Goal: Information Seeking & Learning: Learn about a topic

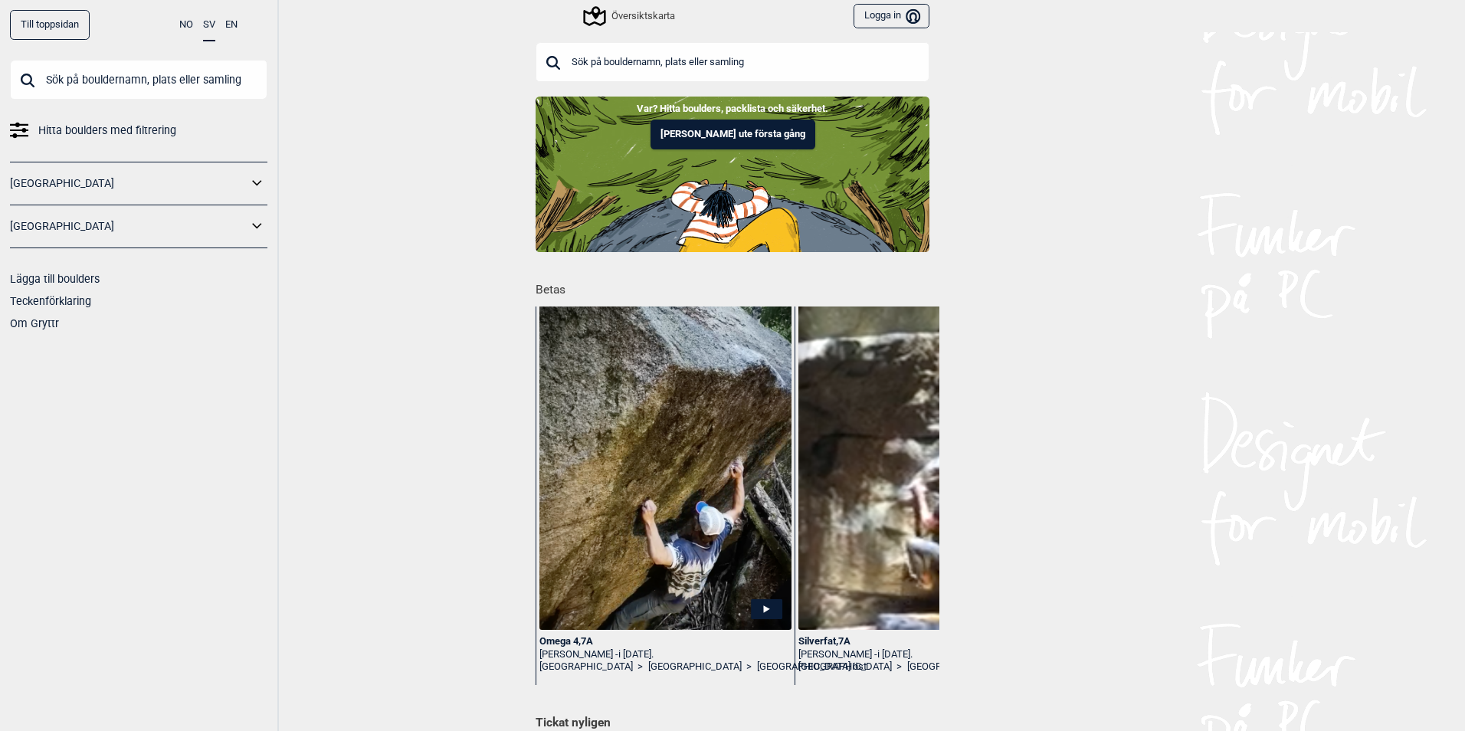
click at [257, 227] on icon at bounding box center [257, 226] width 20 height 22
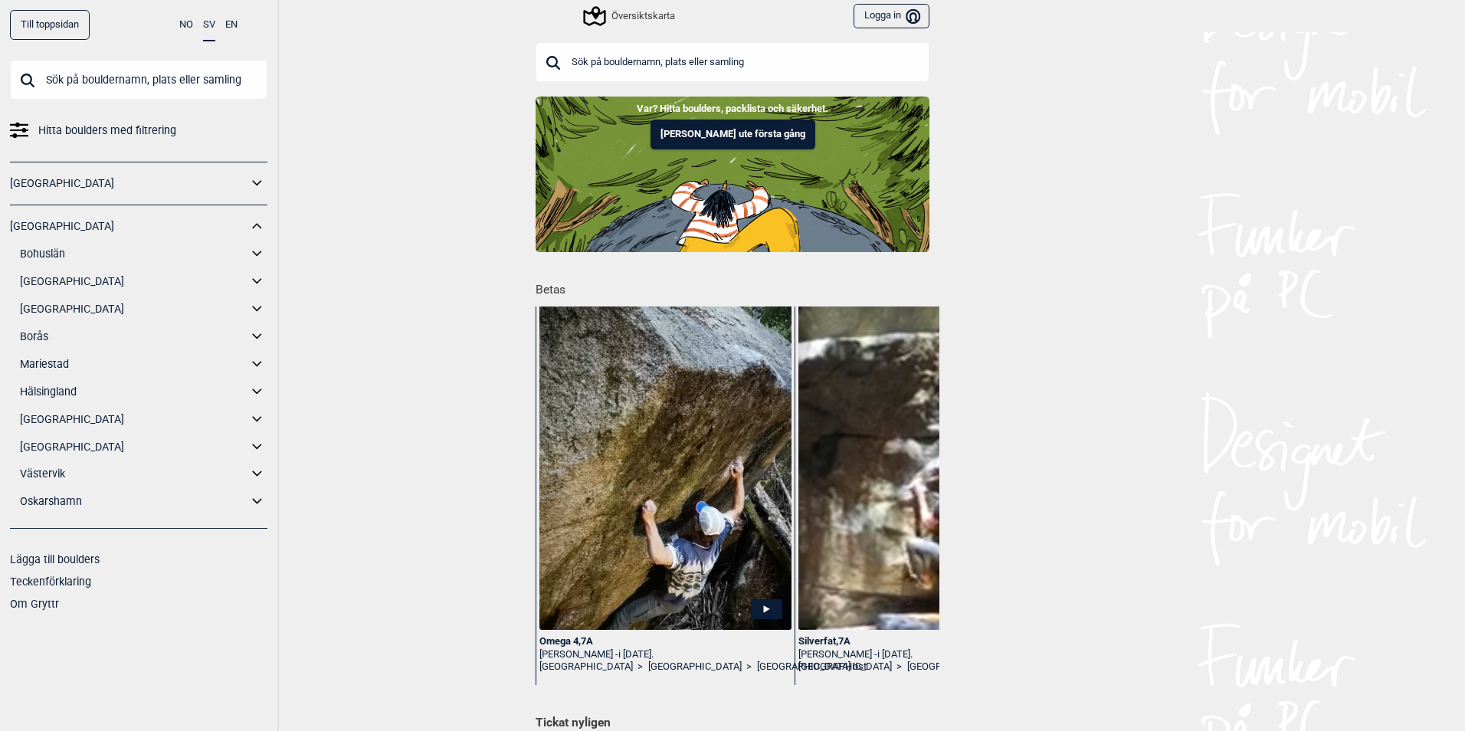
click at [143, 311] on link "[GEOGRAPHIC_DATA]" at bounding box center [134, 309] width 228 height 22
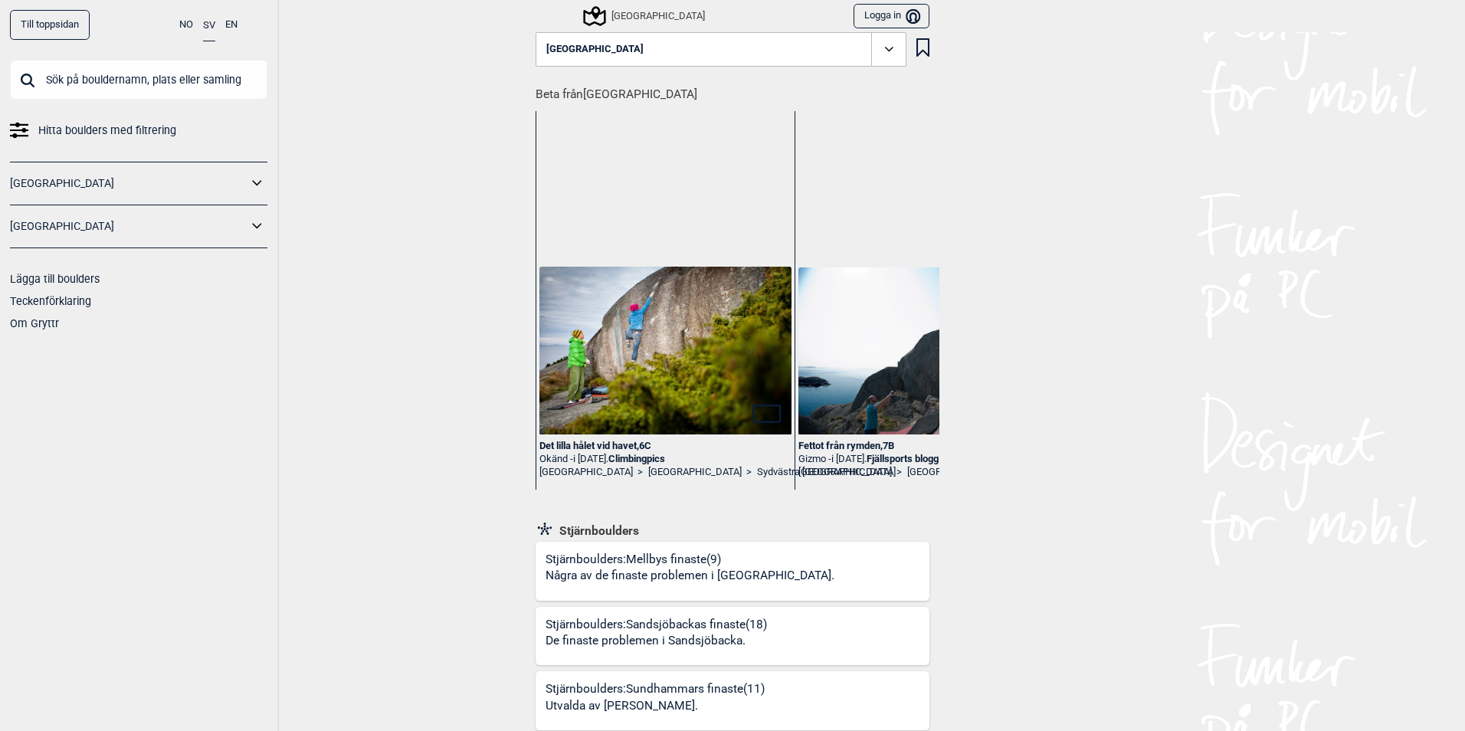
click at [881, 49] on icon at bounding box center [889, 50] width 18 height 18
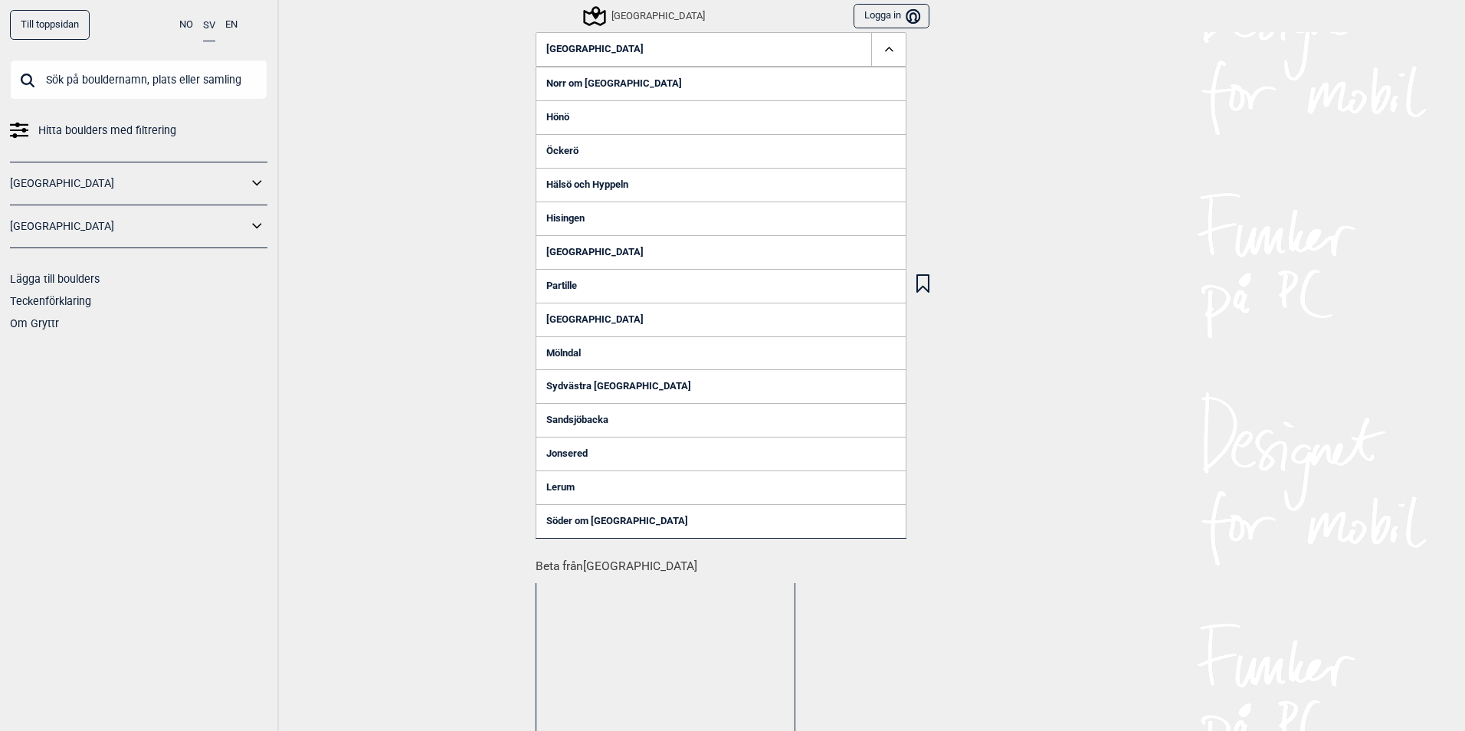
click at [569, 251] on link "[GEOGRAPHIC_DATA]" at bounding box center [721, 252] width 371 height 34
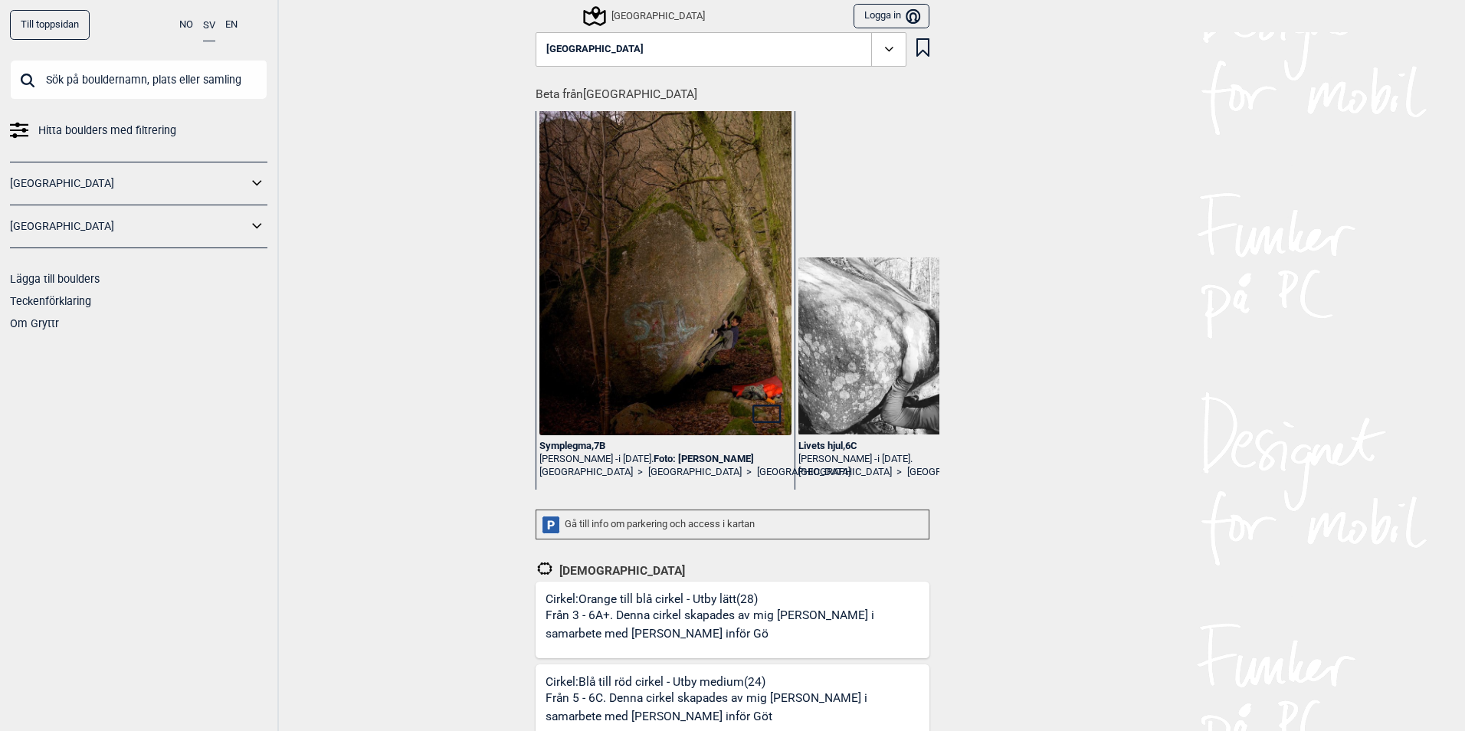
click at [881, 54] on icon at bounding box center [889, 50] width 18 height 18
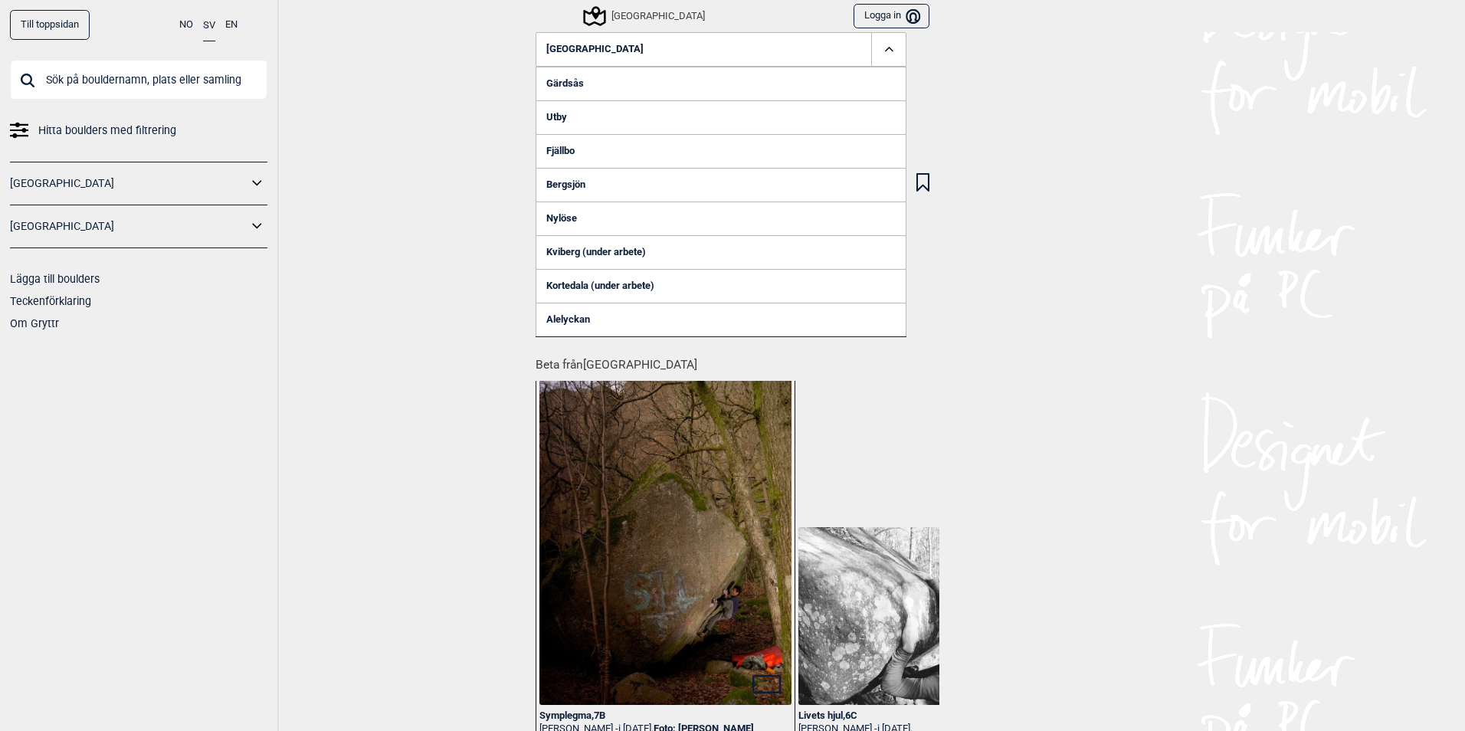
click at [556, 78] on link "Gärdsås" at bounding box center [721, 84] width 371 height 34
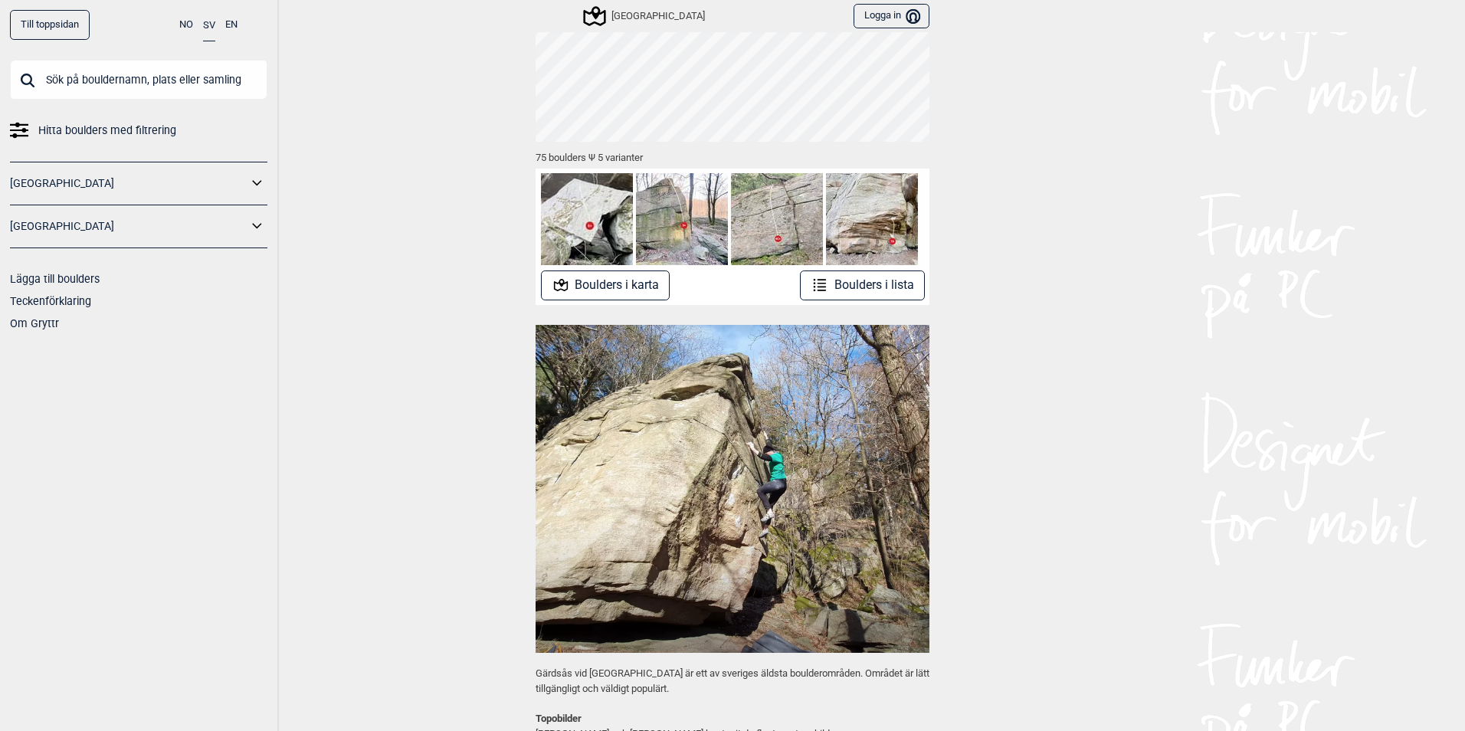
scroll to position [153, 0]
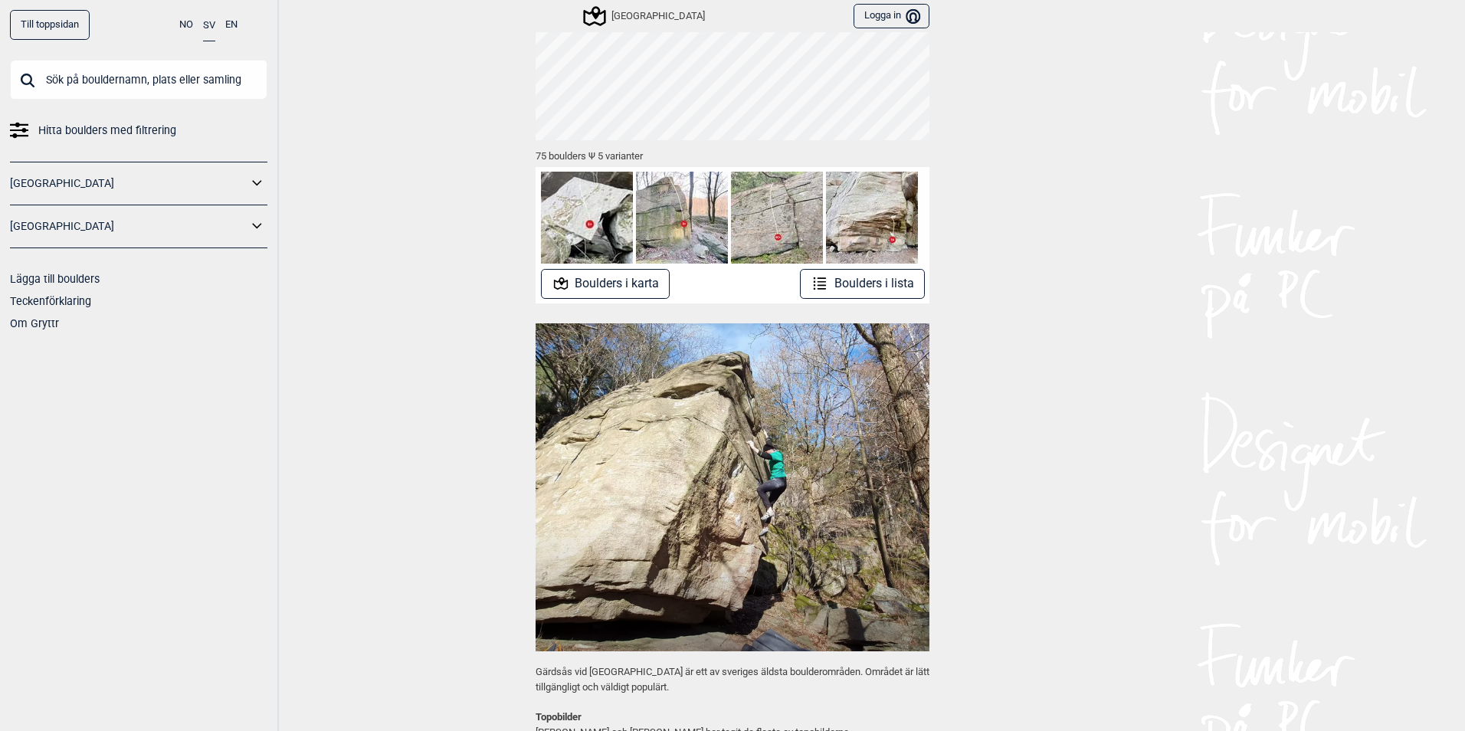
click at [827, 280] on button "Boulders i lista" at bounding box center [862, 284] width 125 height 30
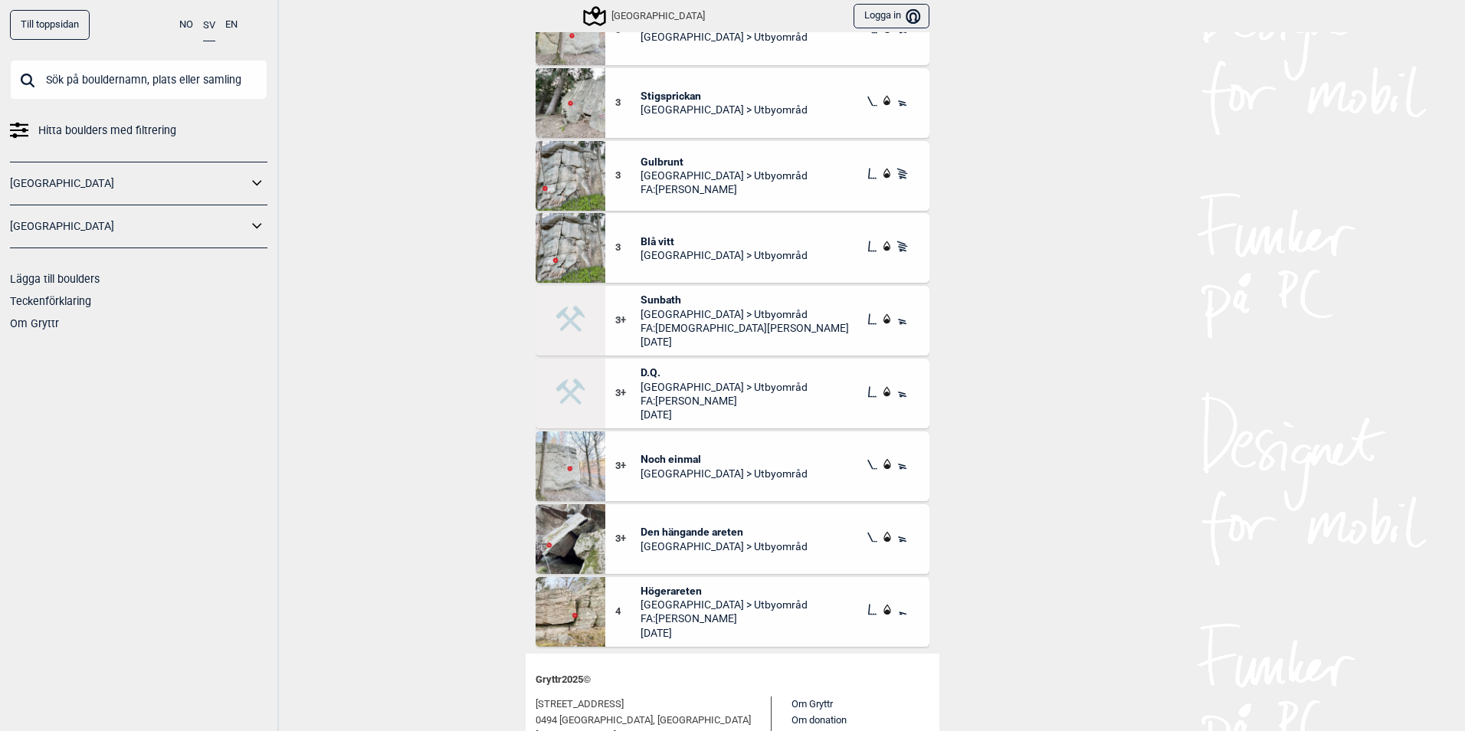
scroll to position [153, 0]
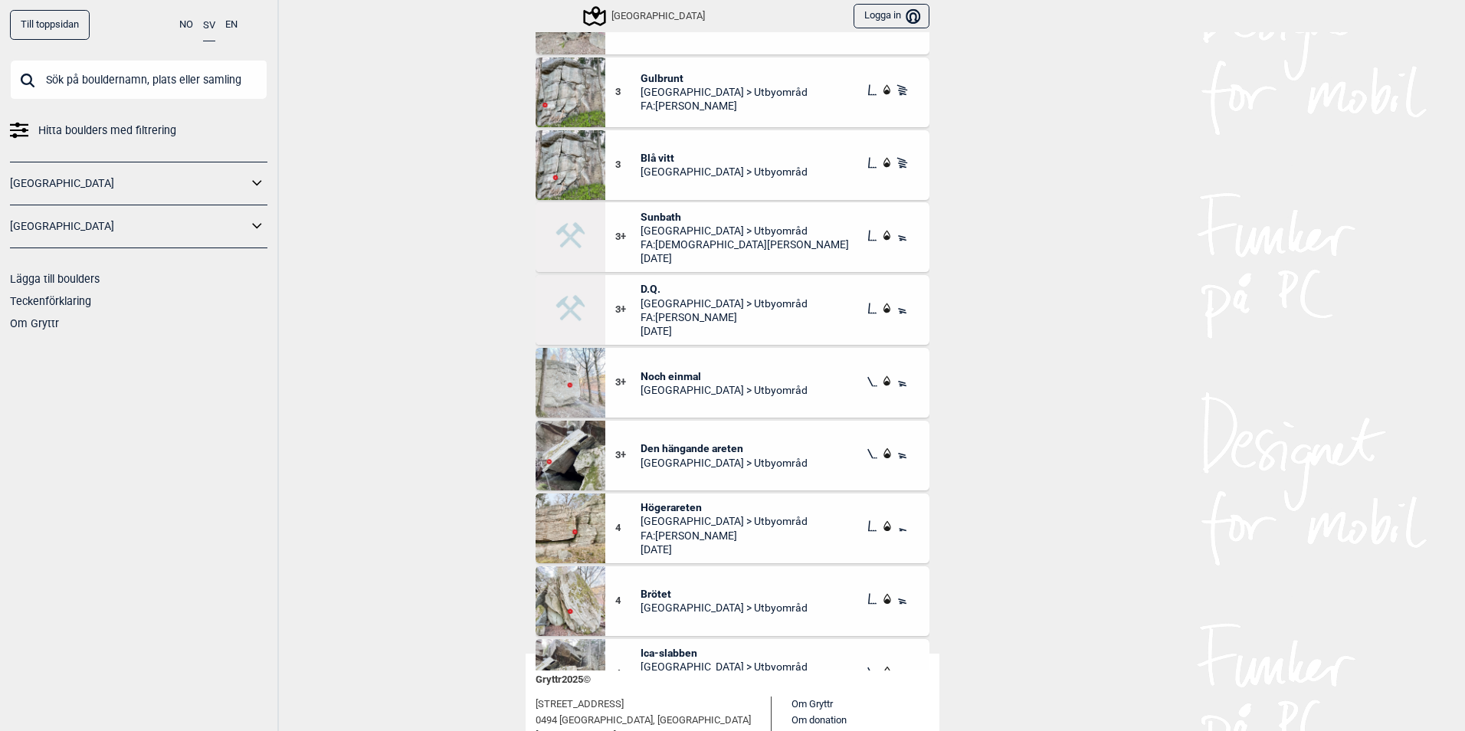
click at [557, 384] on img at bounding box center [571, 383] width 70 height 70
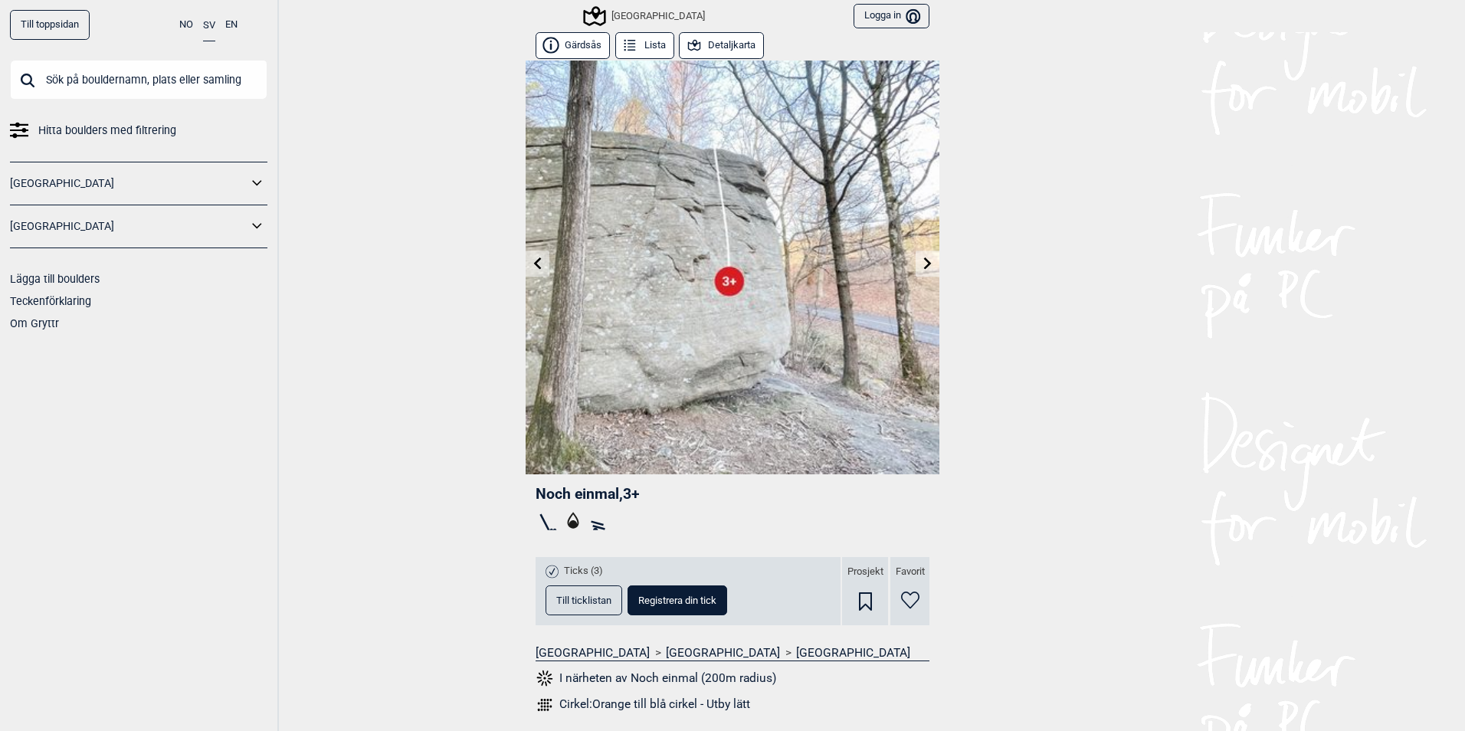
click at [536, 257] on icon at bounding box center [538, 263] width 12 height 12
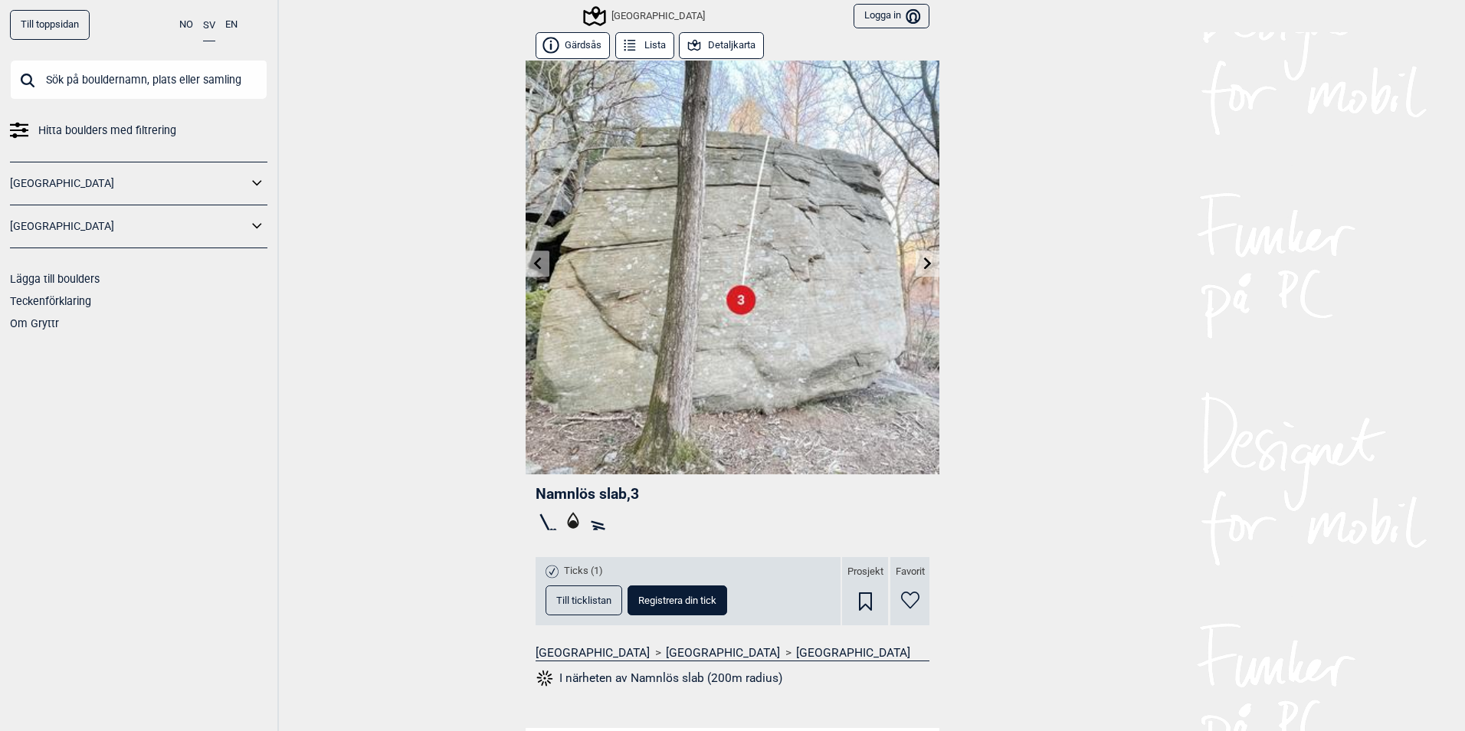
click at [538, 265] on icon at bounding box center [538, 263] width 12 height 12
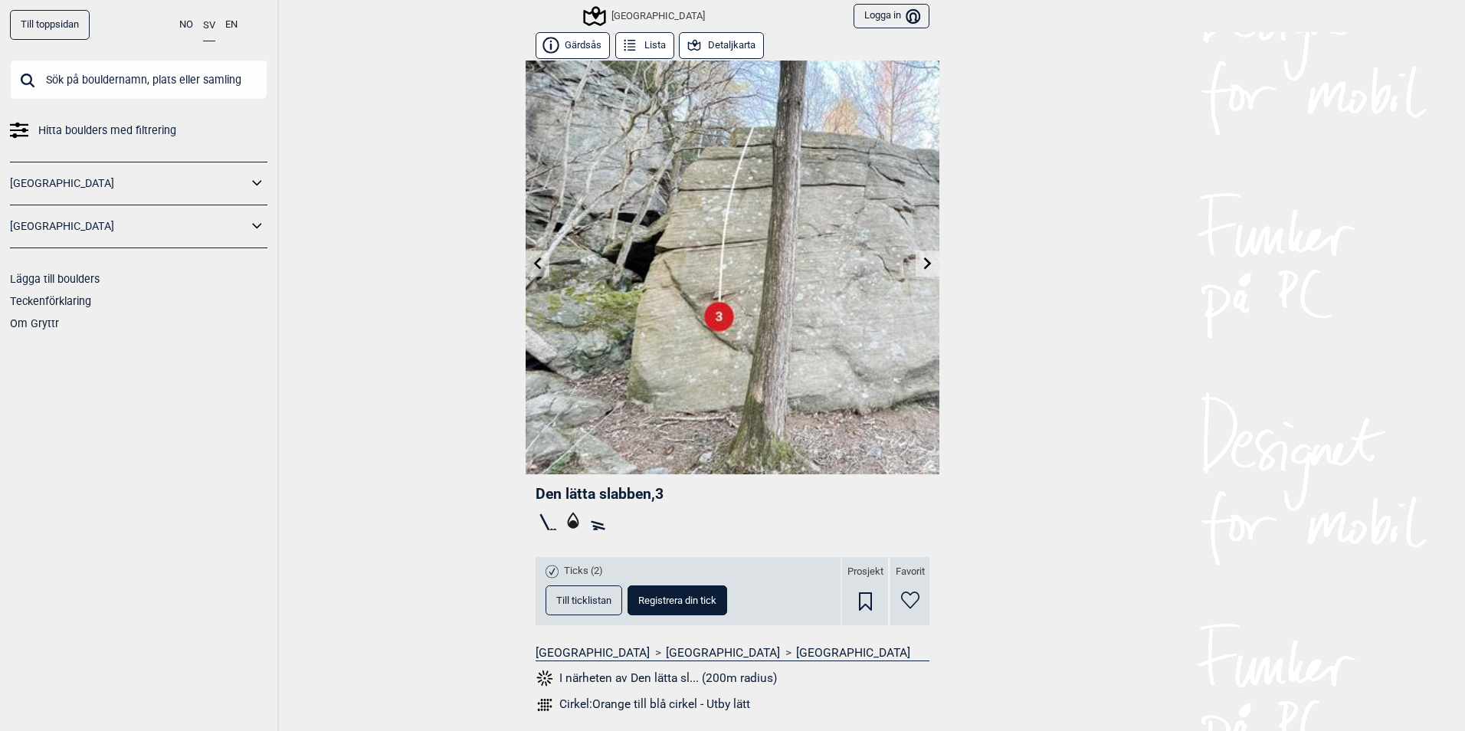
click at [532, 270] on link at bounding box center [538, 263] width 24 height 25
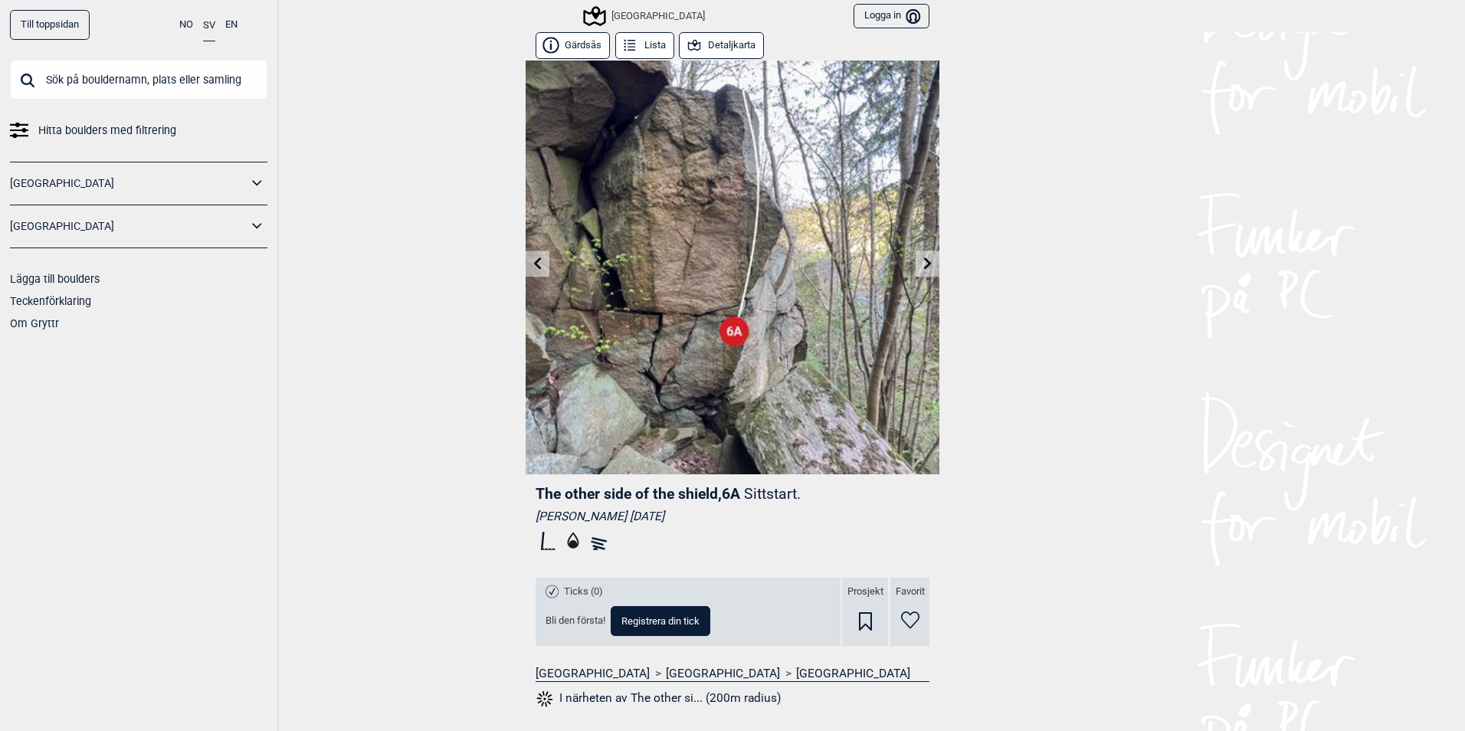
click at [628, 48] on icon at bounding box center [629, 46] width 17 height 17
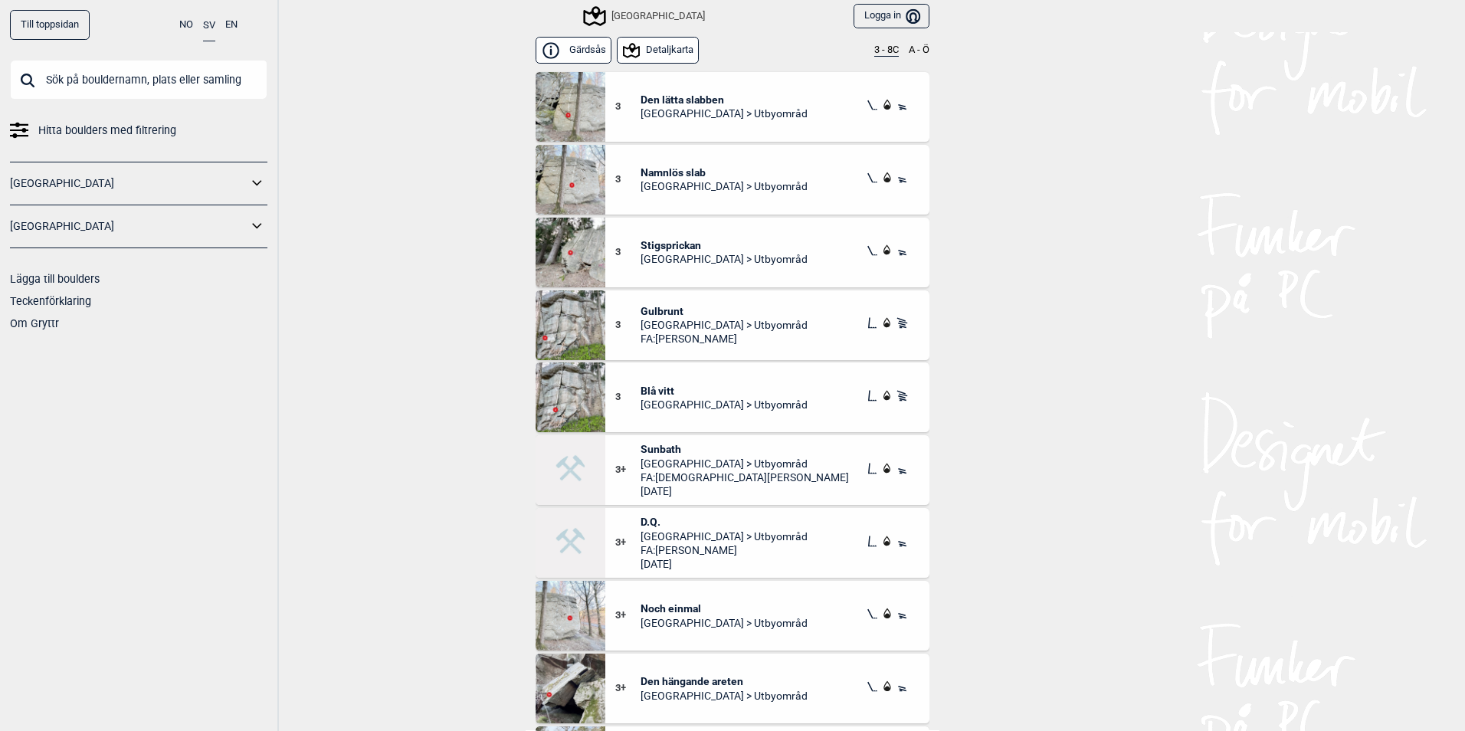
click at [657, 55] on button "Detaljkarta" at bounding box center [658, 50] width 83 height 27
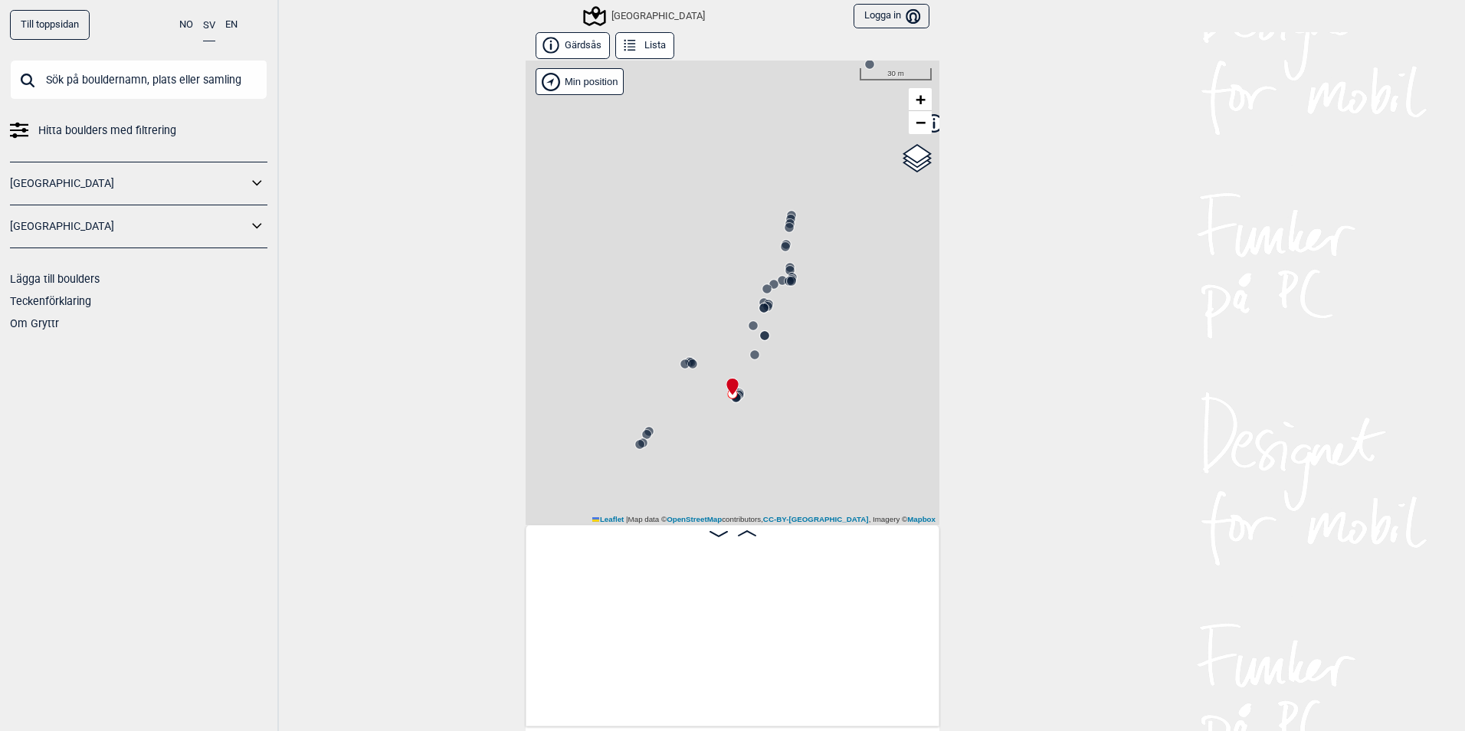
scroll to position [0, 2331]
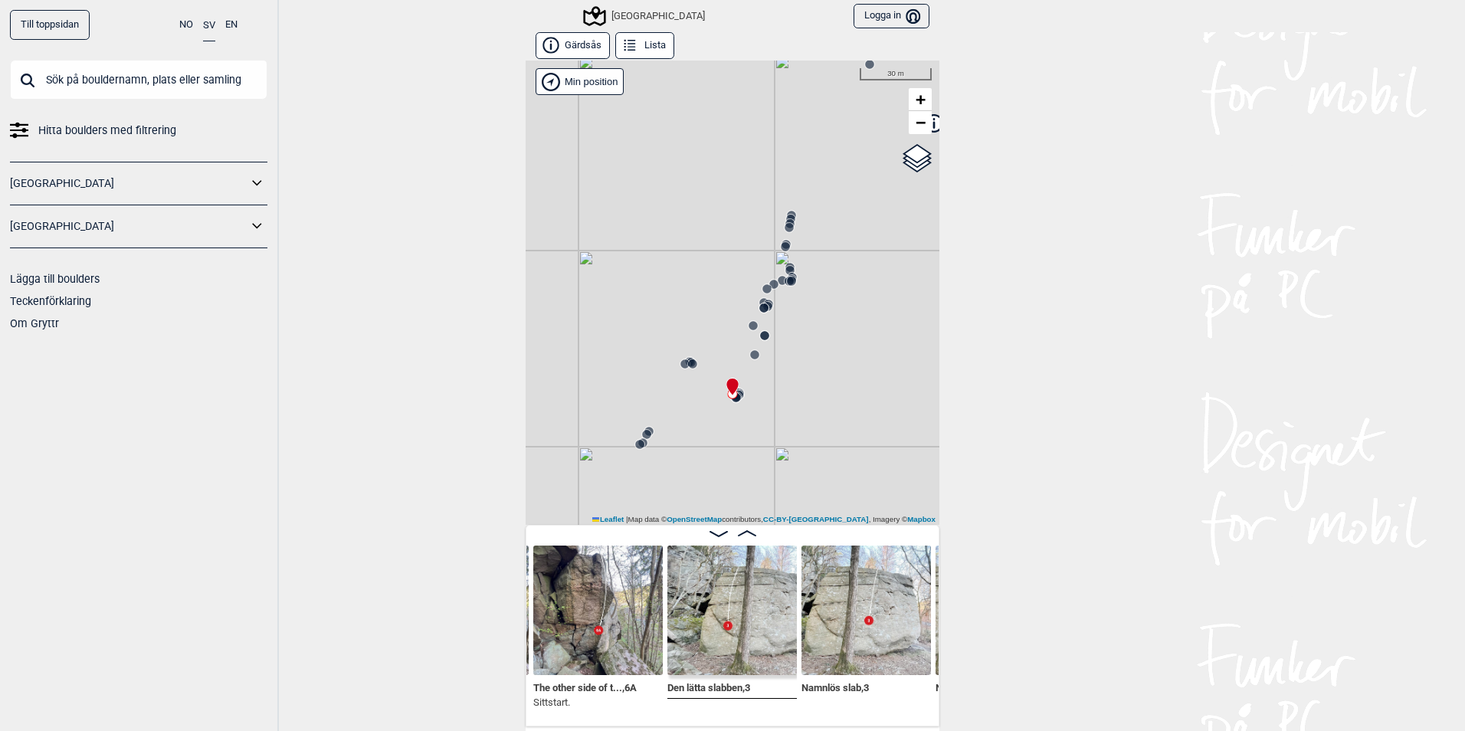
click at [733, 408] on div "[GEOGRAPHIC_DATA]" at bounding box center [733, 293] width 414 height 464
click at [730, 397] on circle at bounding box center [732, 393] width 10 height 10
click at [734, 392] on icon at bounding box center [736, 398] width 12 height 12
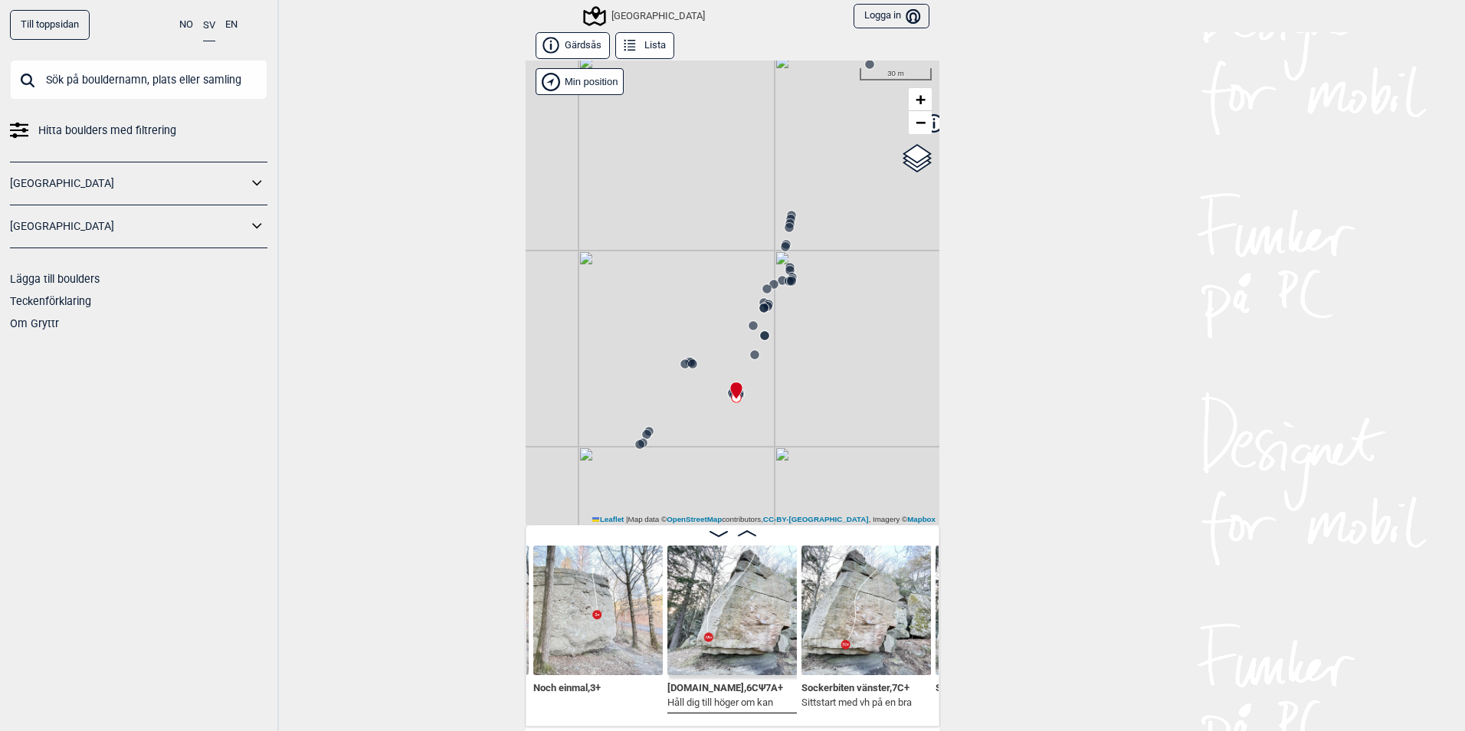
click at [730, 392] on icon at bounding box center [736, 391] width 13 height 18
click at [730, 388] on icon at bounding box center [735, 390] width 11 height 17
click at [737, 397] on icon at bounding box center [736, 391] width 13 height 18
click at [526, 61] on div "[GEOGRAPHIC_DATA]" at bounding box center [526, 61] width 0 height 0
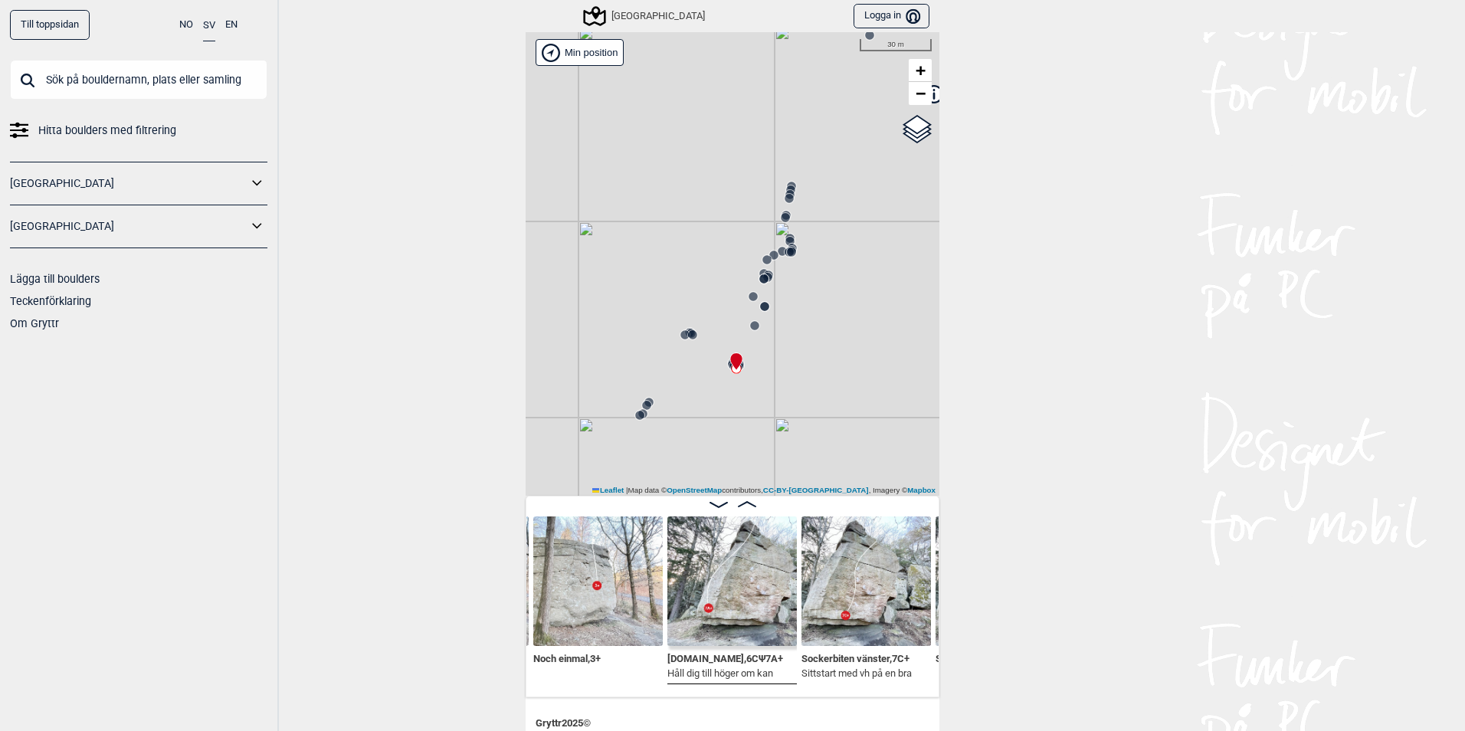
scroll to position [77, 0]
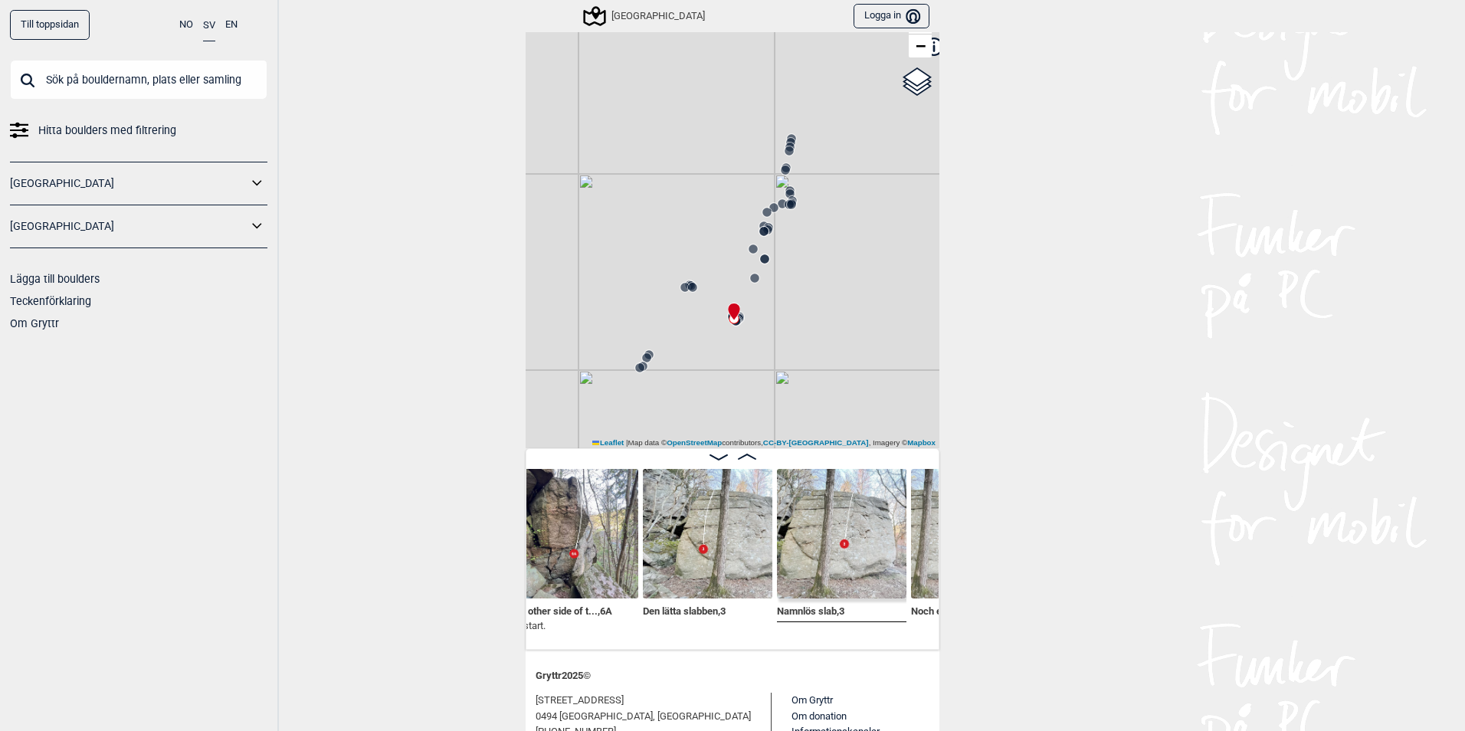
scroll to position [0, 2325]
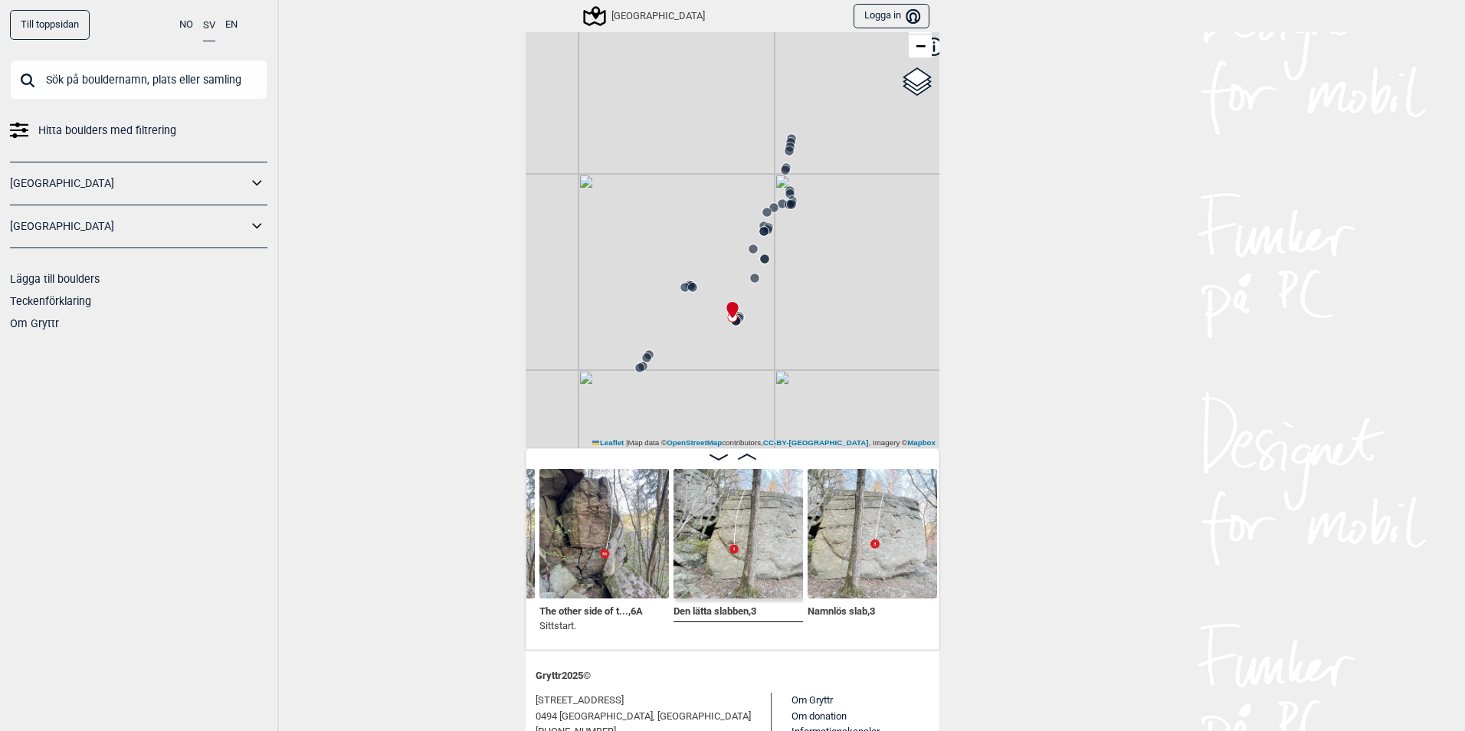
click at [720, 555] on img at bounding box center [738, 533] width 129 height 129
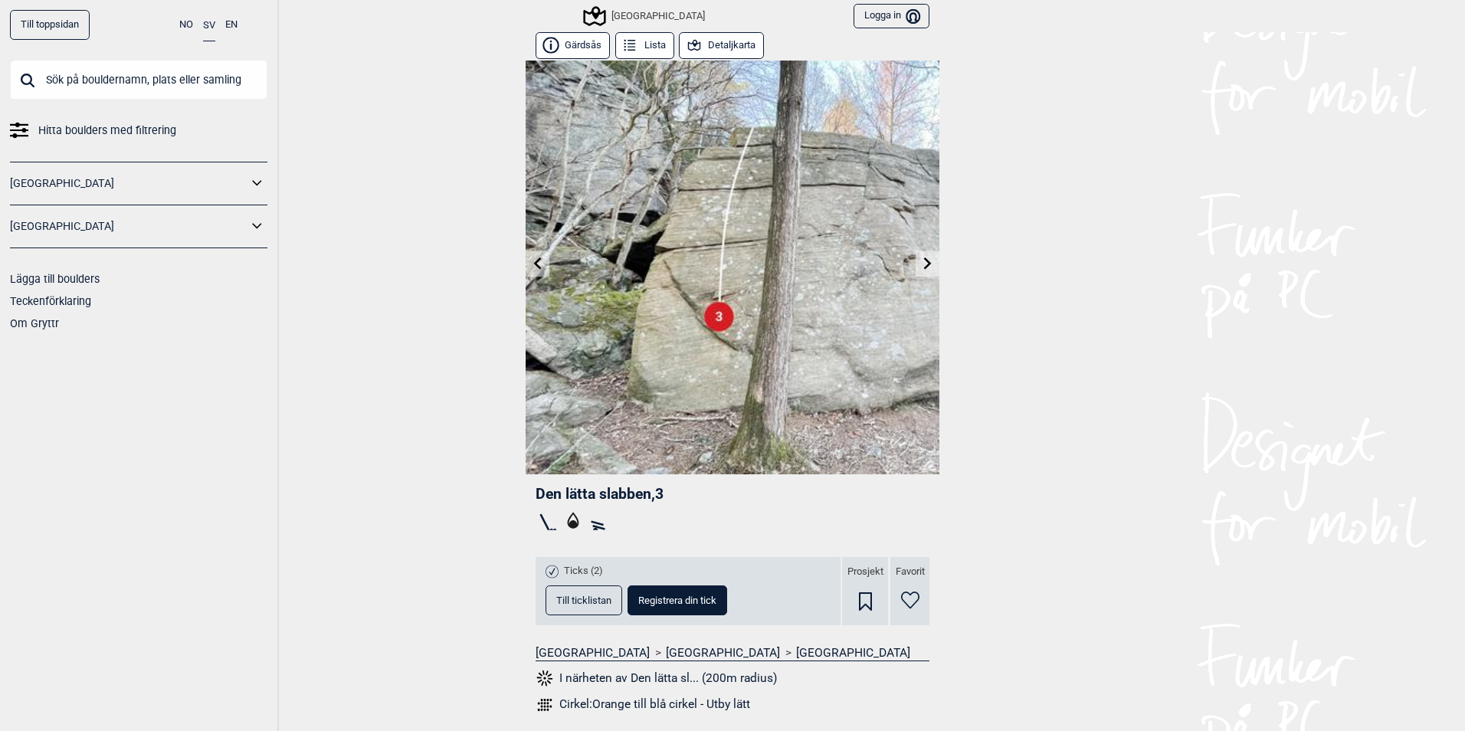
click at [715, 43] on button "Detaljkarta" at bounding box center [721, 45] width 85 height 27
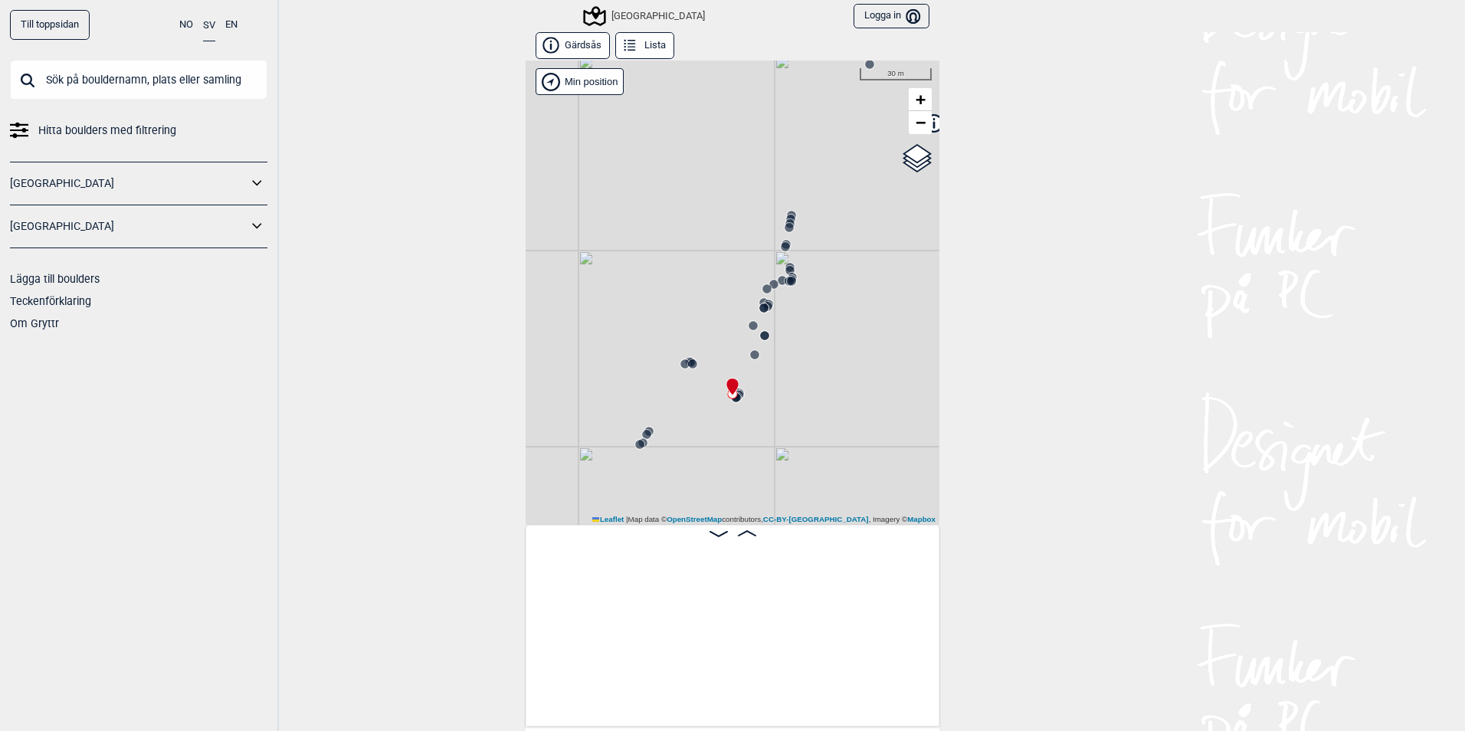
scroll to position [0, 2331]
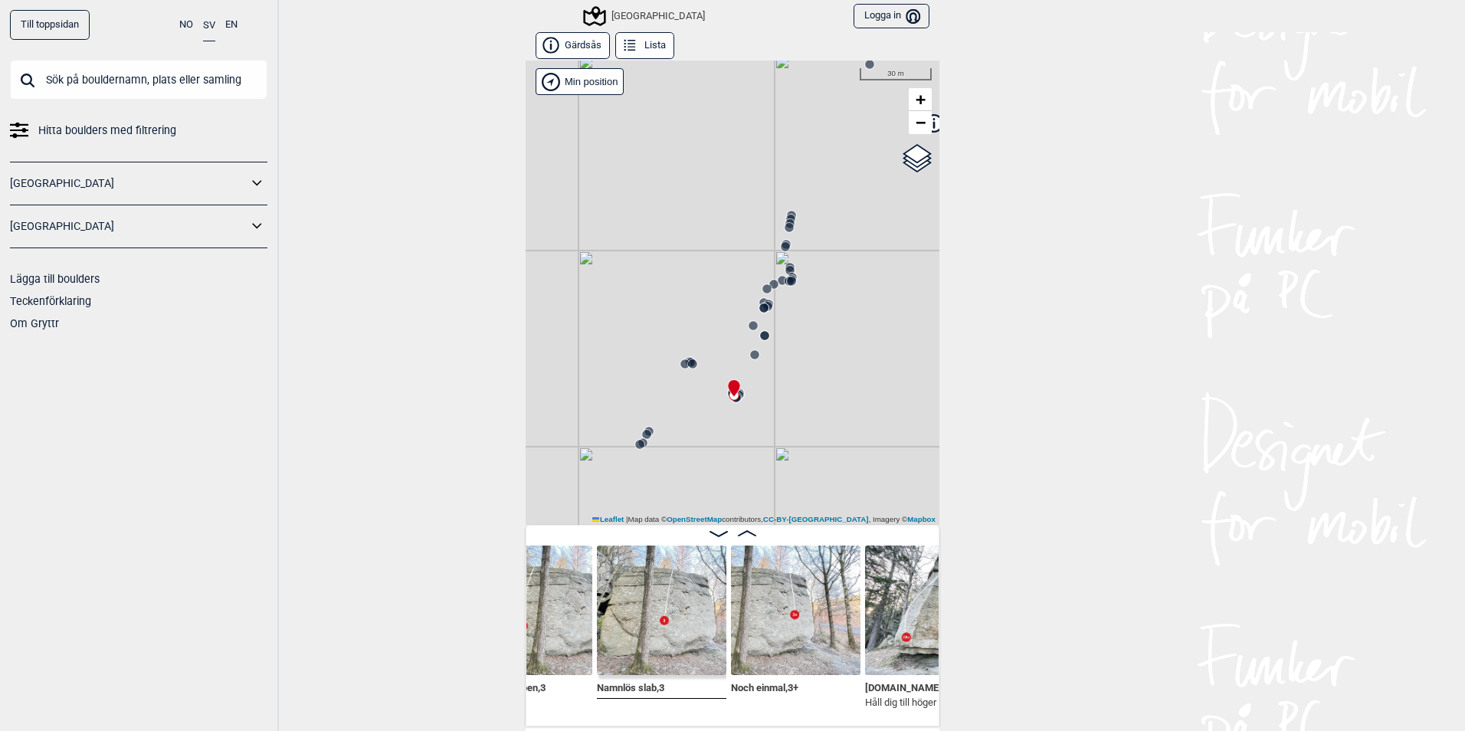
scroll to position [0, 2566]
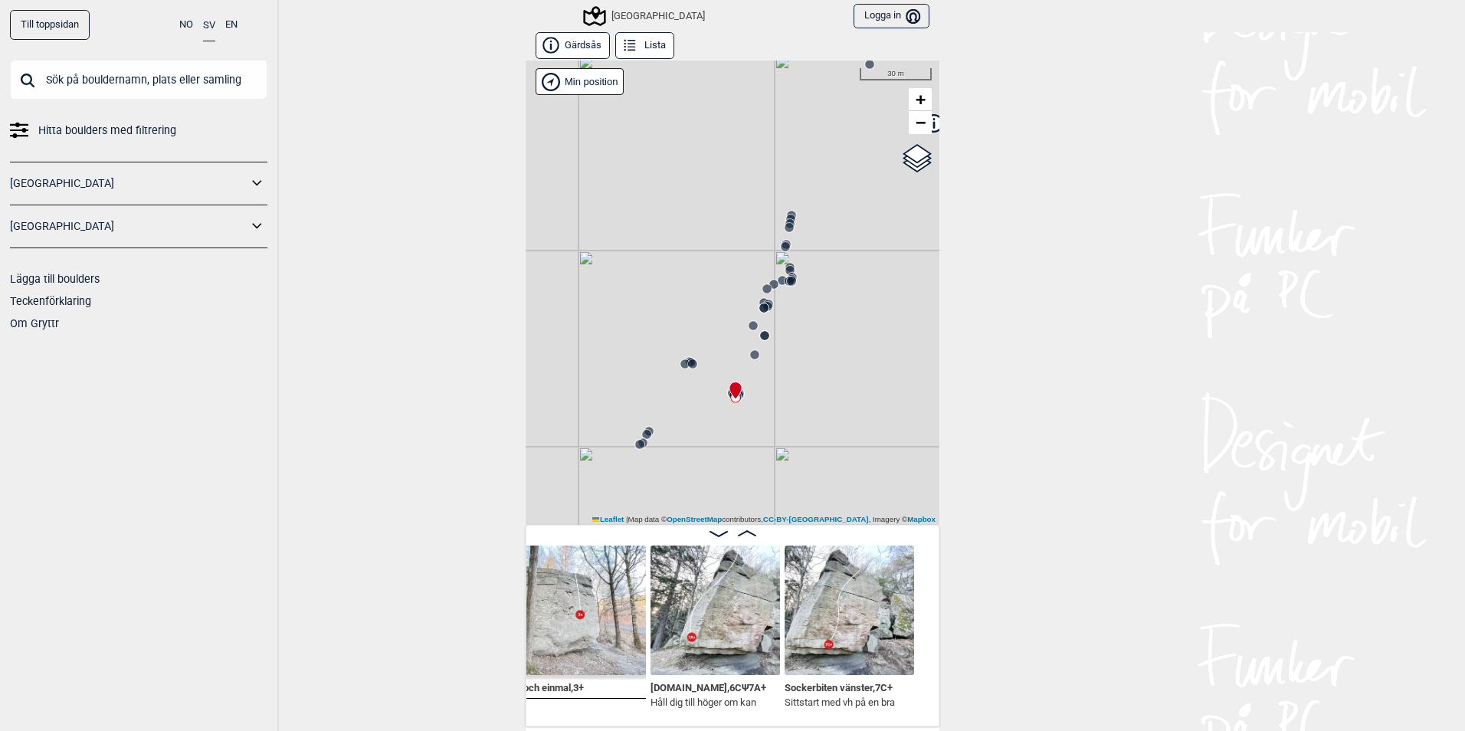
scroll to position [0, 2821]
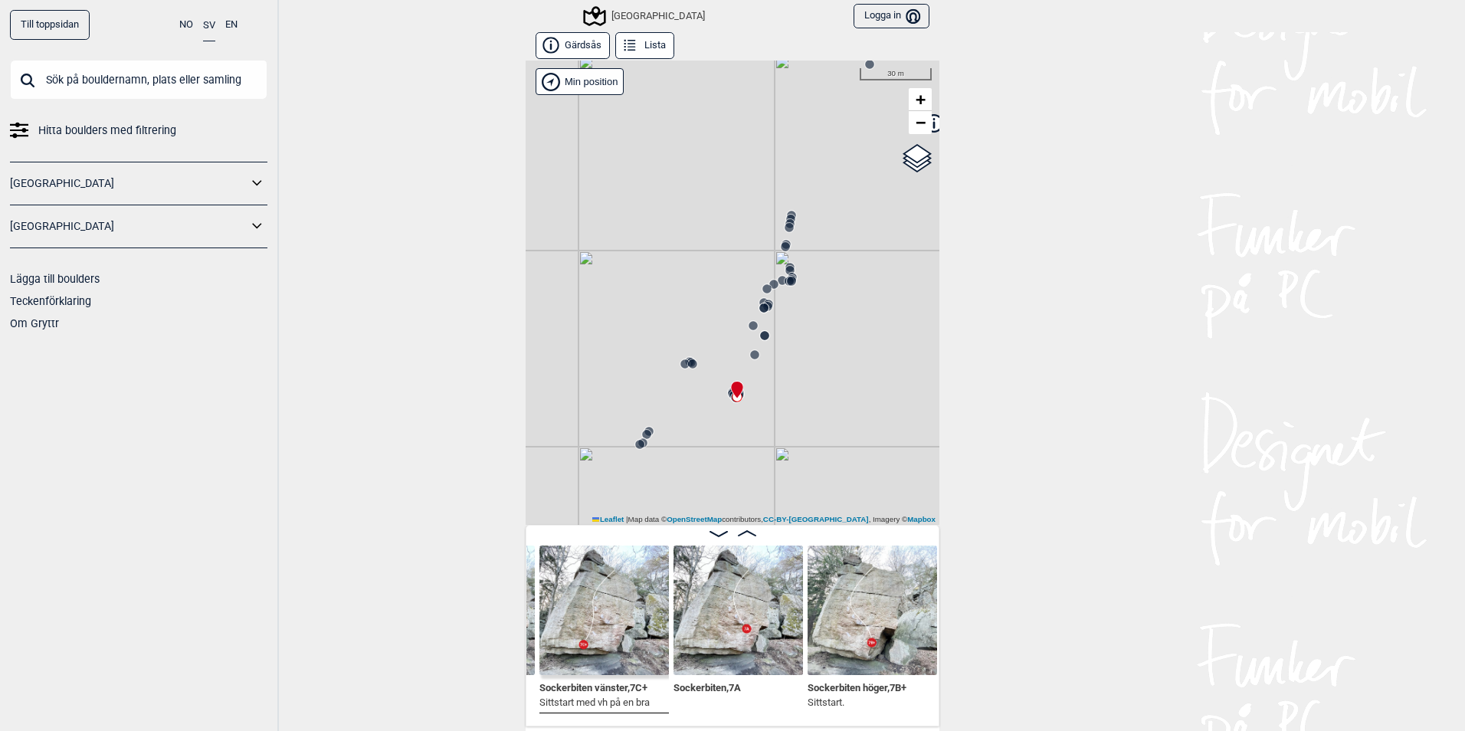
scroll to position [0, 3067]
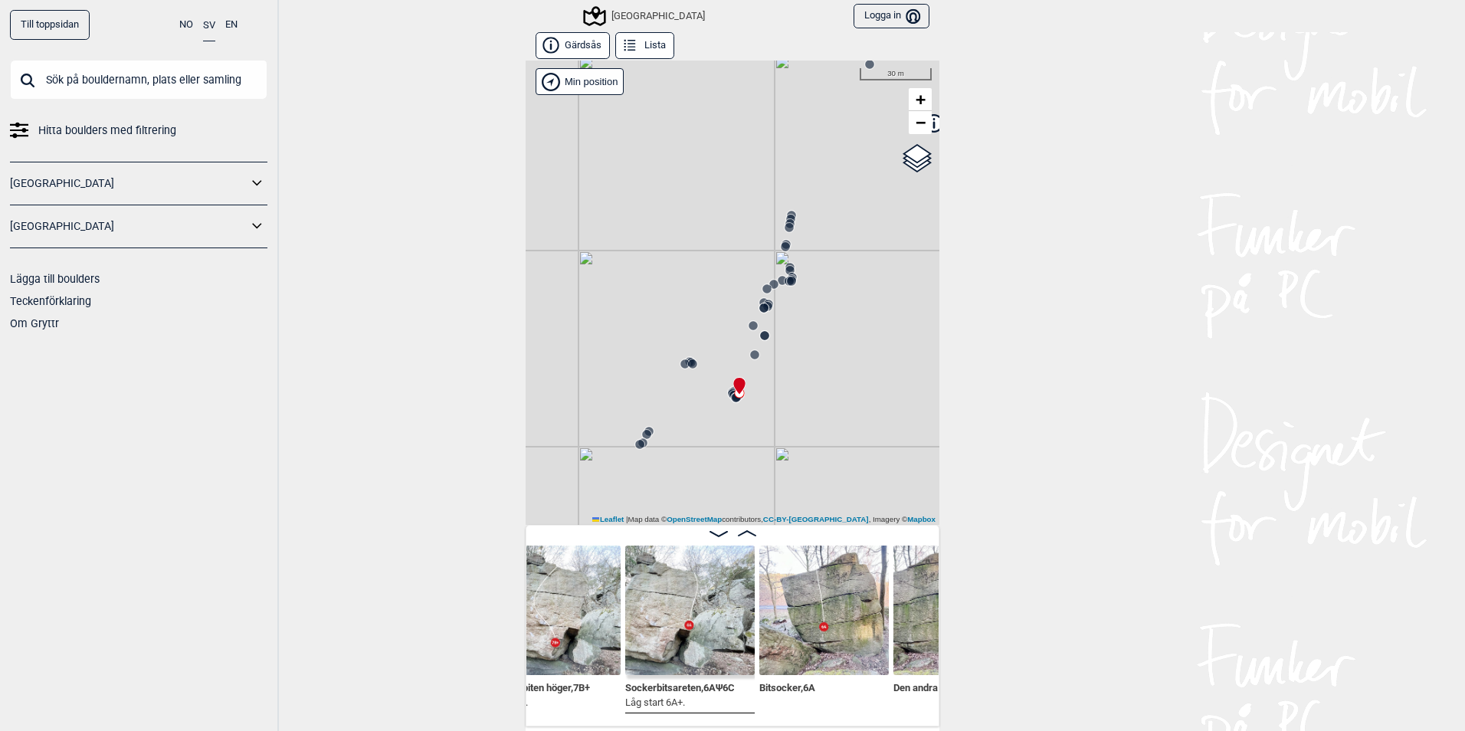
scroll to position [0, 3352]
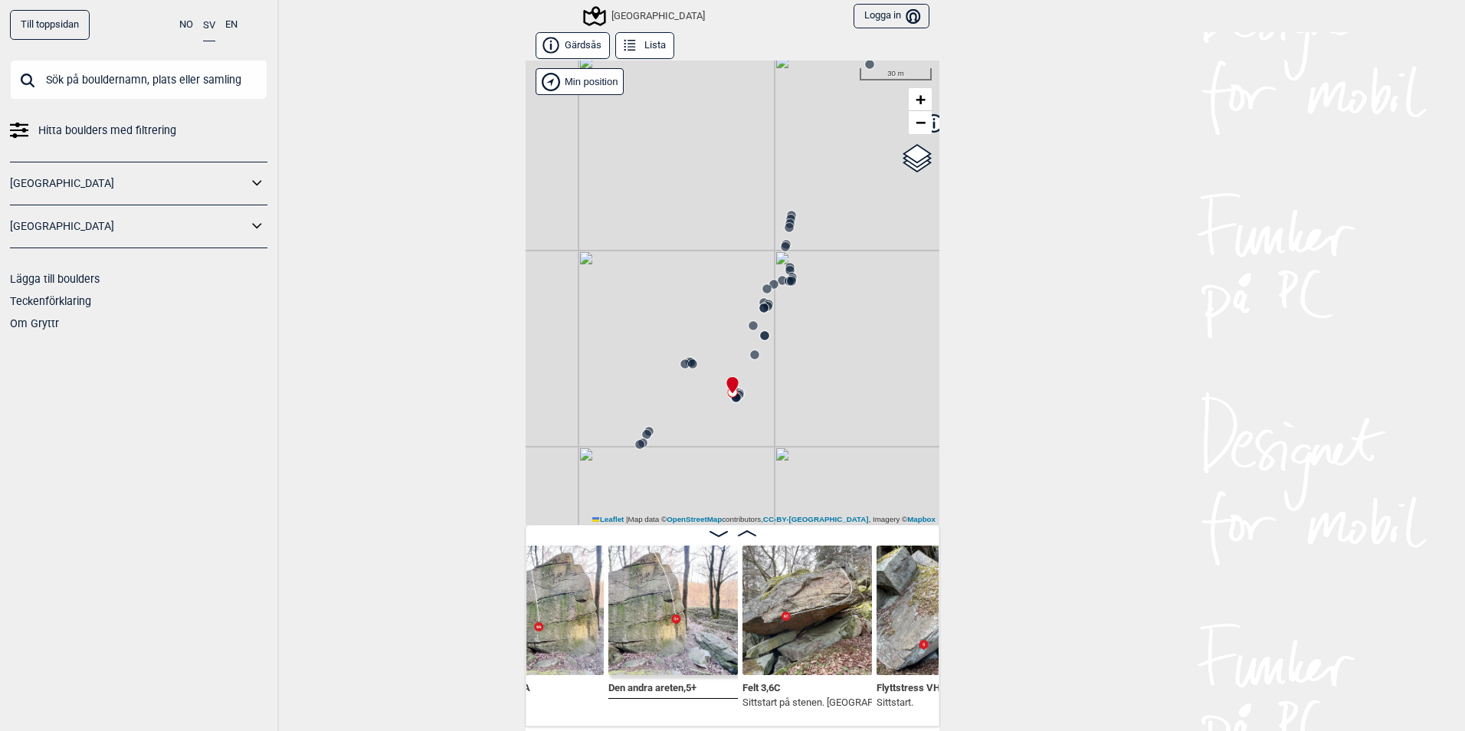
scroll to position [0, 3608]
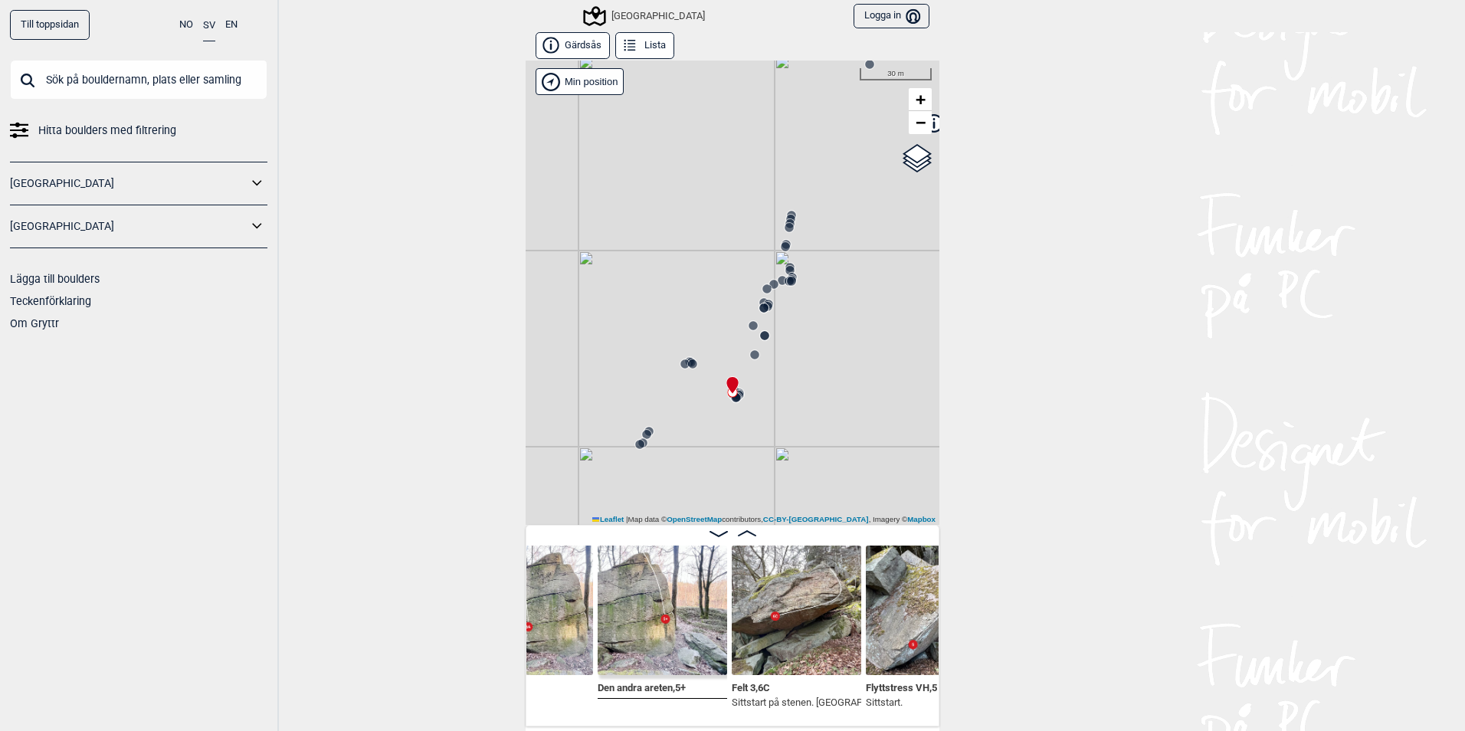
click at [785, 213] on icon at bounding box center [791, 219] width 12 height 12
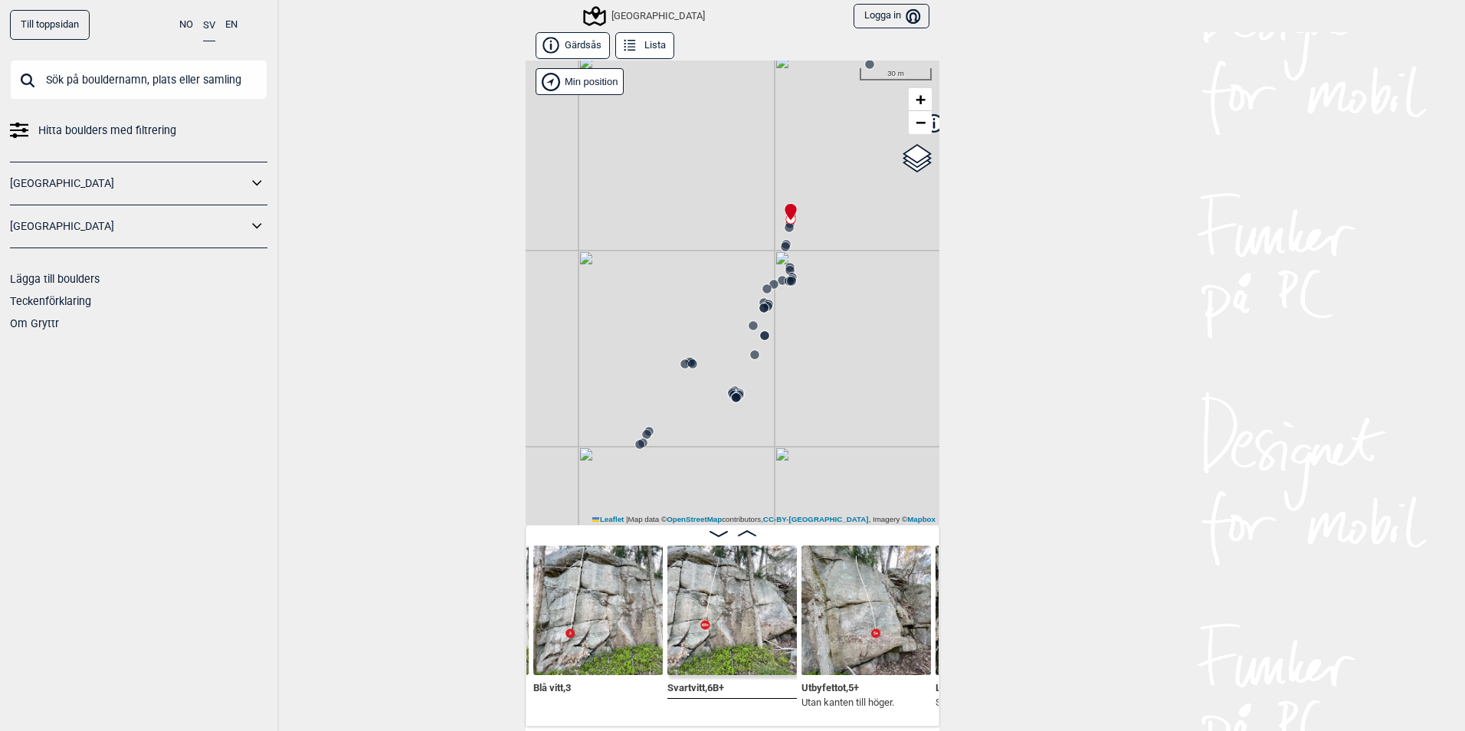
click at [635, 452] on div "[GEOGRAPHIC_DATA]" at bounding box center [733, 293] width 414 height 464
click at [638, 452] on div "[GEOGRAPHIC_DATA]" at bounding box center [733, 293] width 414 height 464
click at [636, 446] on circle at bounding box center [639, 444] width 9 height 9
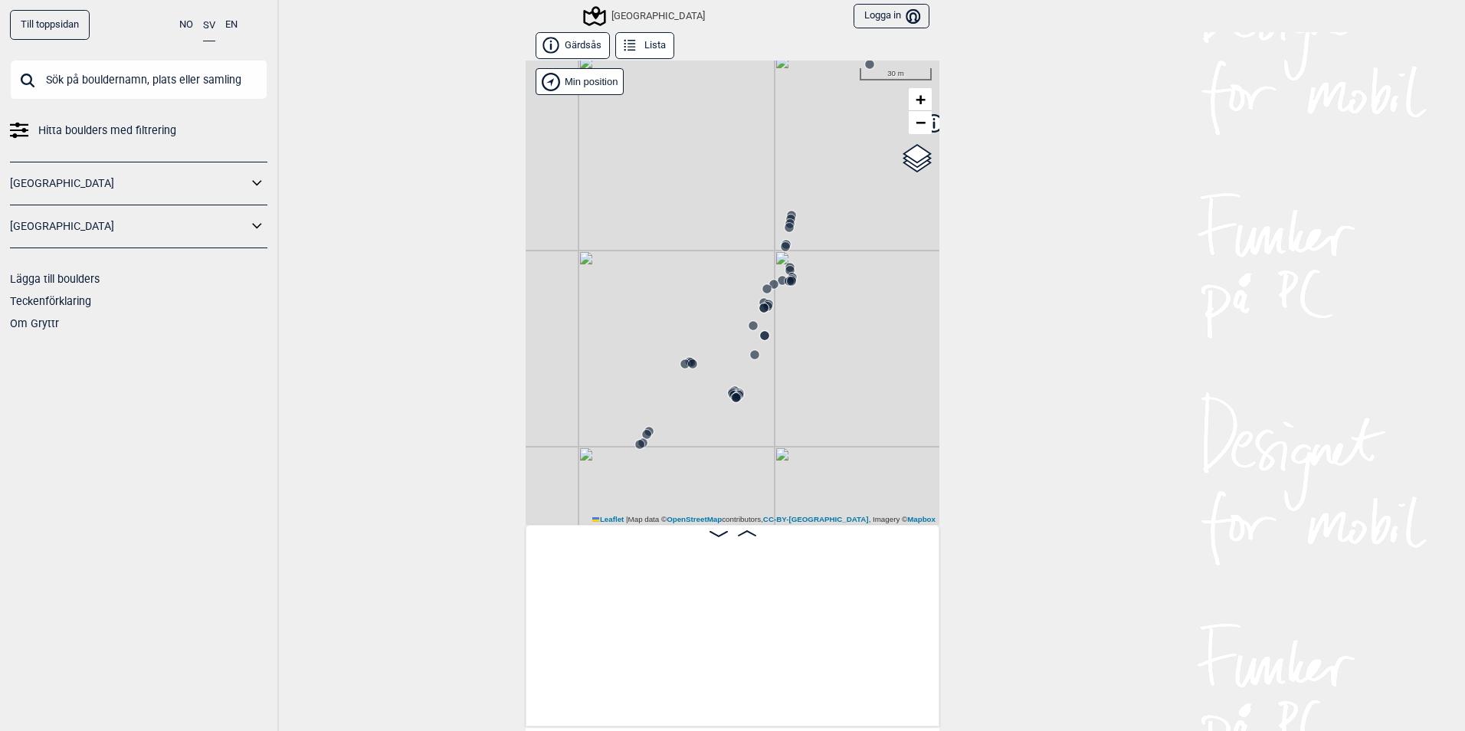
scroll to position [0, 1295]
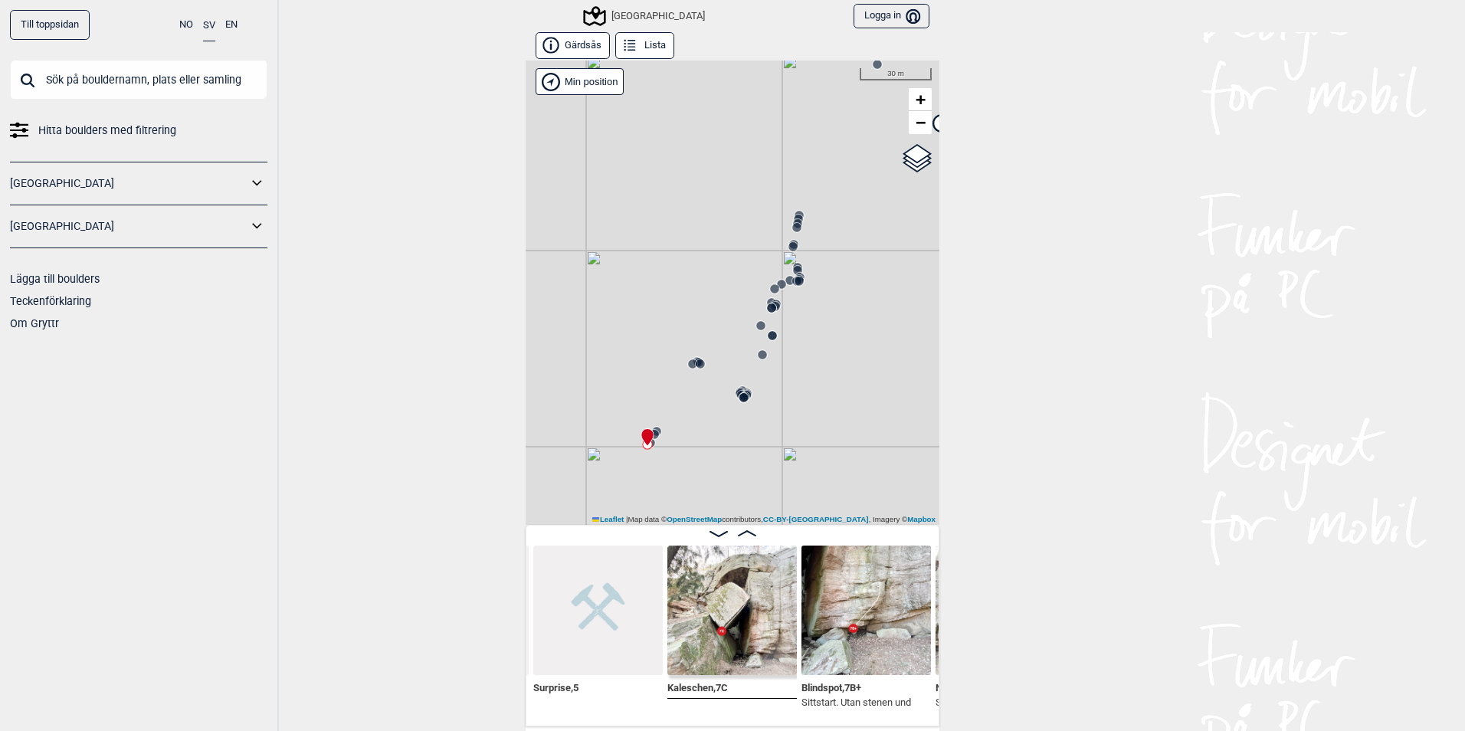
click at [739, 396] on circle at bounding box center [743, 397] width 9 height 9
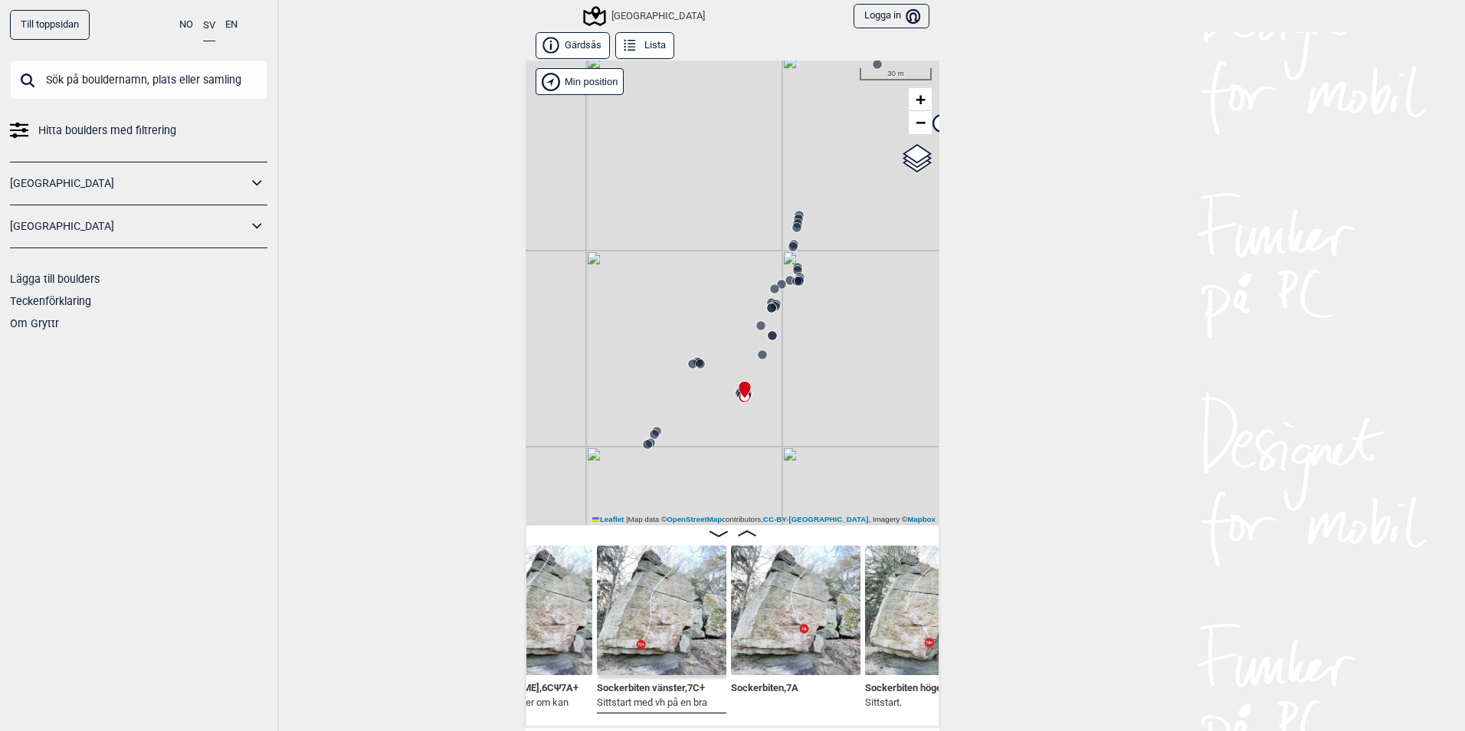
scroll to position [0, 3001]
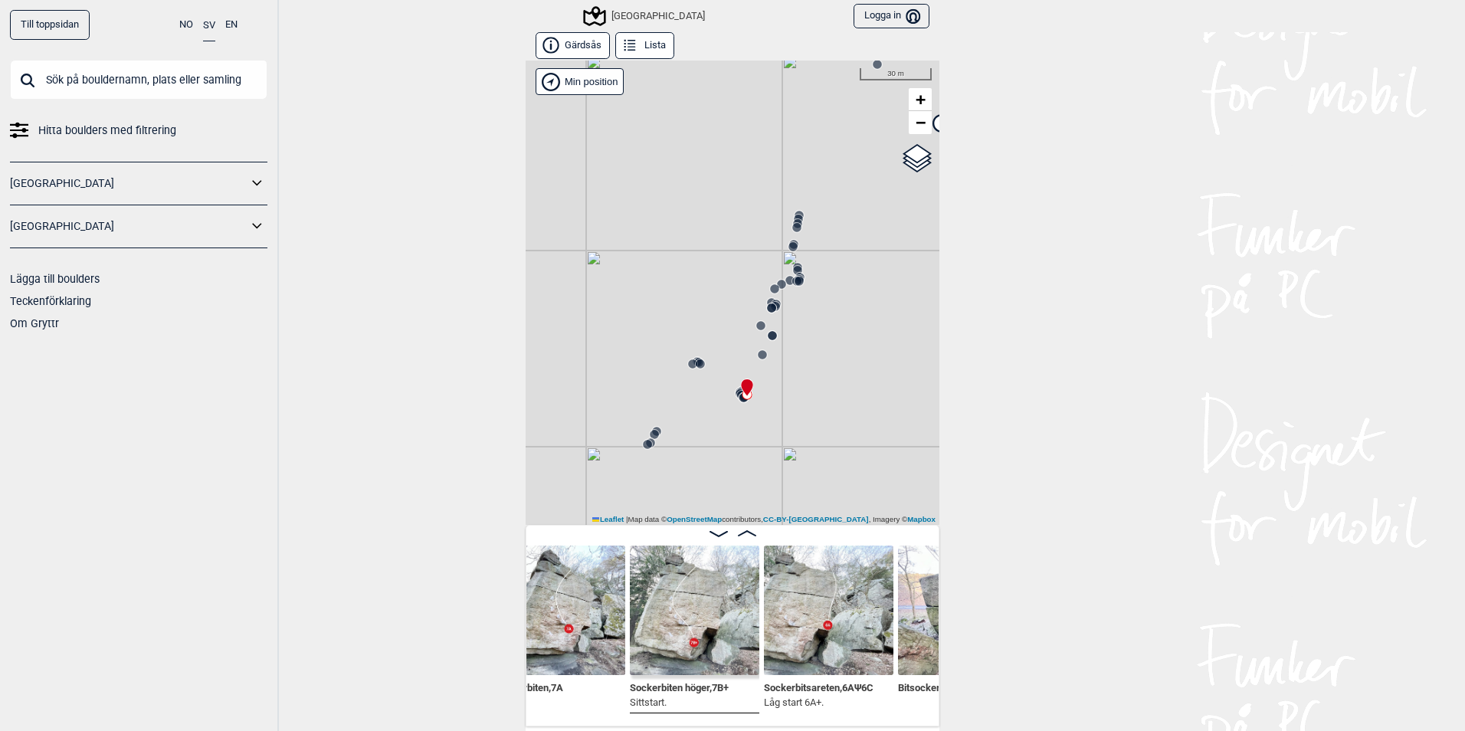
scroll to position [0, 3257]
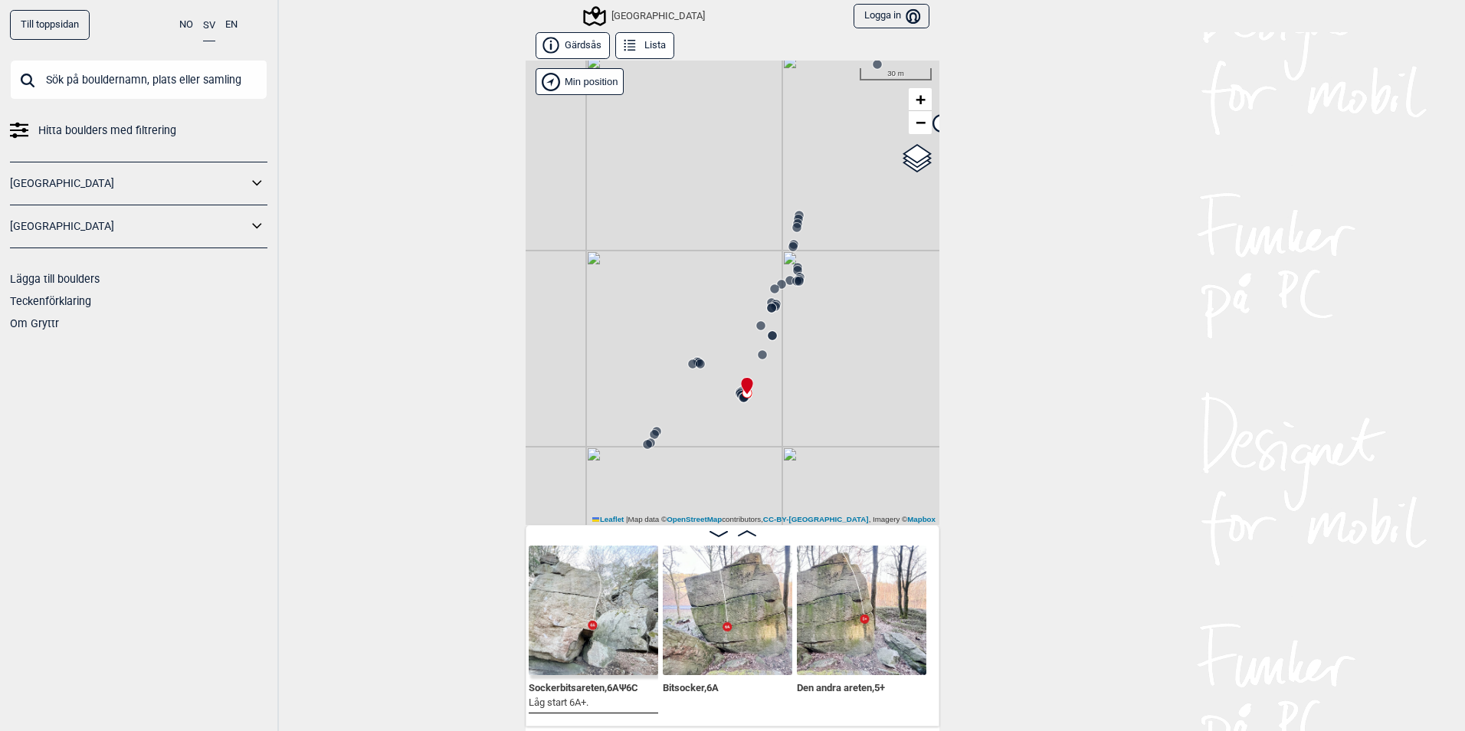
scroll to position [0, 3533]
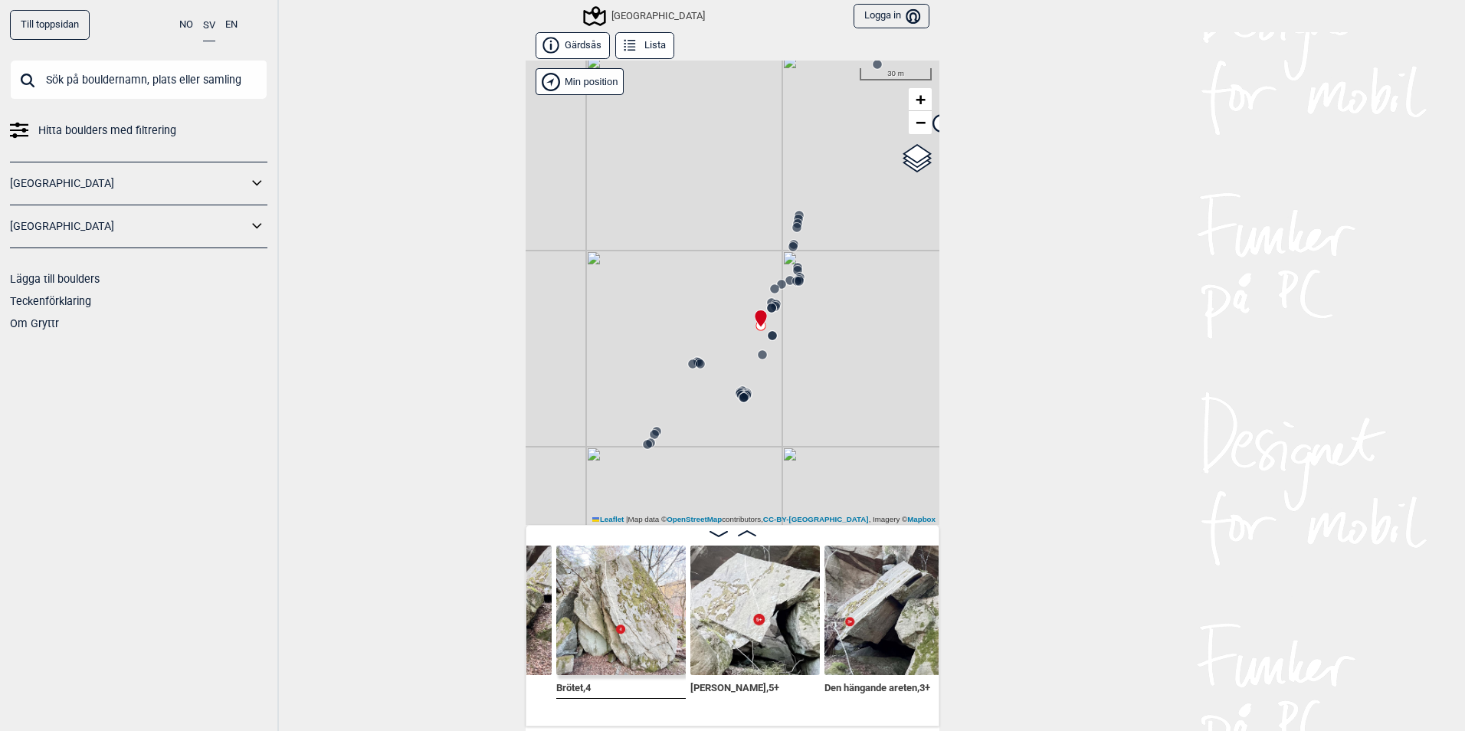
scroll to position [0, 4217]
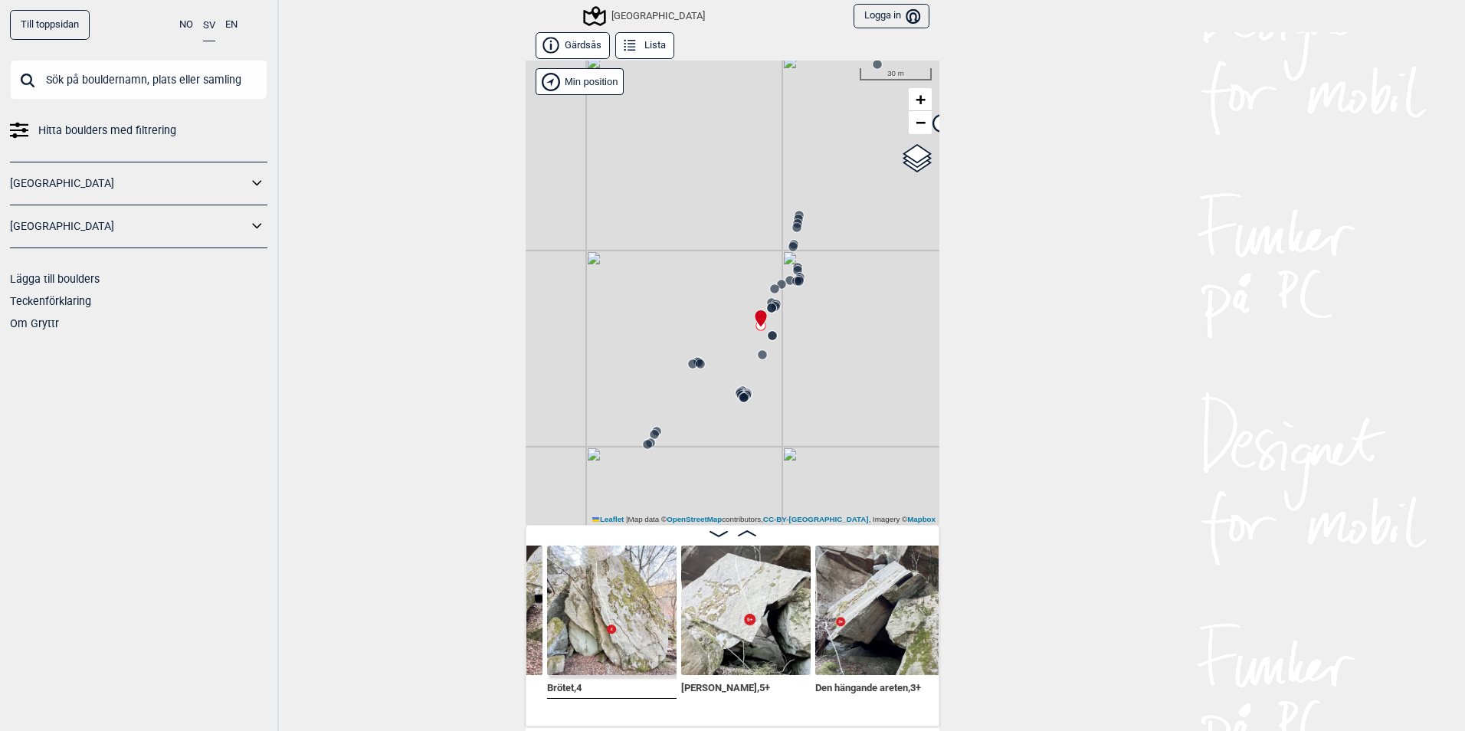
click at [848, 623] on img at bounding box center [879, 610] width 129 height 129
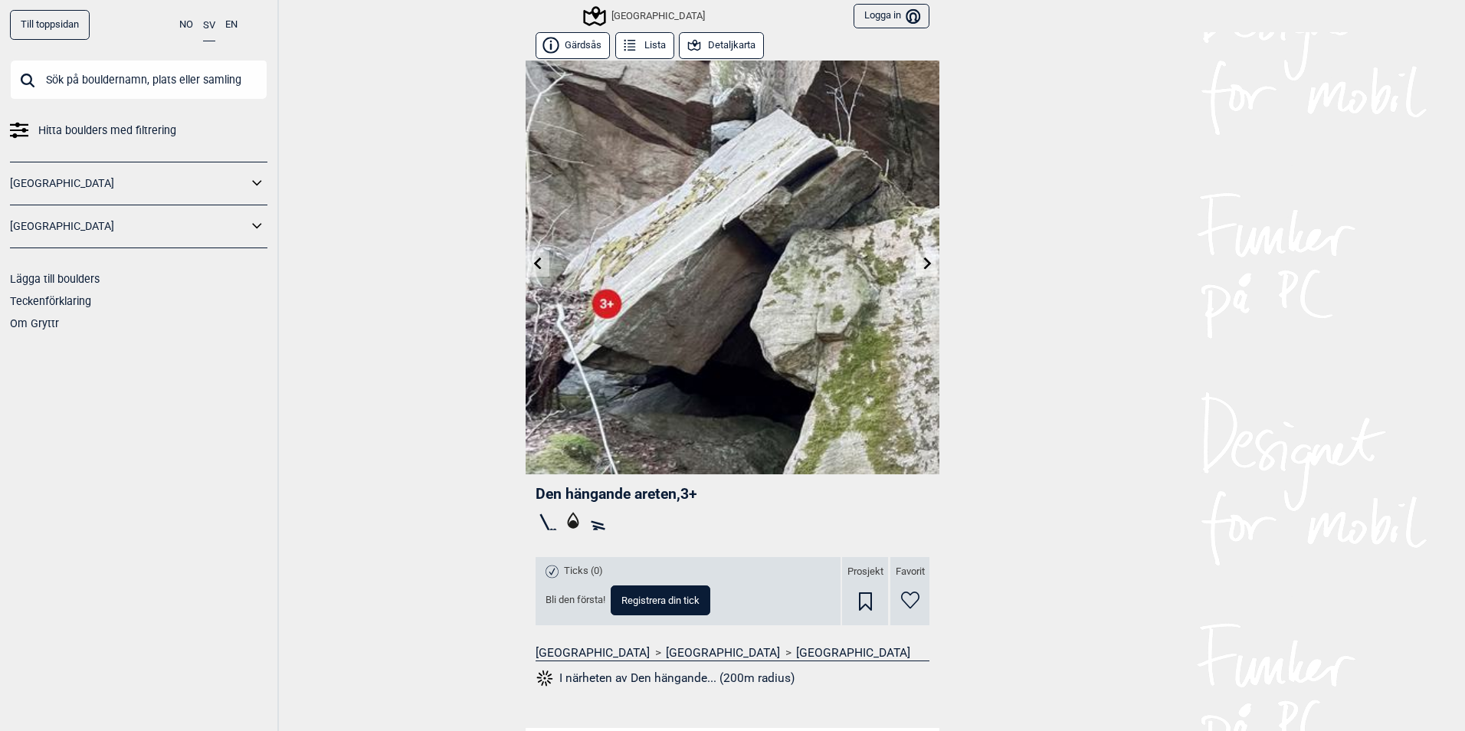
click at [749, 675] on button "I närheten av Den hängande... (200m radius)" at bounding box center [665, 678] width 259 height 20
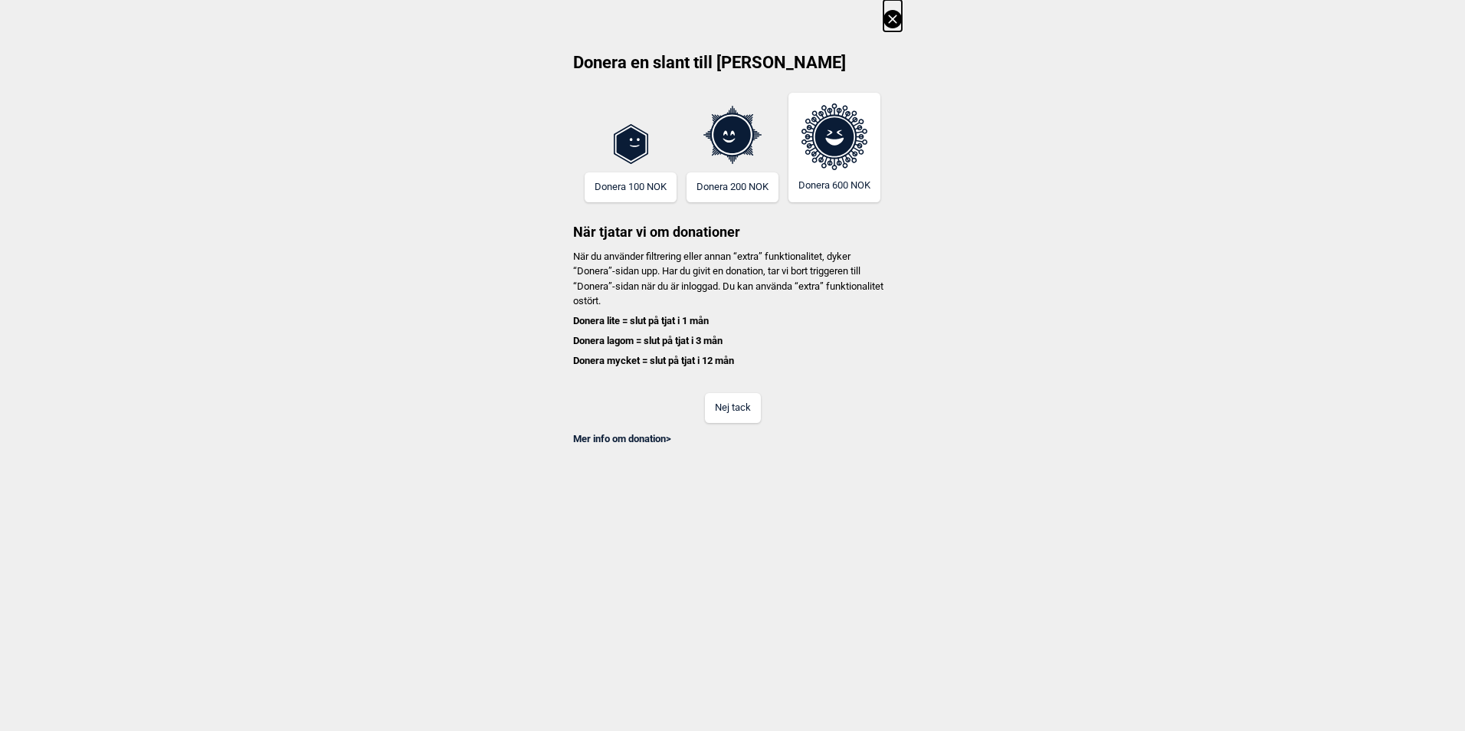
scroll to position [0, 3885]
click at [890, 18] on icon at bounding box center [892, 19] width 18 height 18
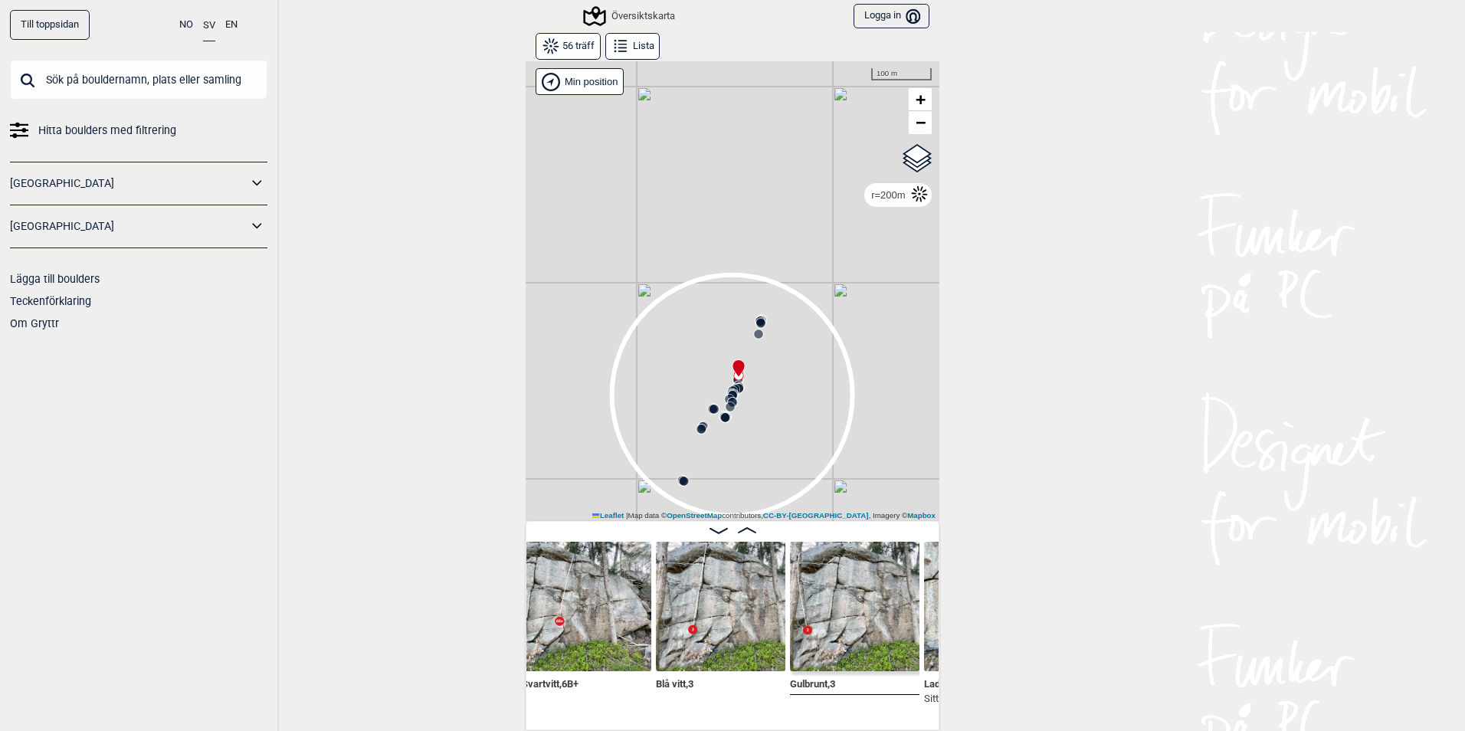
scroll to position [0, 1664]
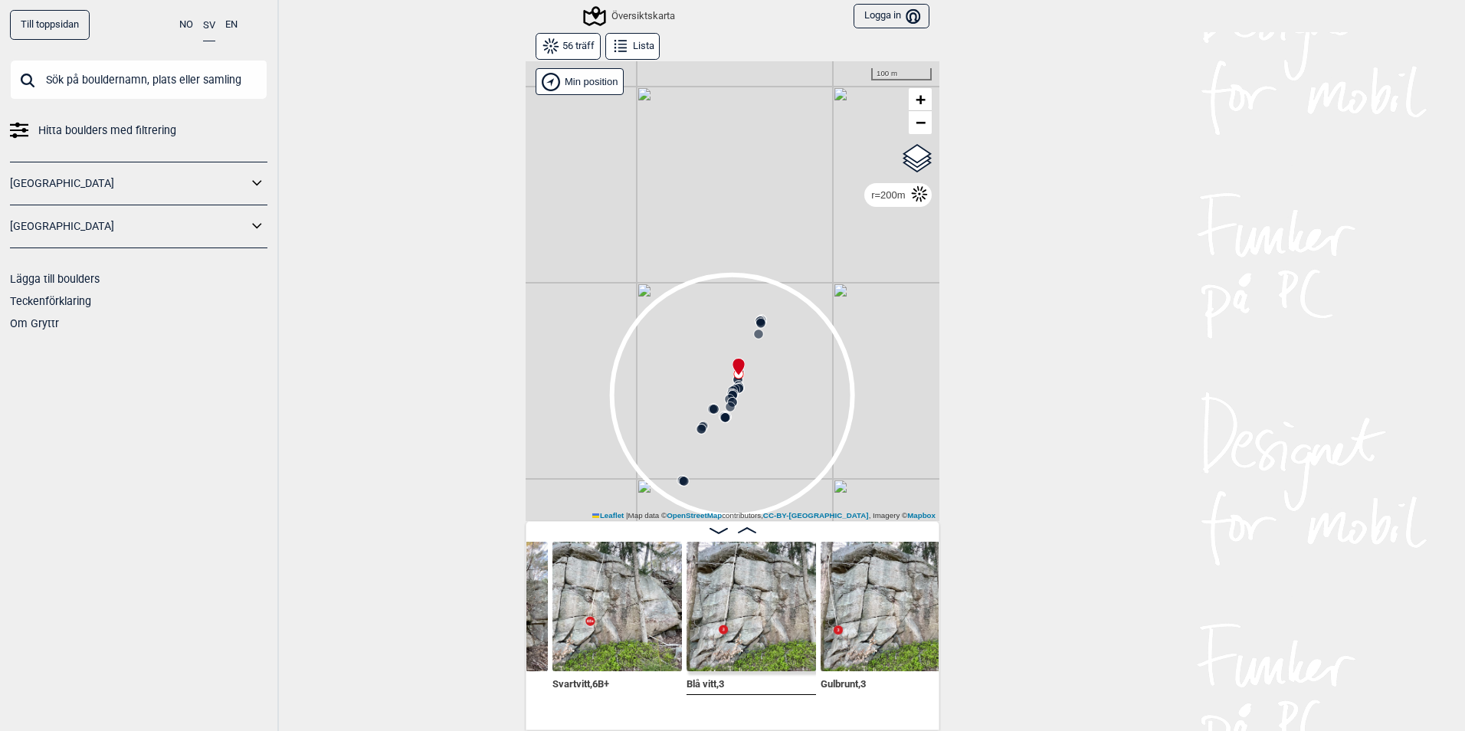
click at [723, 614] on img at bounding box center [751, 606] width 129 height 129
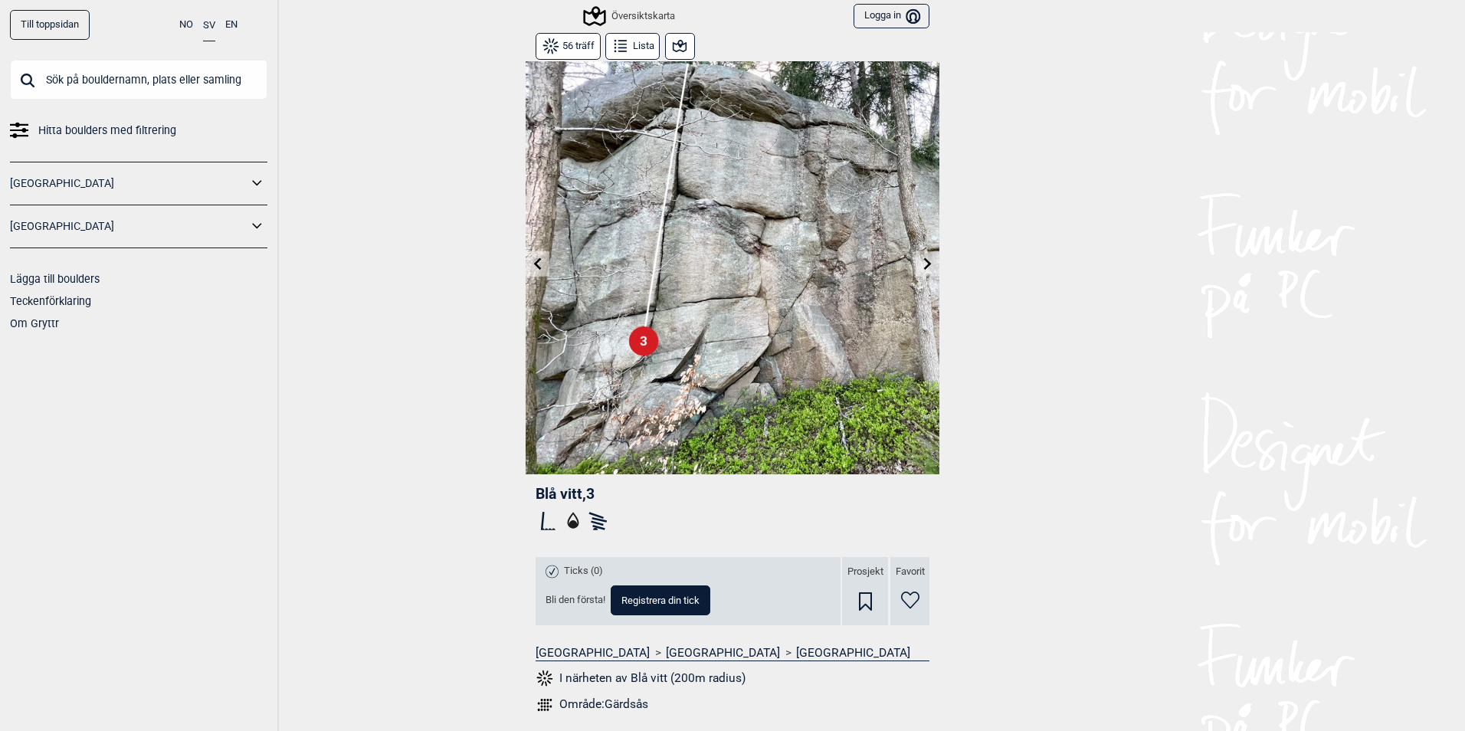
click at [673, 44] on icon at bounding box center [680, 46] width 14 height 12
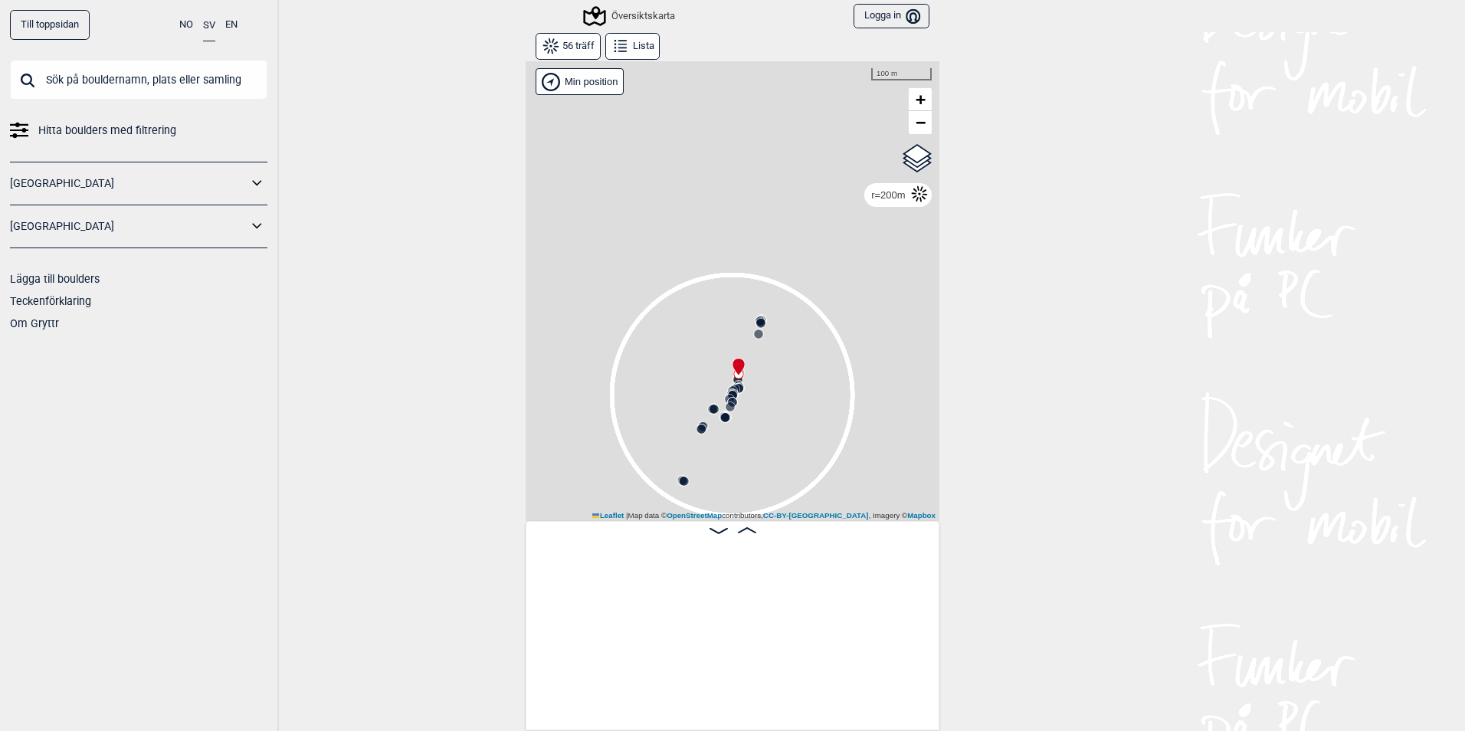
scroll to position [0, 1683]
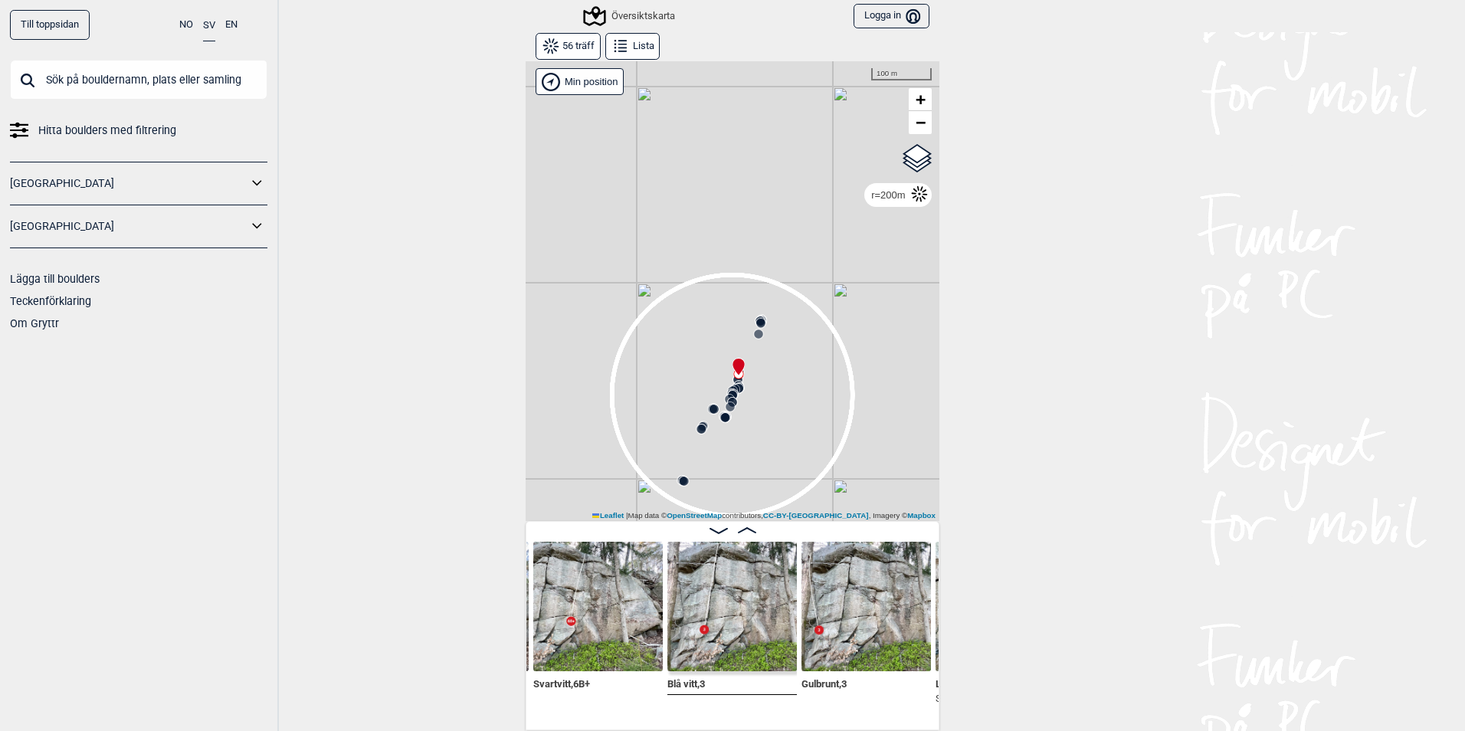
click at [756, 321] on circle at bounding box center [760, 323] width 9 height 9
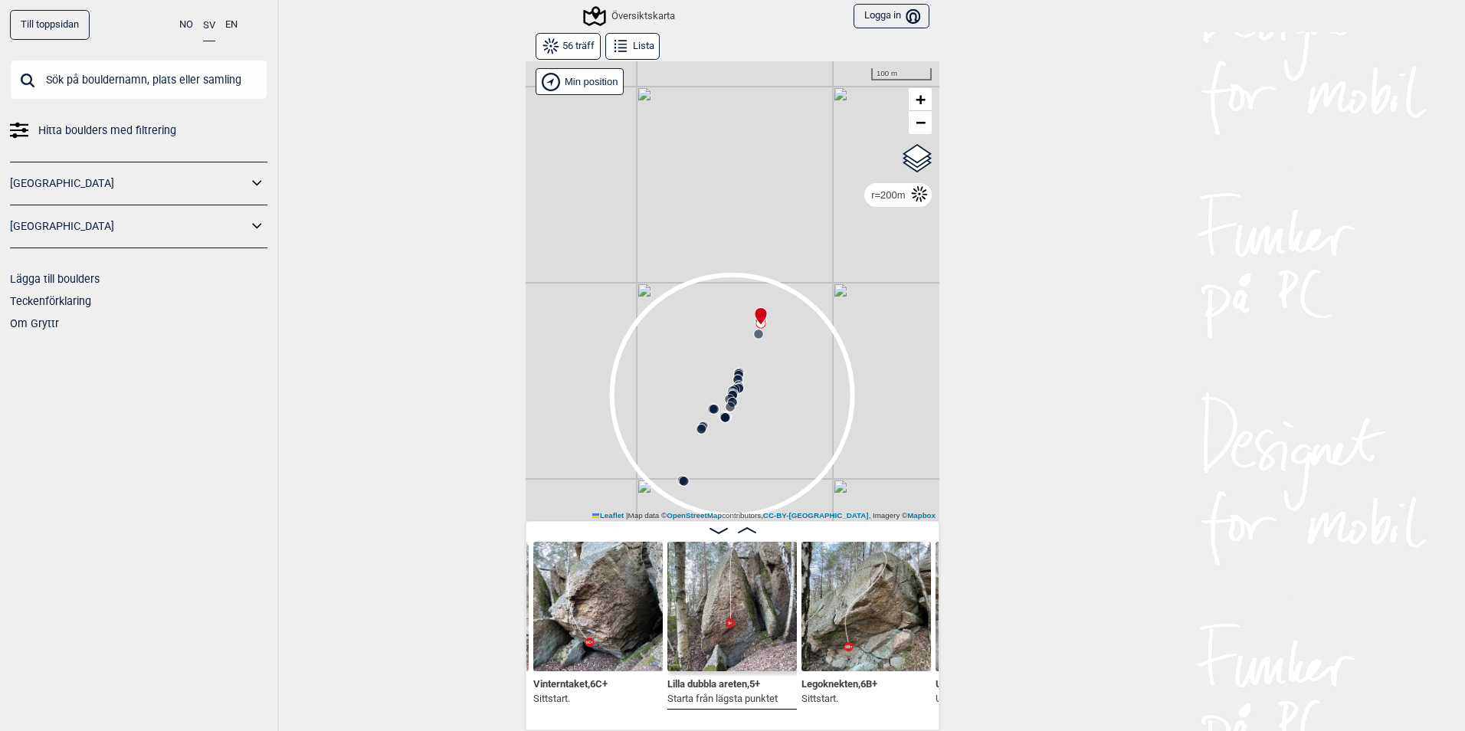
click at [754, 332] on circle at bounding box center [758, 333] width 9 height 9
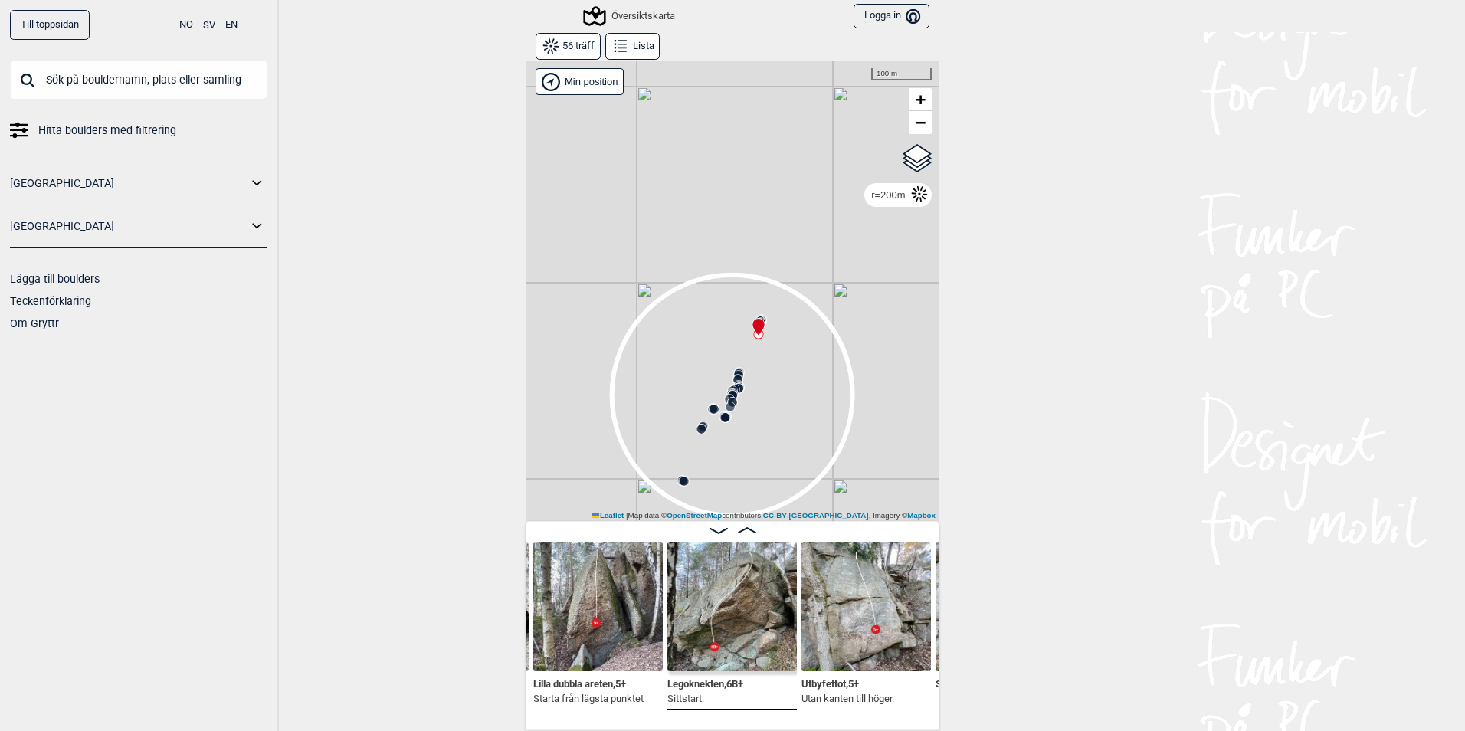
click at [733, 369] on icon at bounding box center [739, 375] width 12 height 12
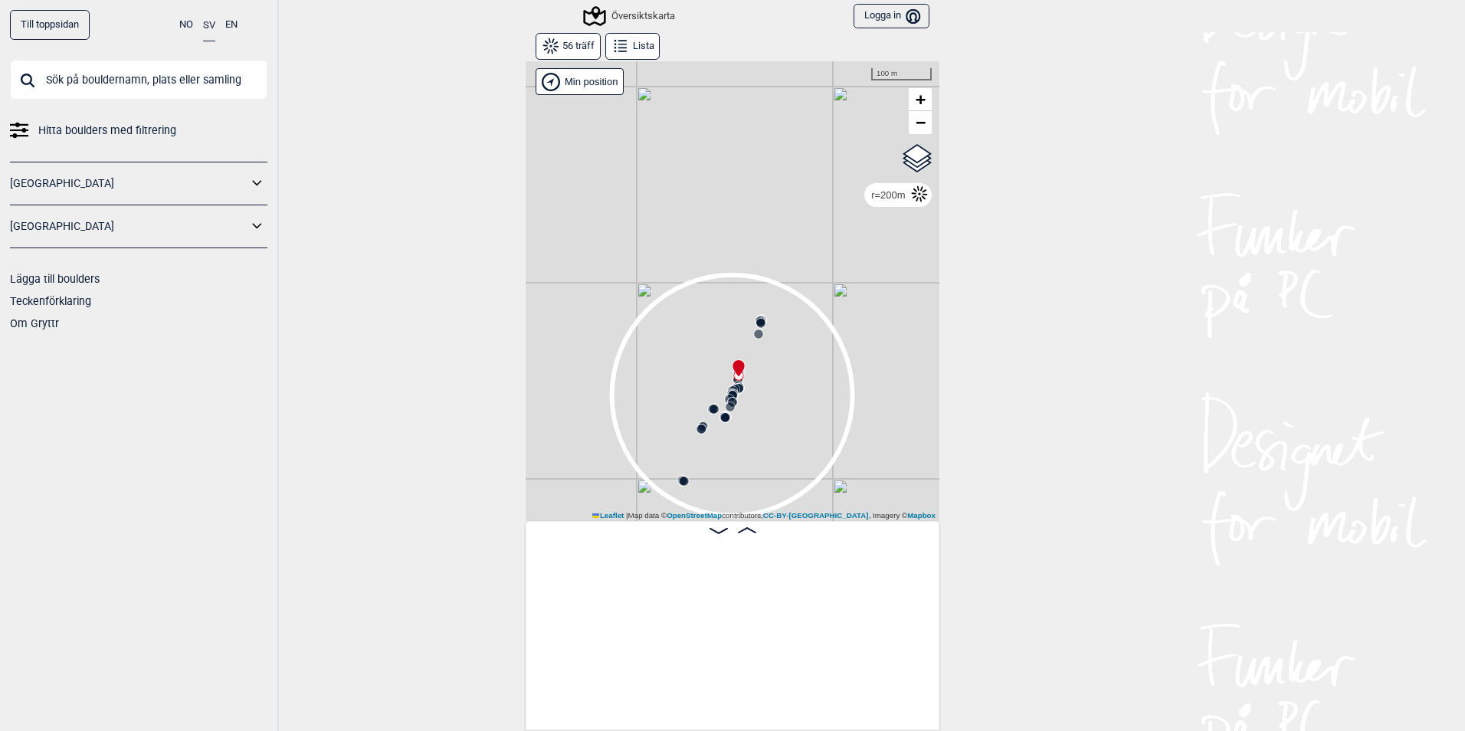
scroll to position [0, 1836]
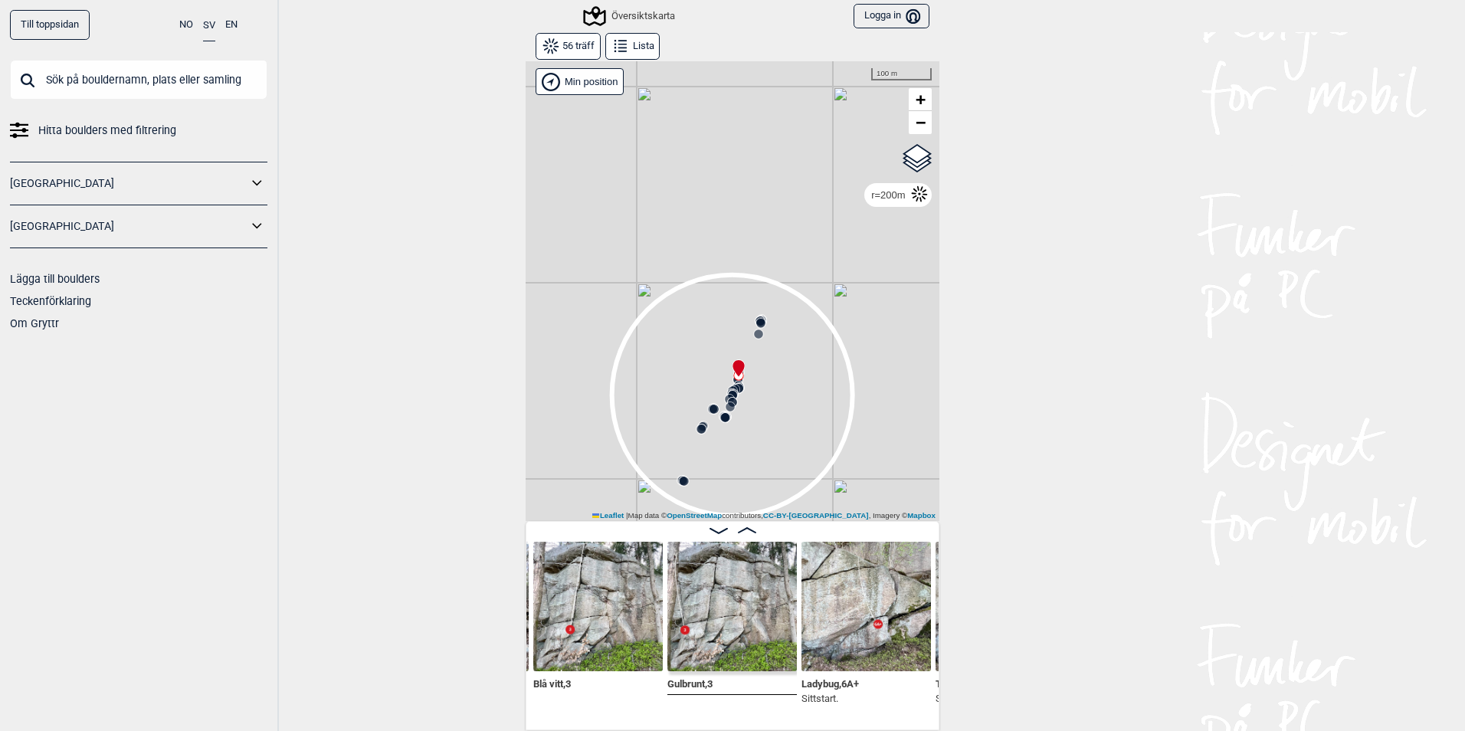
click at [571, 622] on img at bounding box center [597, 606] width 129 height 129
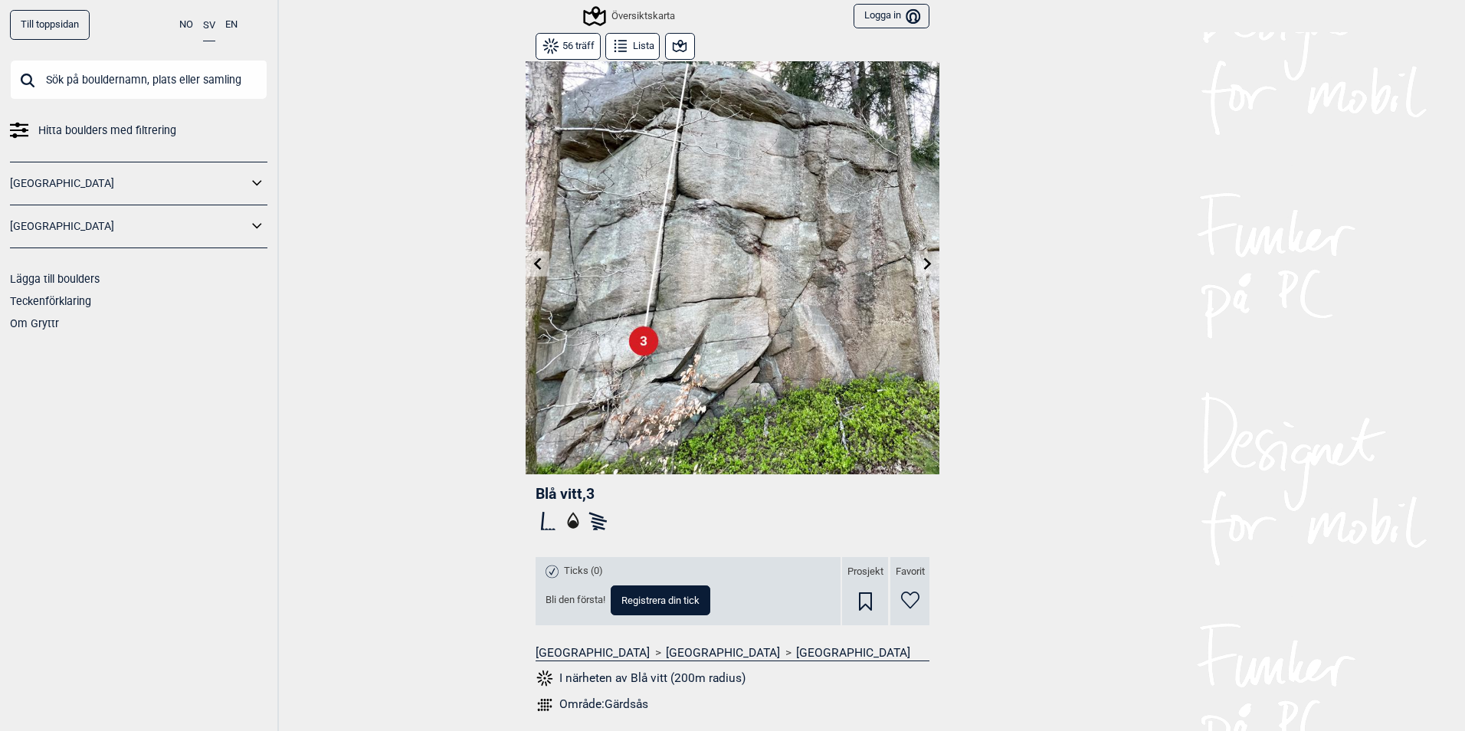
click at [924, 263] on icon at bounding box center [928, 263] width 8 height 12
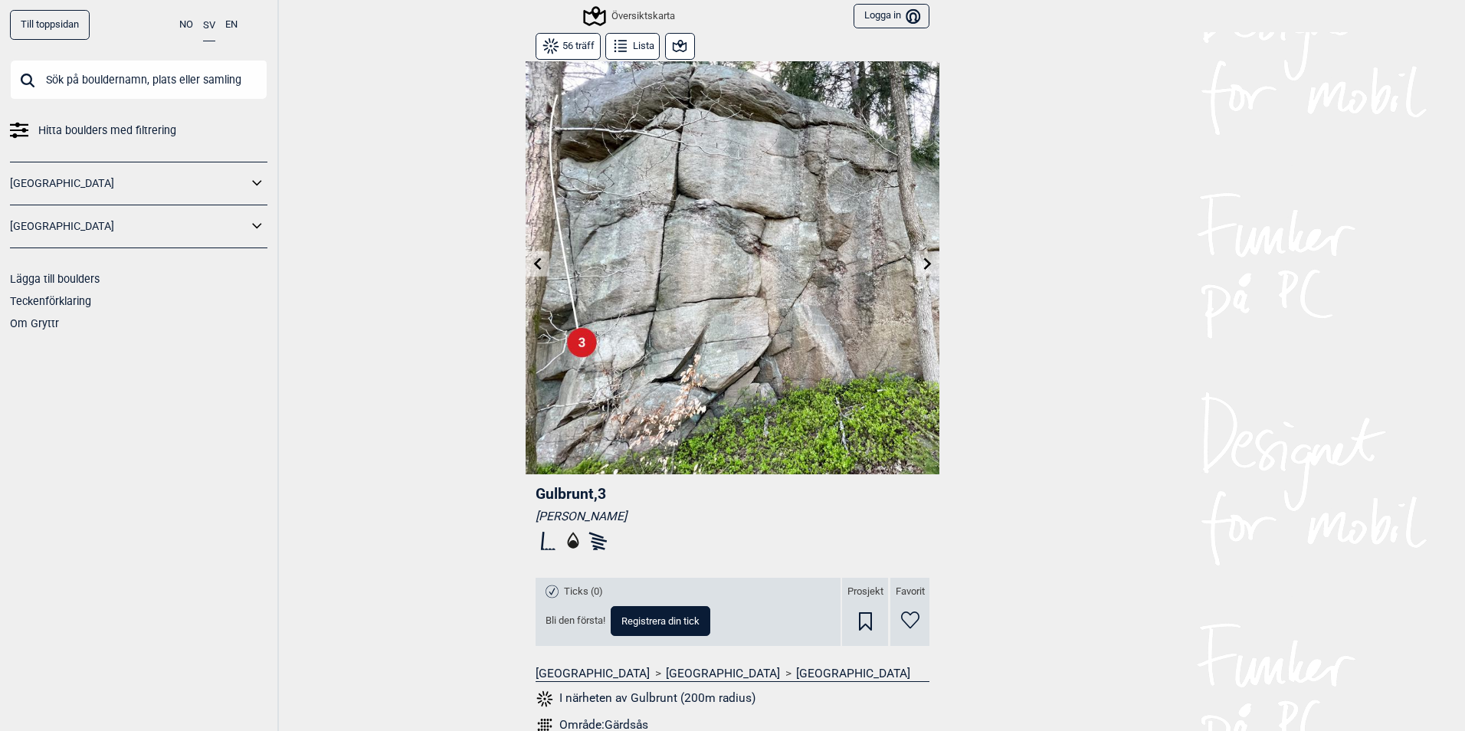
click at [924, 263] on icon at bounding box center [928, 263] width 8 height 12
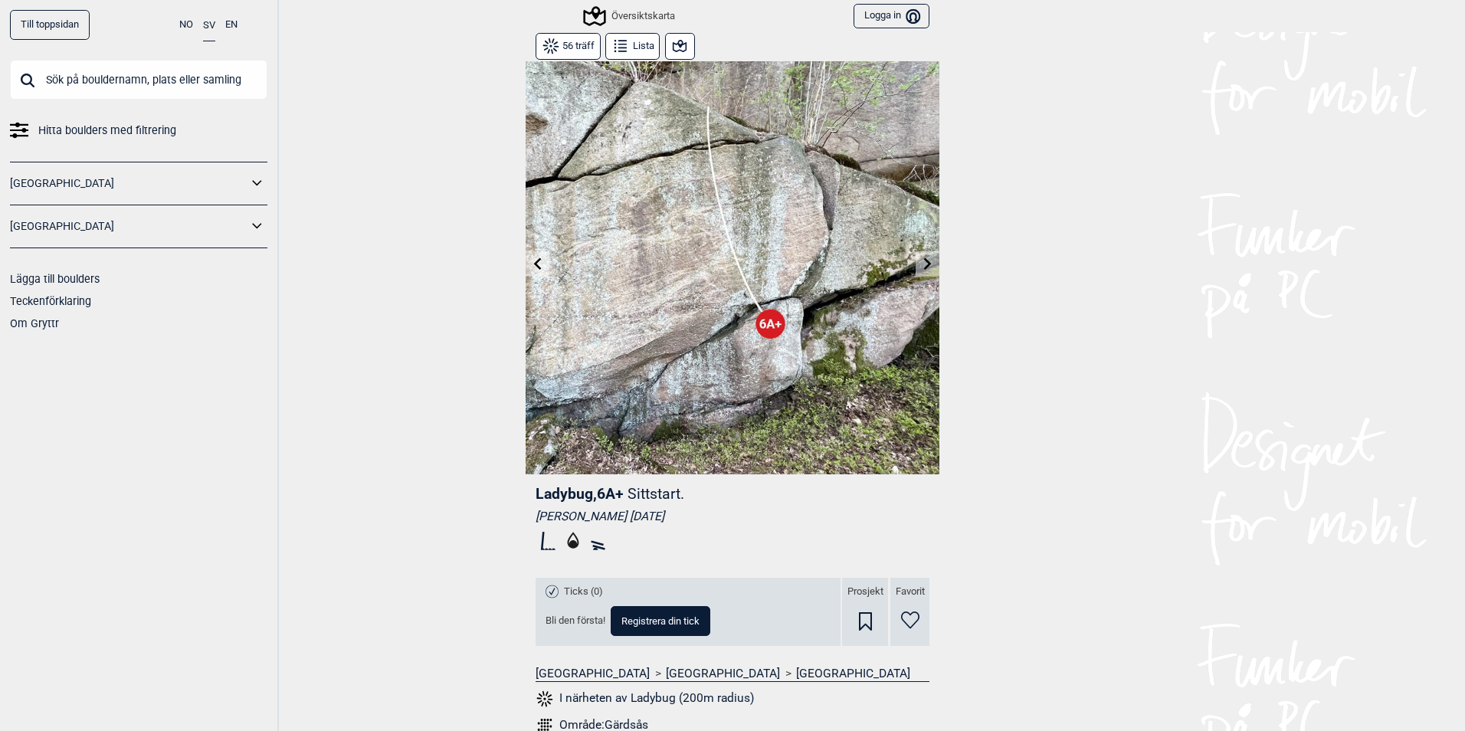
click at [924, 263] on icon at bounding box center [928, 263] width 8 height 12
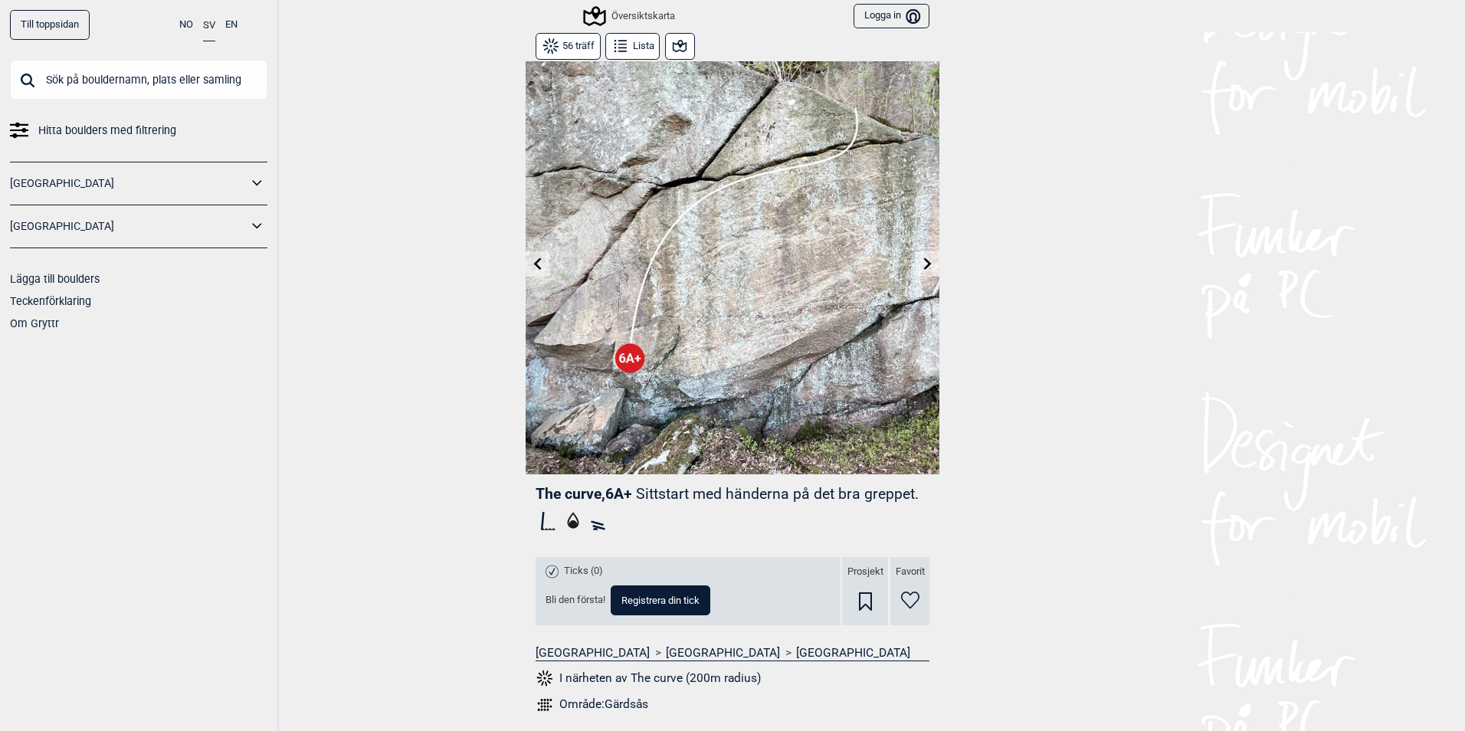
click at [924, 263] on icon at bounding box center [928, 263] width 8 height 12
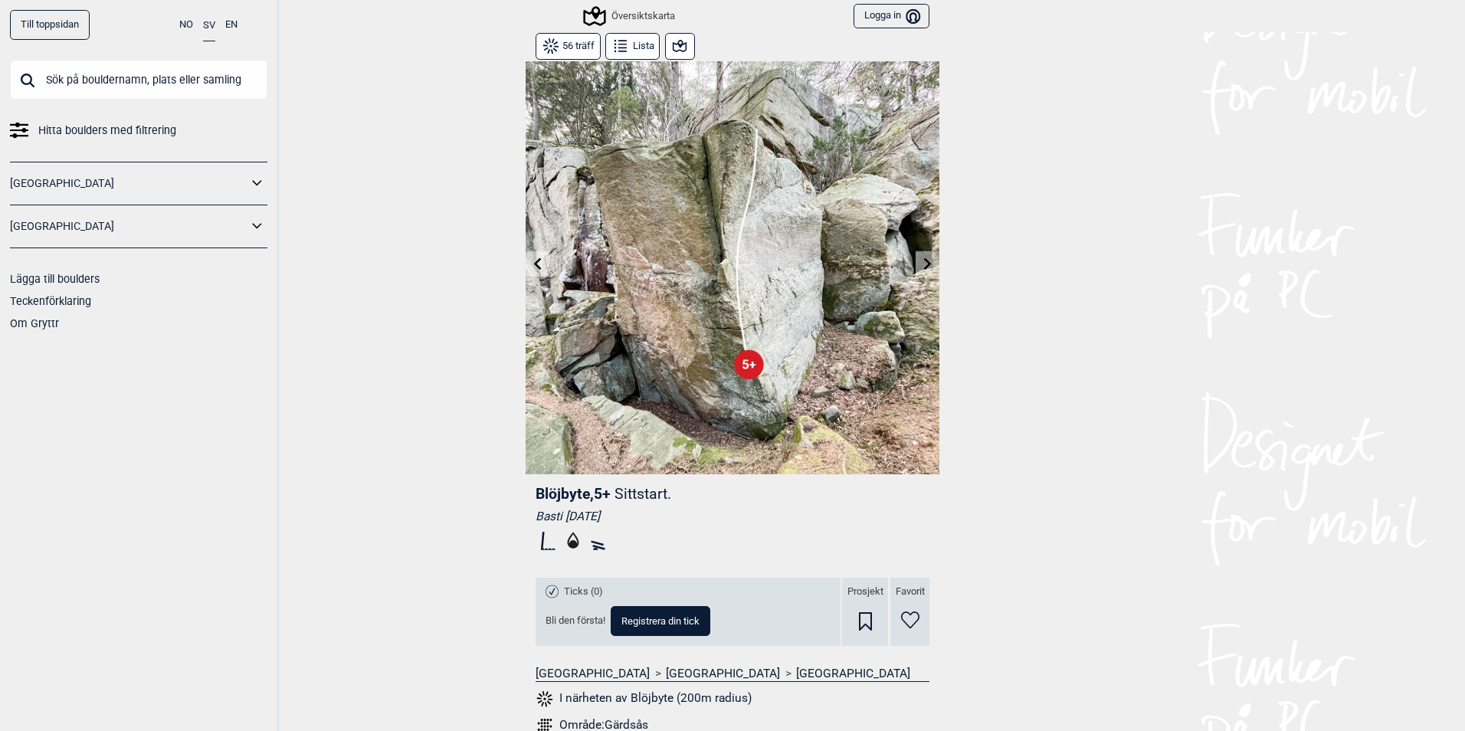
click at [924, 263] on icon at bounding box center [928, 263] width 8 height 12
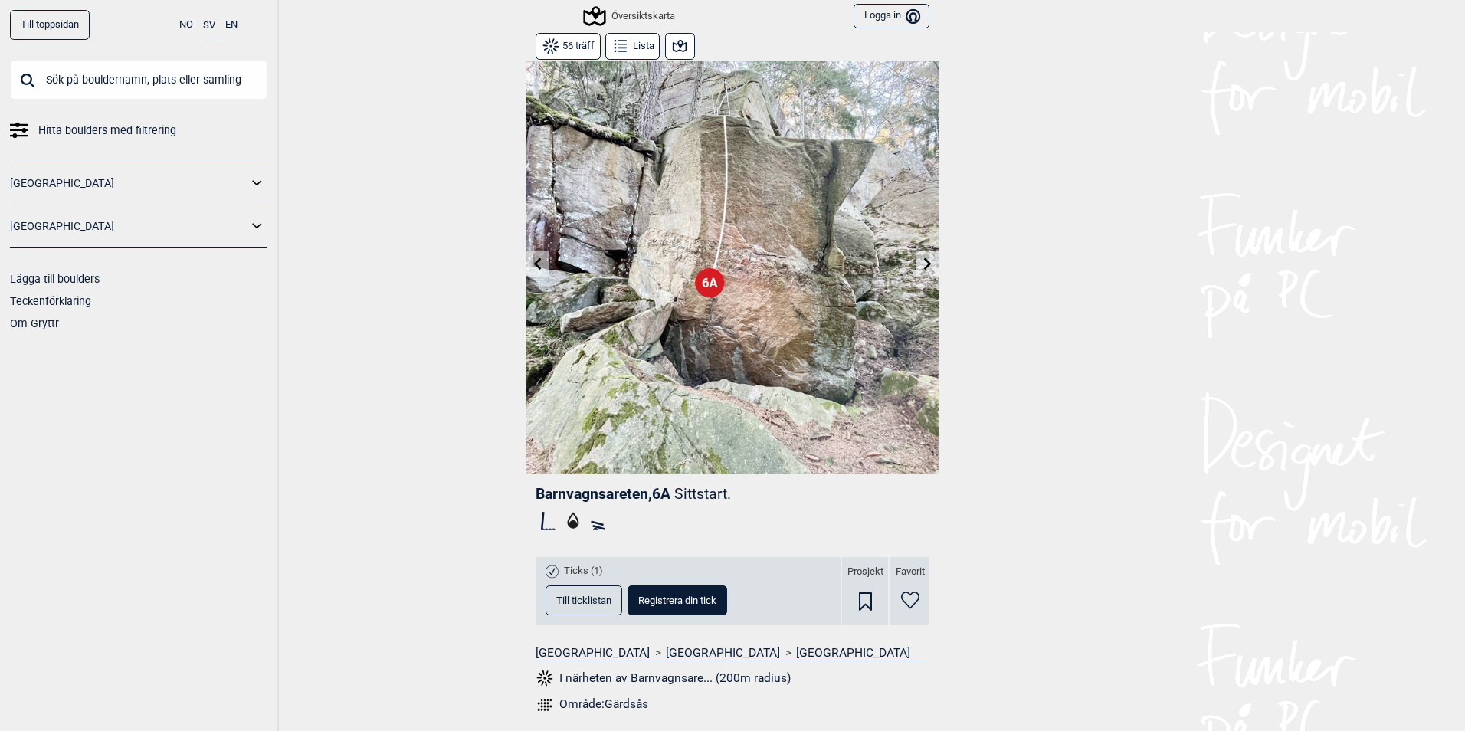
click at [924, 264] on icon at bounding box center [928, 263] width 8 height 12
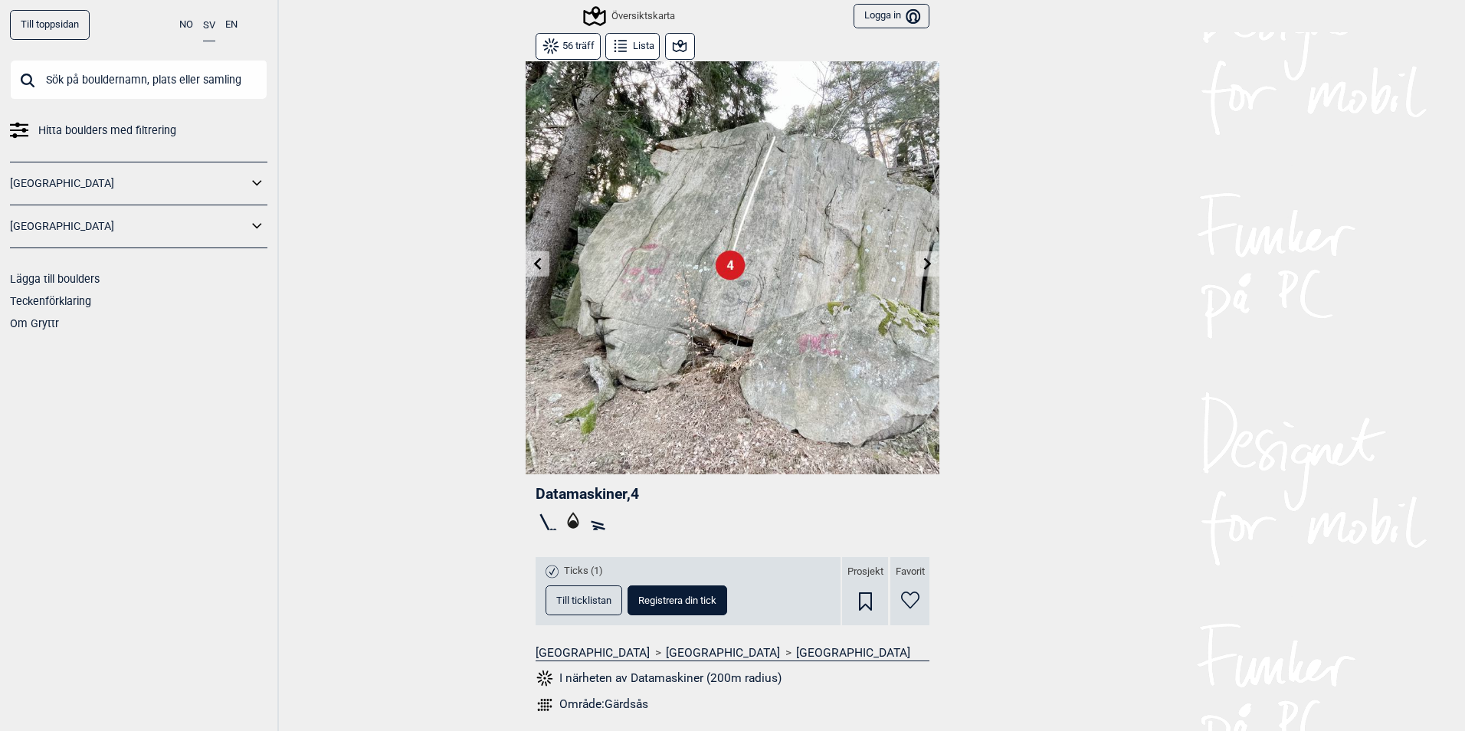
click at [532, 269] on icon at bounding box center [538, 263] width 12 height 12
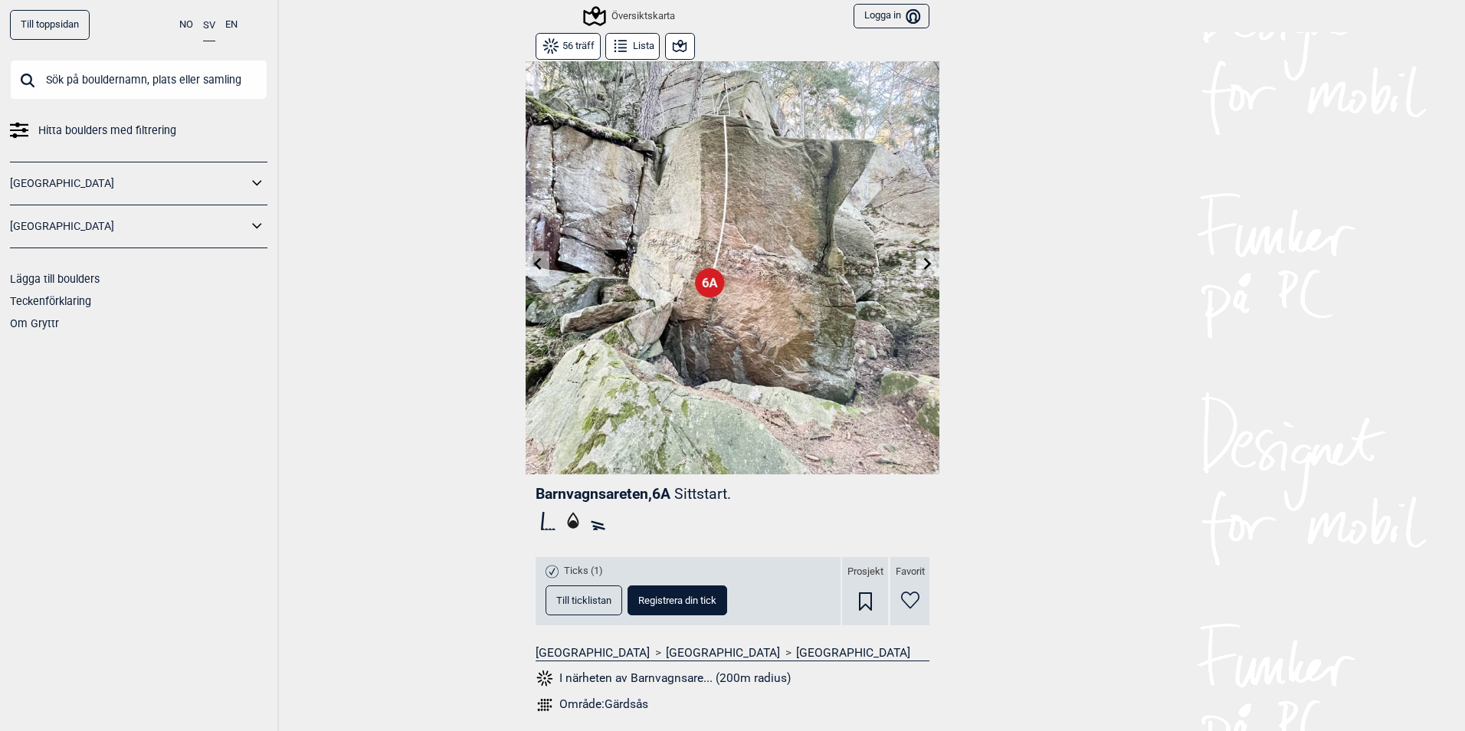
click at [532, 269] on icon at bounding box center [538, 263] width 12 height 12
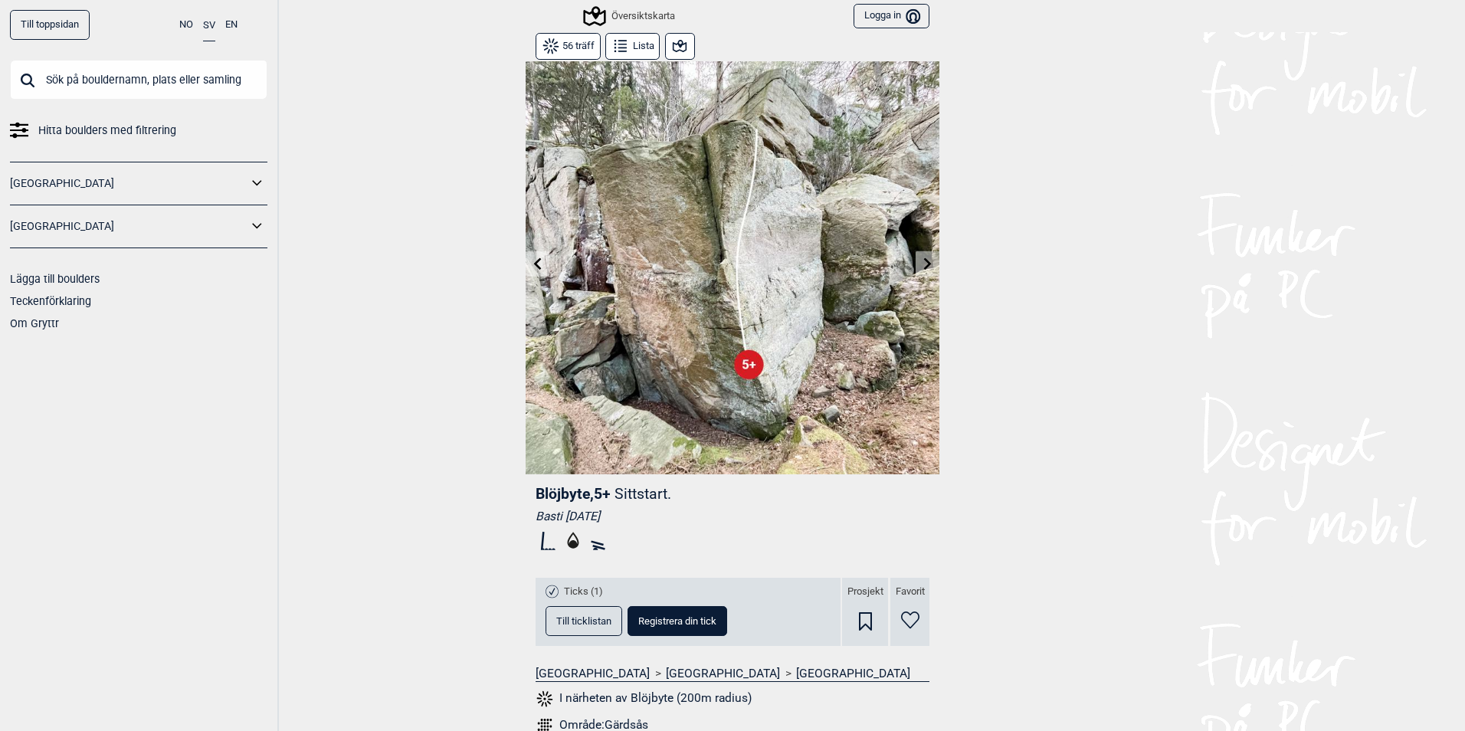
click at [532, 269] on icon at bounding box center [538, 263] width 12 height 12
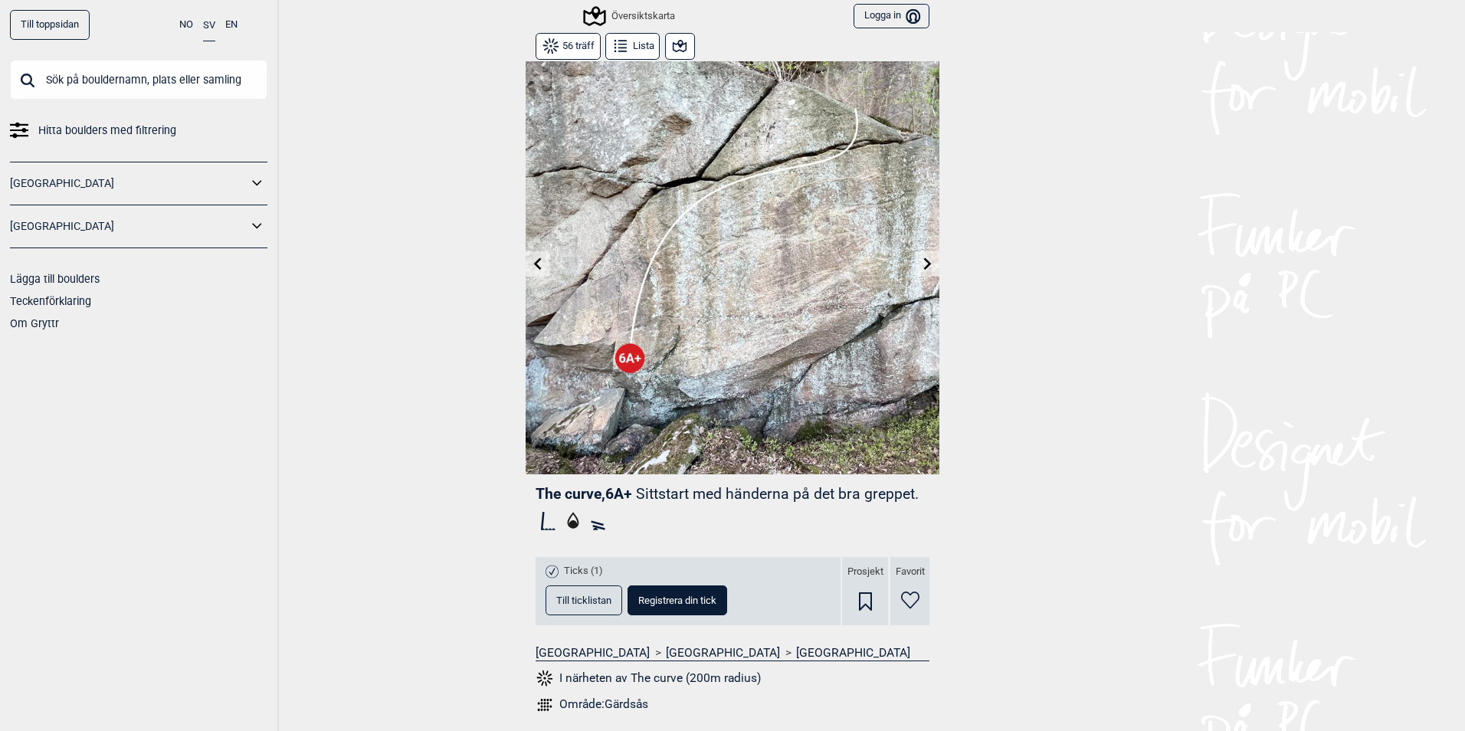
click at [532, 269] on icon at bounding box center [538, 263] width 12 height 12
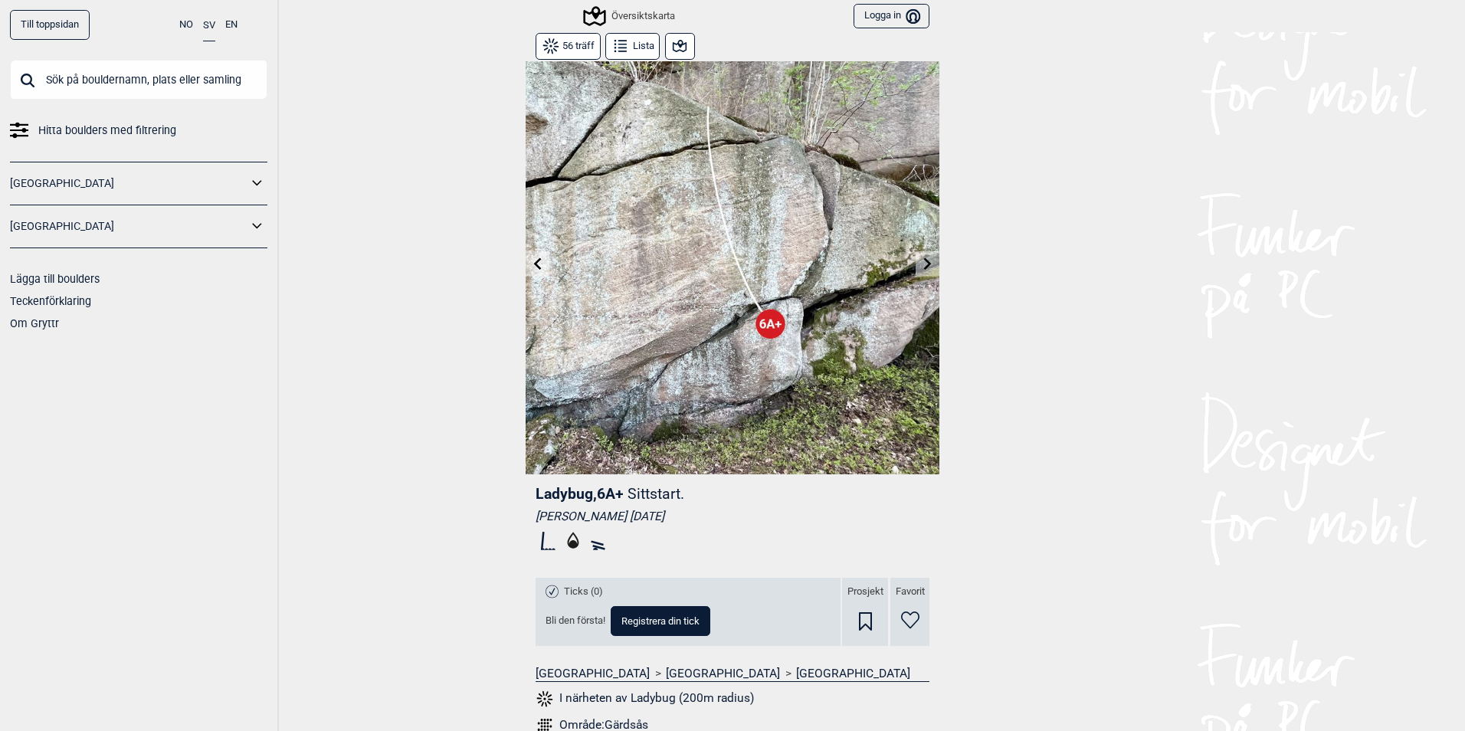
click at [532, 269] on icon at bounding box center [538, 263] width 12 height 12
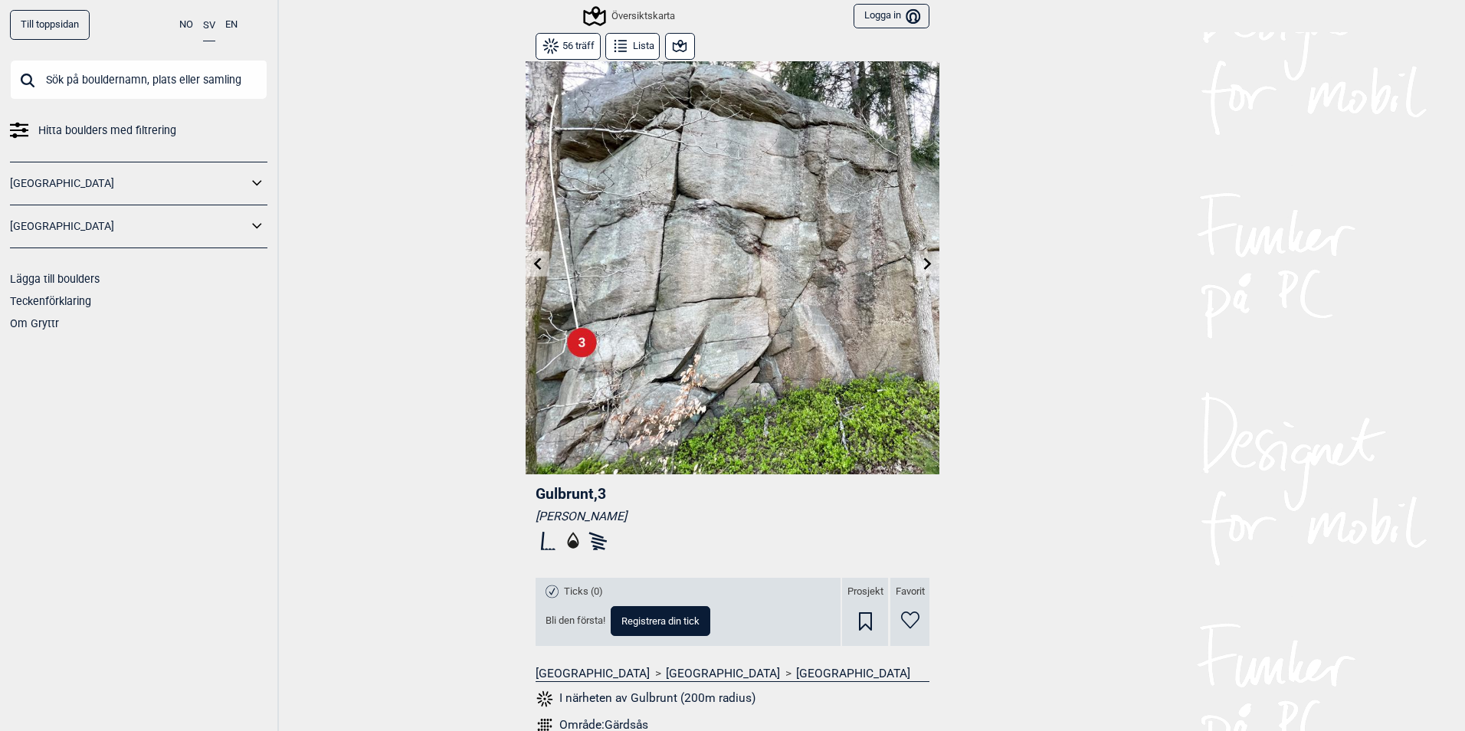
click at [638, 47] on button "Lista" at bounding box center [632, 46] width 54 height 27
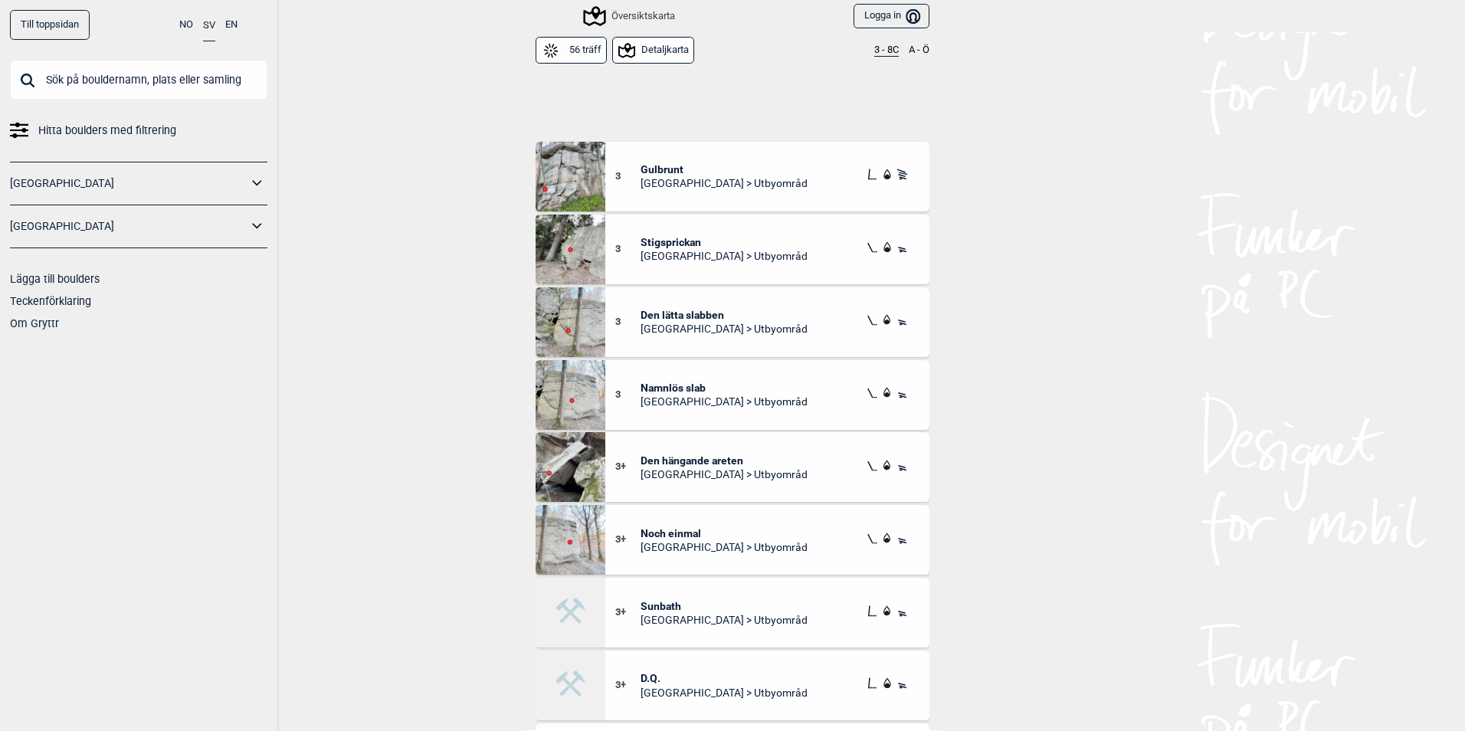
scroll to position [70, 0]
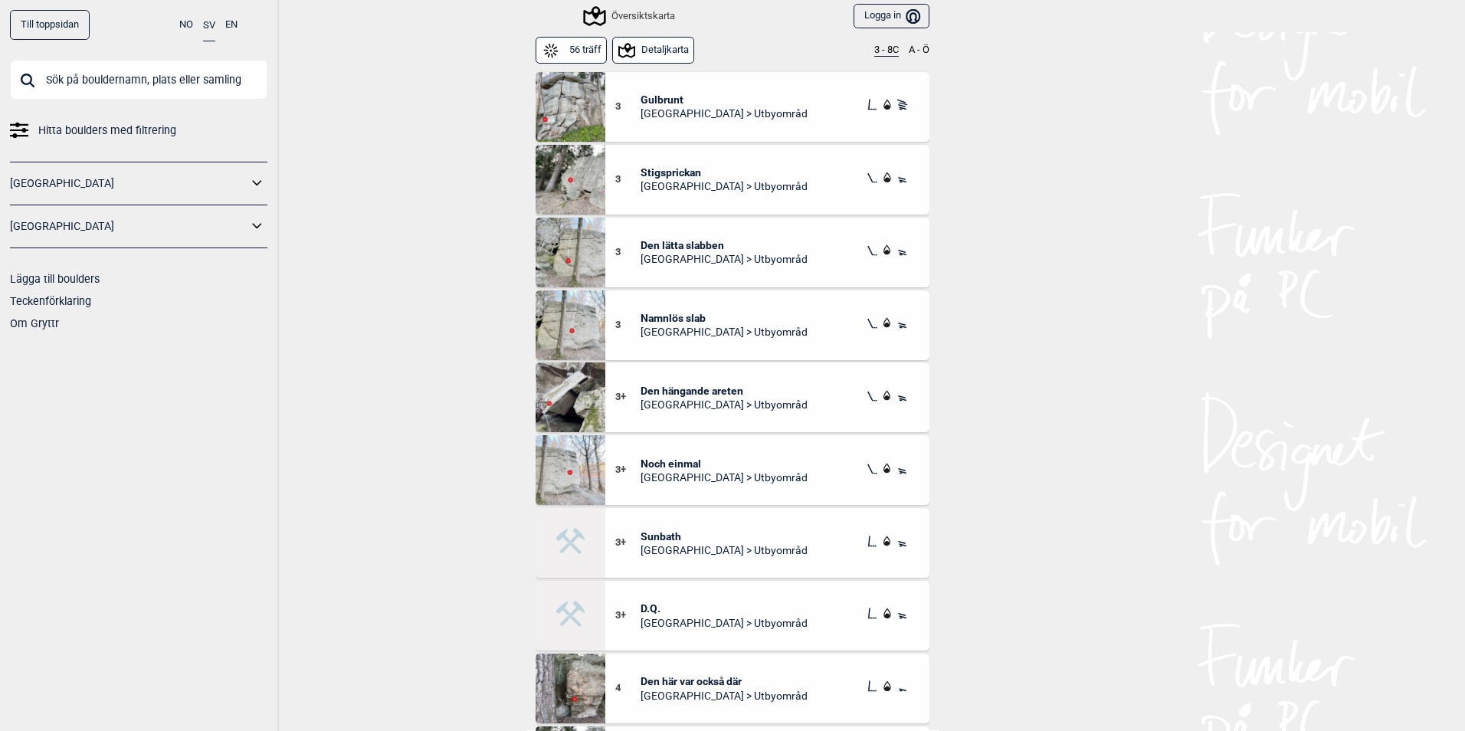
click at [587, 186] on img at bounding box center [571, 180] width 70 height 70
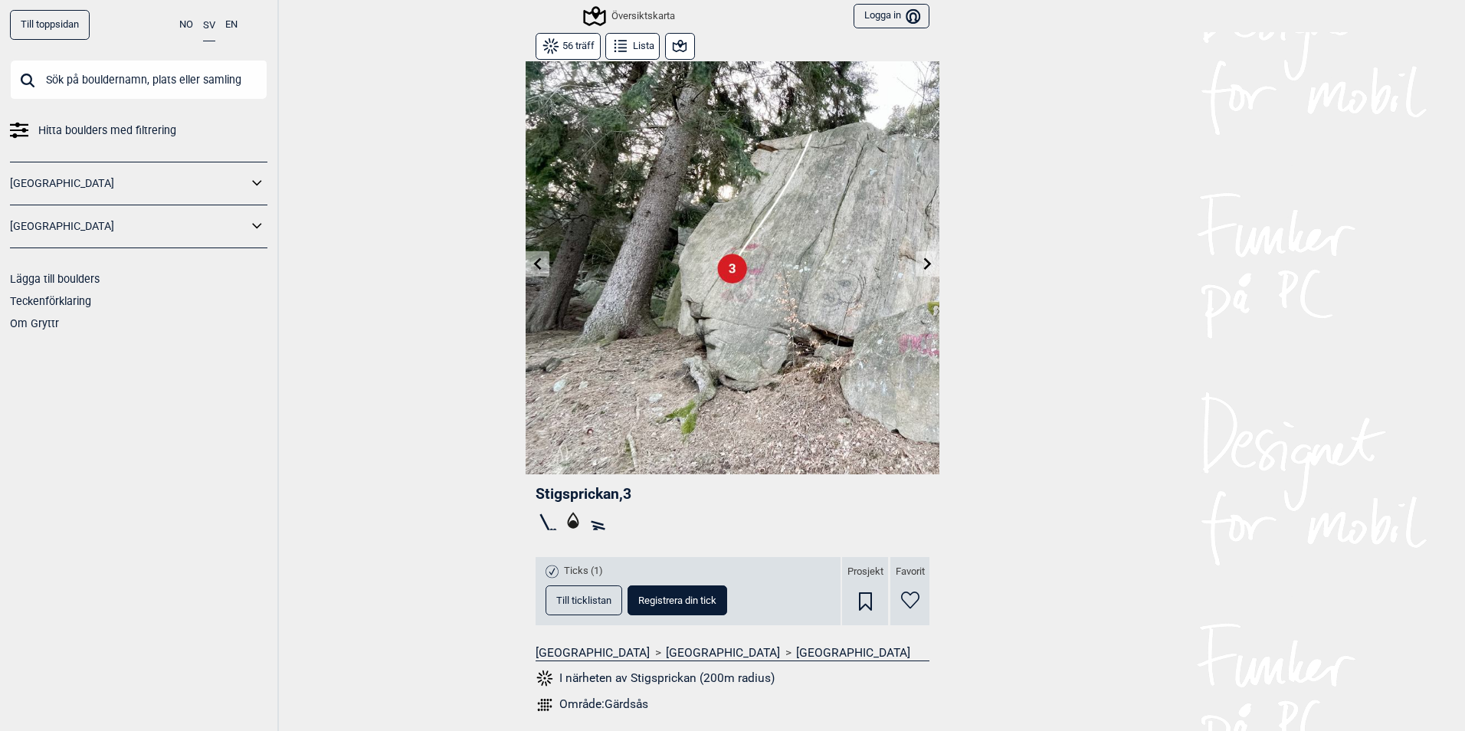
click at [592, 526] on rect at bounding box center [598, 527] width 12 height 5
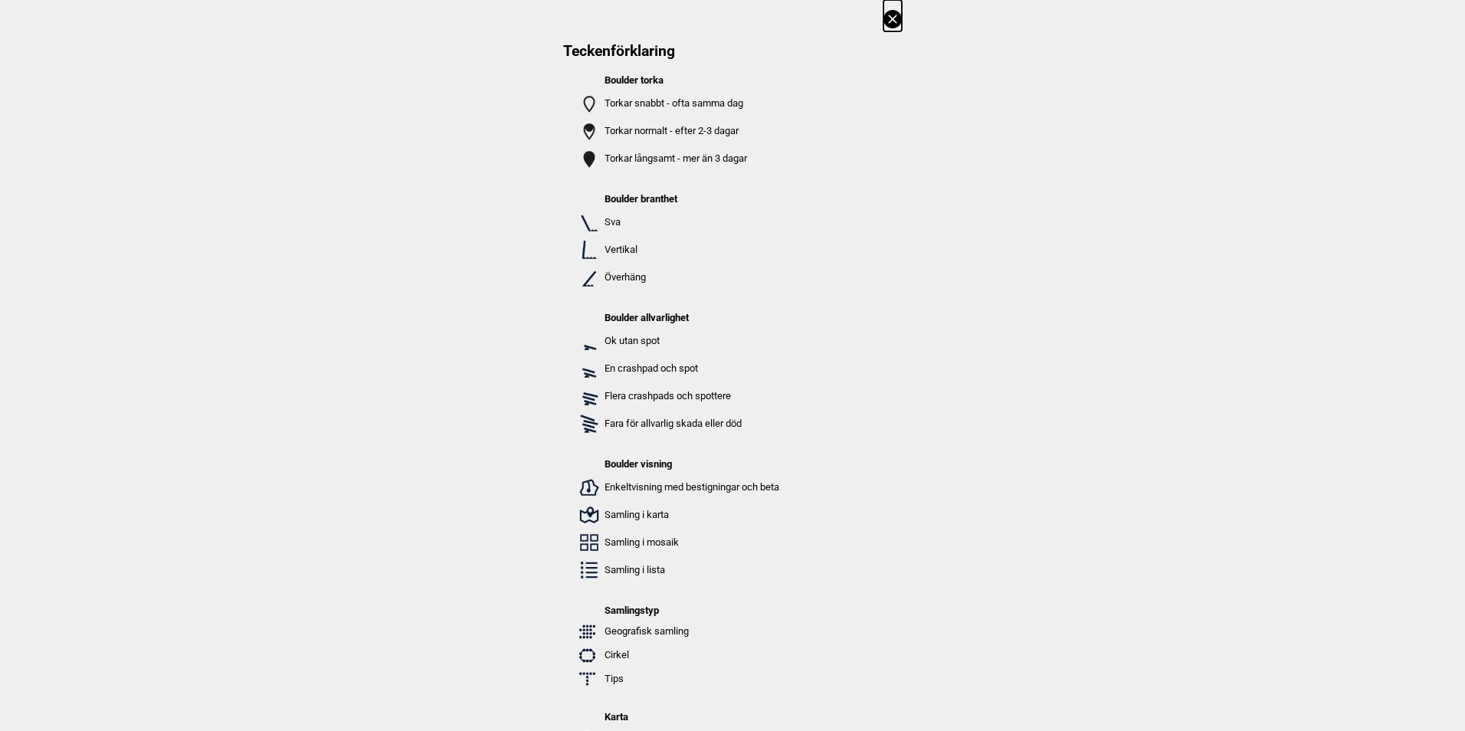
click at [888, 23] on icon at bounding box center [892, 19] width 18 height 18
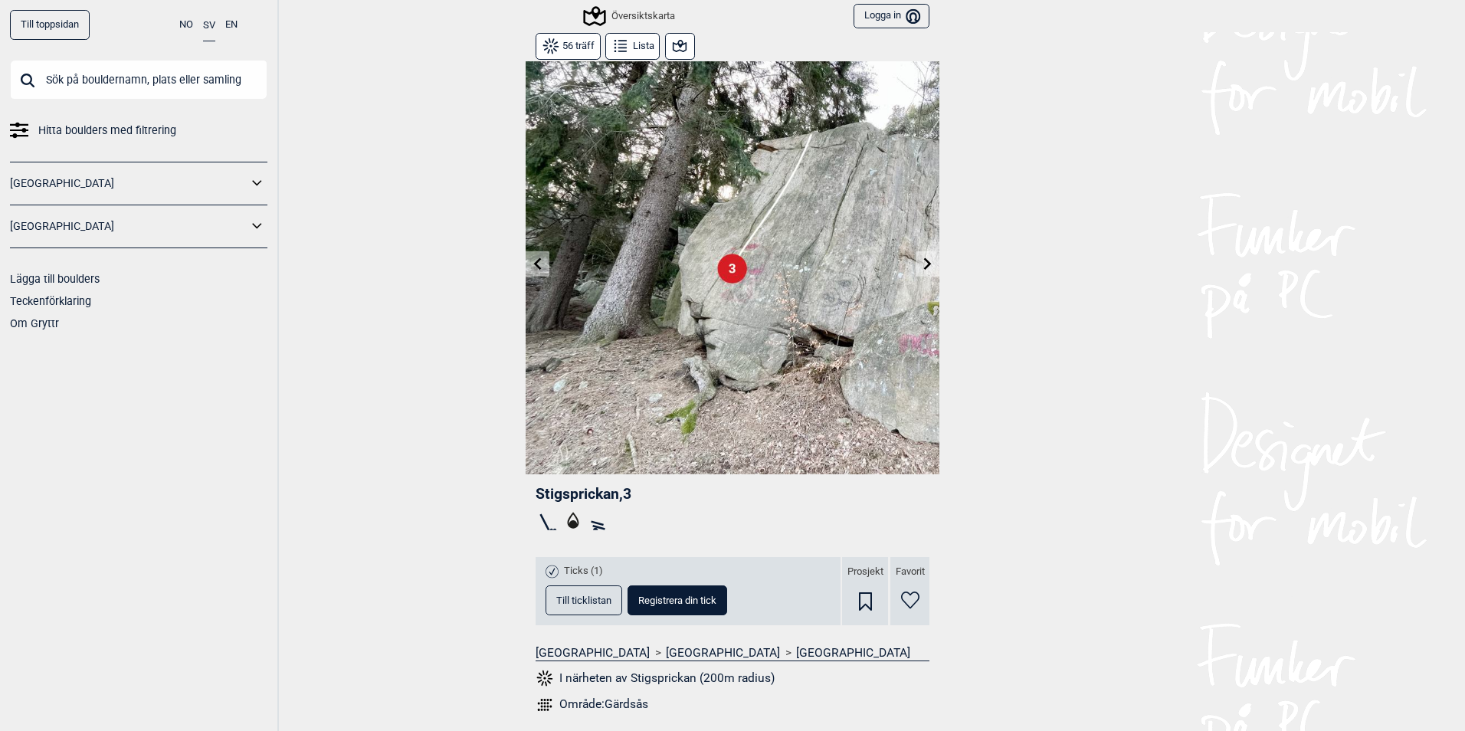
click at [546, 567] on icon at bounding box center [552, 571] width 13 height 13
click at [549, 567] on icon at bounding box center [552, 571] width 13 height 13
click at [567, 523] on icon at bounding box center [572, 520] width 11 height 17
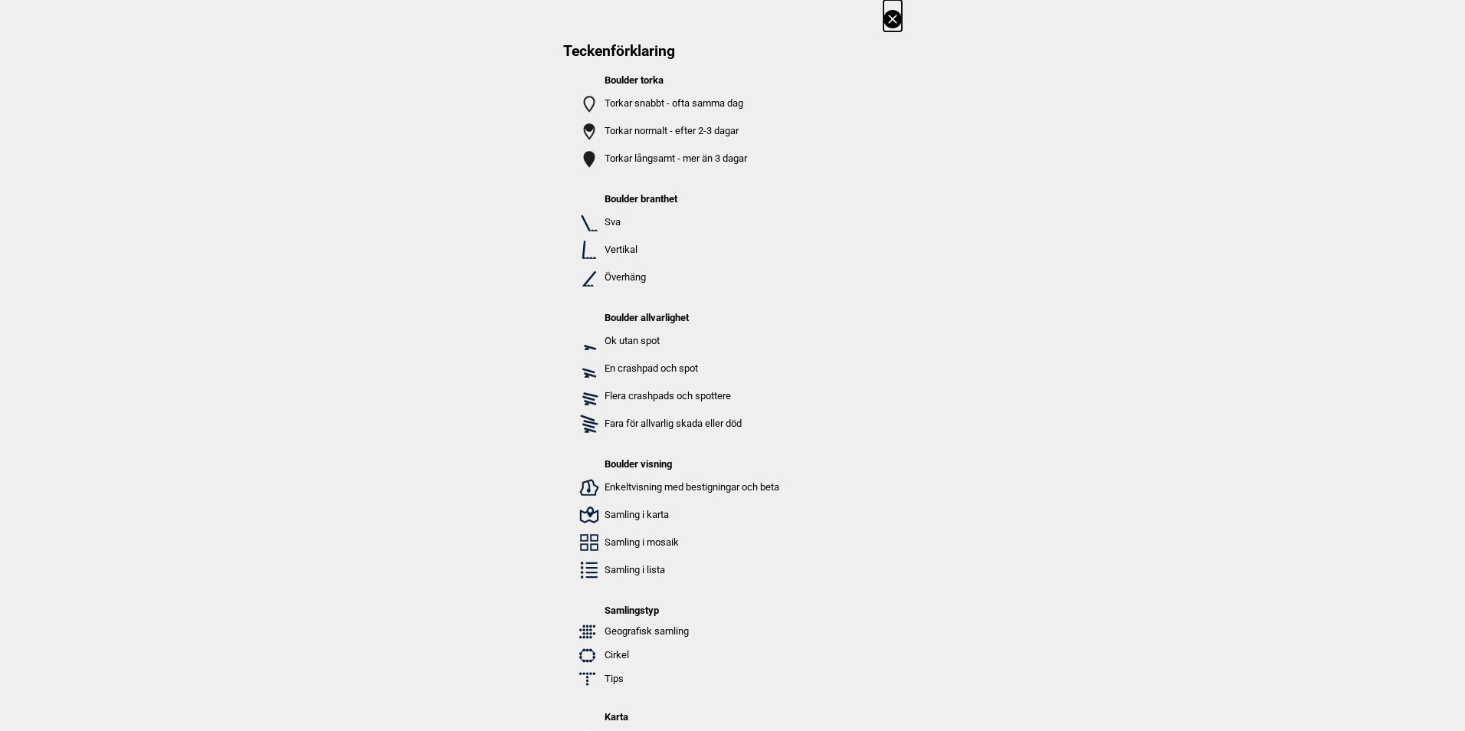
click at [582, 490] on img at bounding box center [589, 487] width 25 height 25
click at [885, 18] on icon at bounding box center [892, 19] width 18 height 18
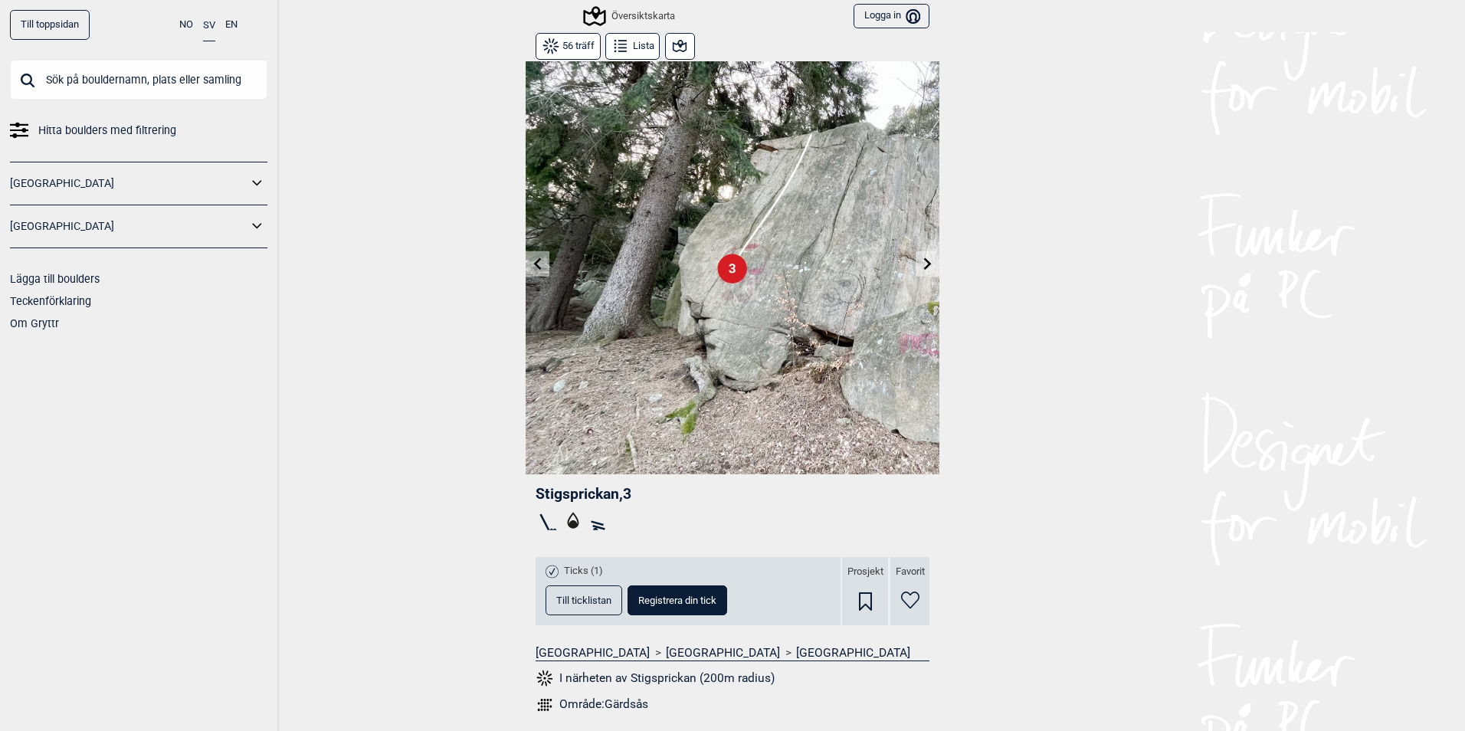
click at [626, 44] on button "Lista" at bounding box center [632, 46] width 54 height 27
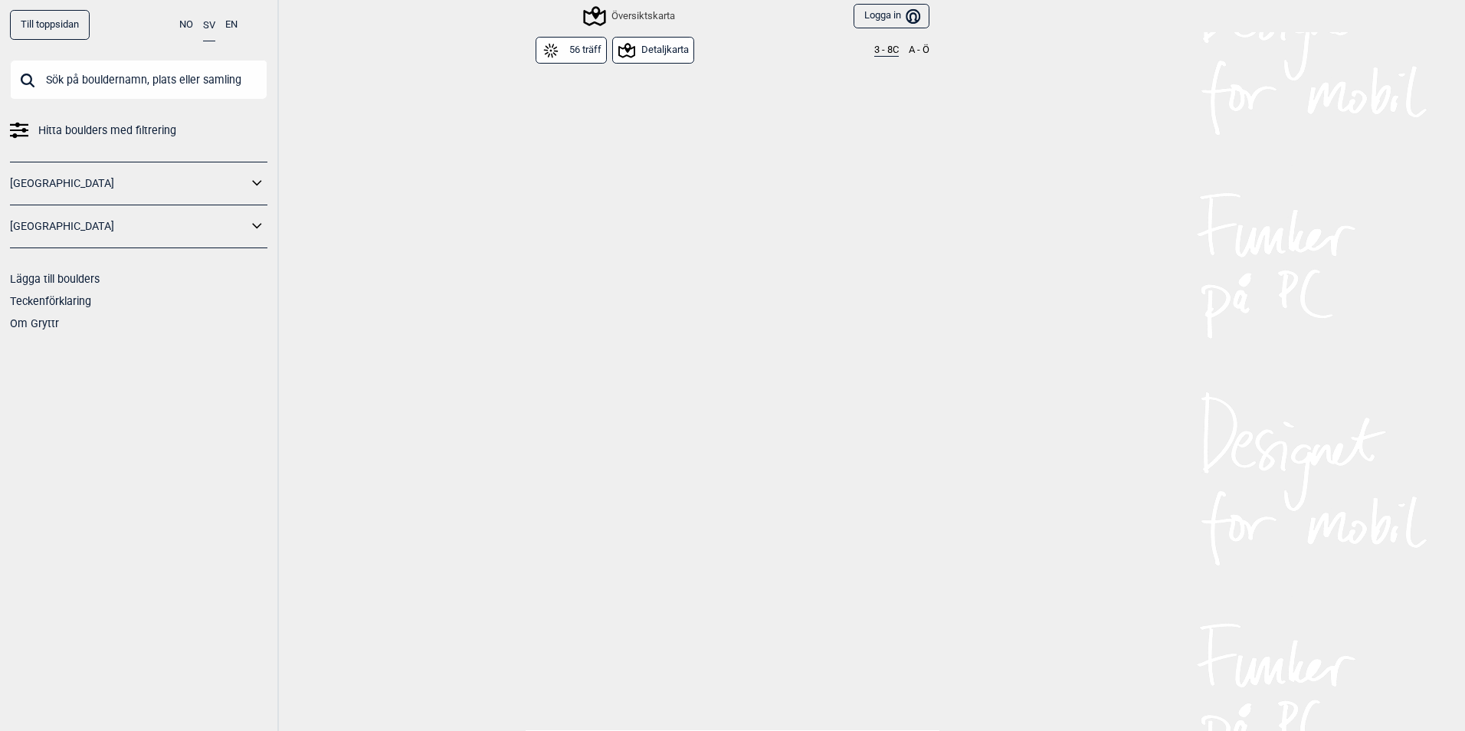
scroll to position [139, 0]
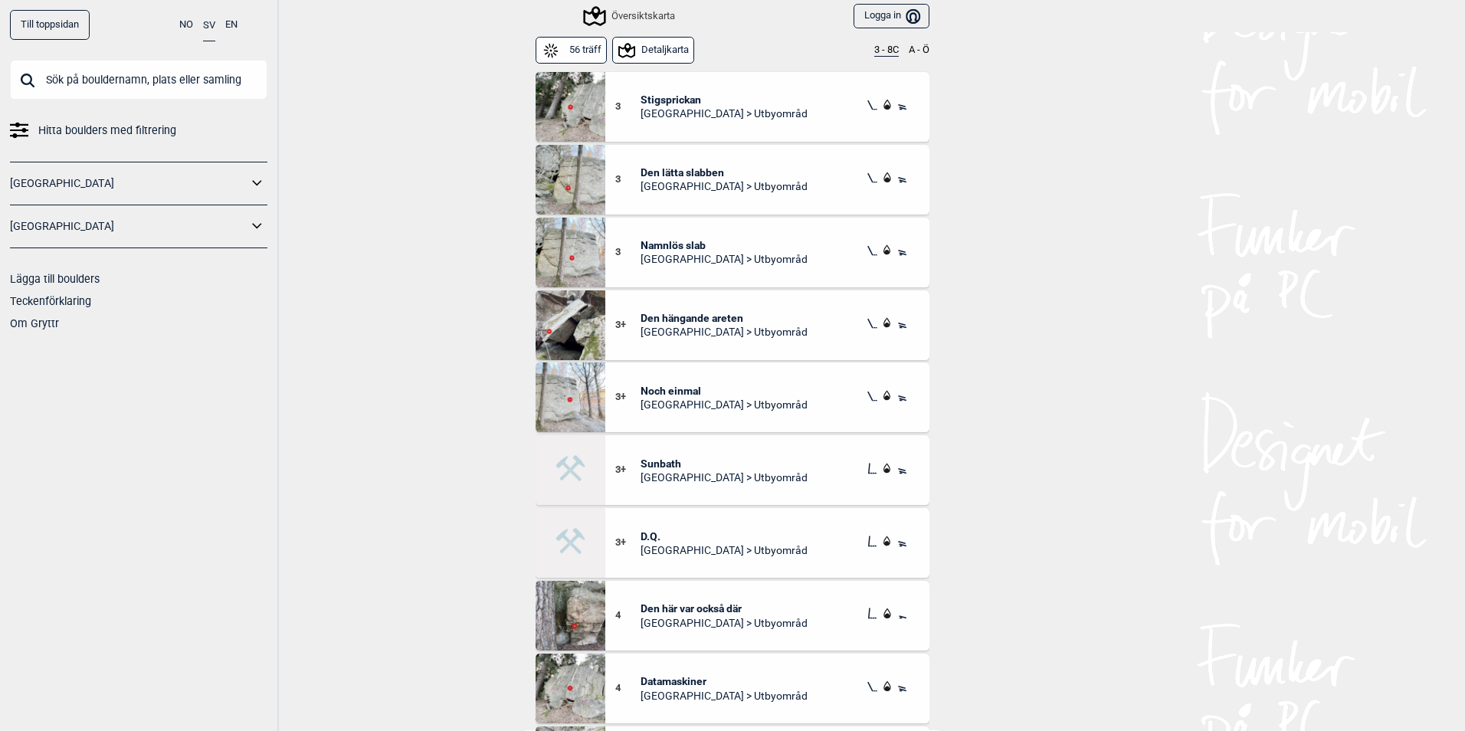
click at [581, 195] on img at bounding box center [571, 180] width 70 height 70
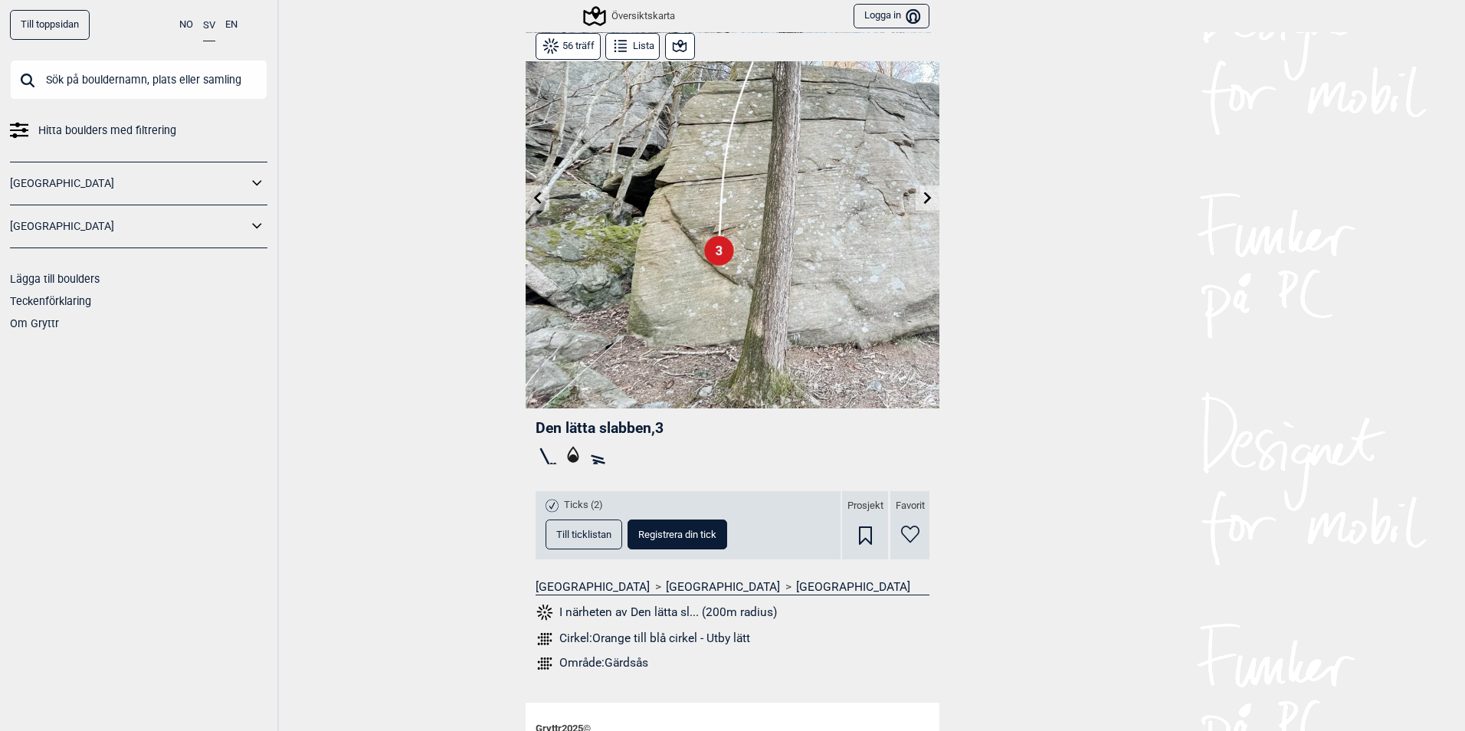
scroll to position [153, 0]
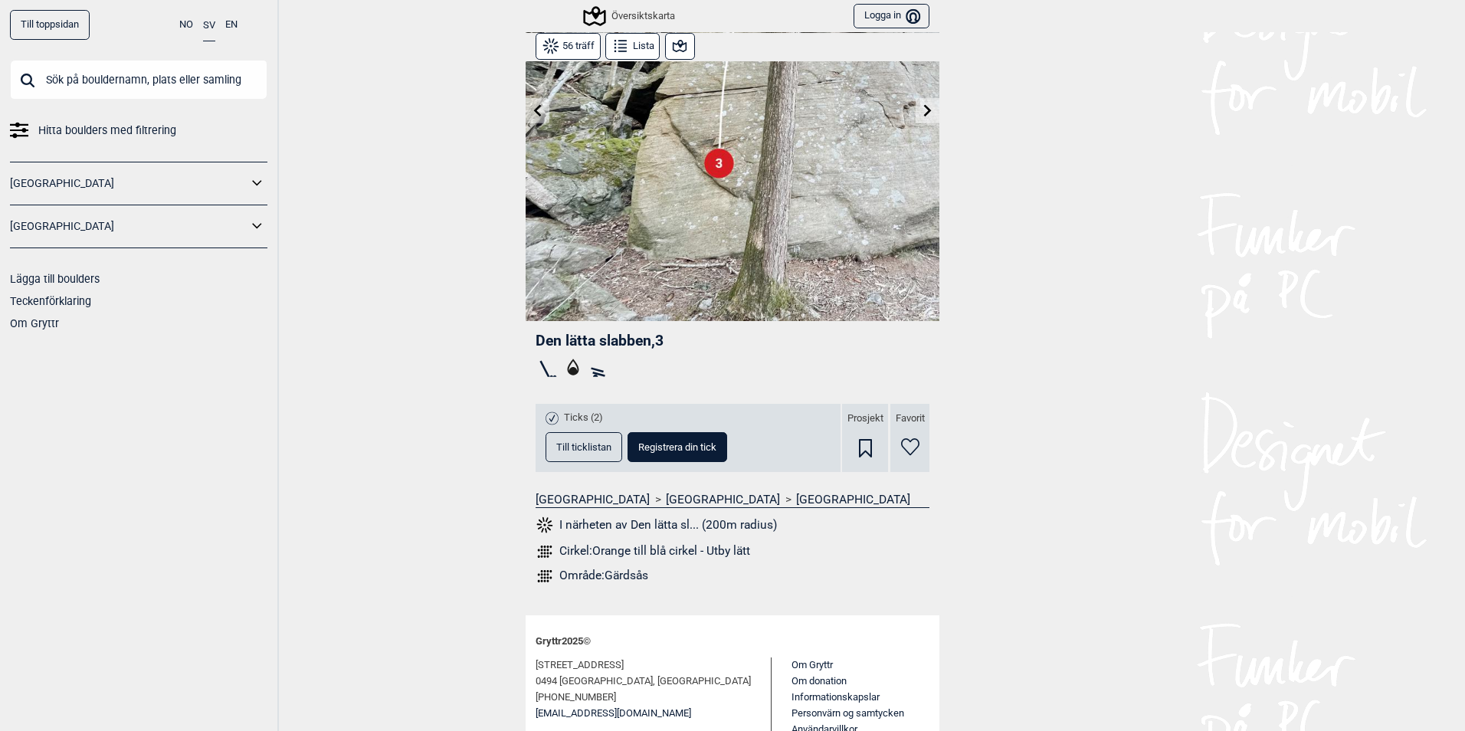
click at [561, 369] on icon at bounding box center [573, 368] width 25 height 25
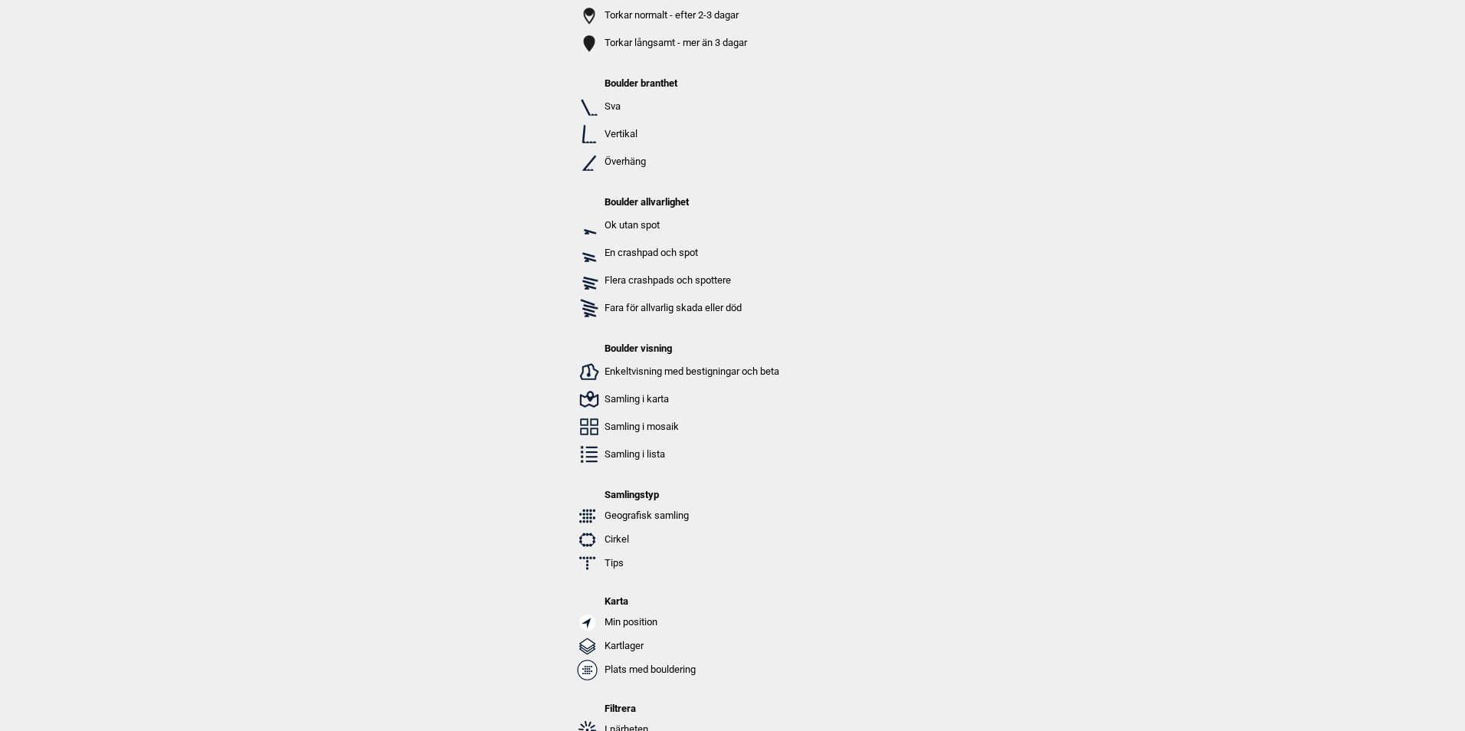
scroll to position [0, 0]
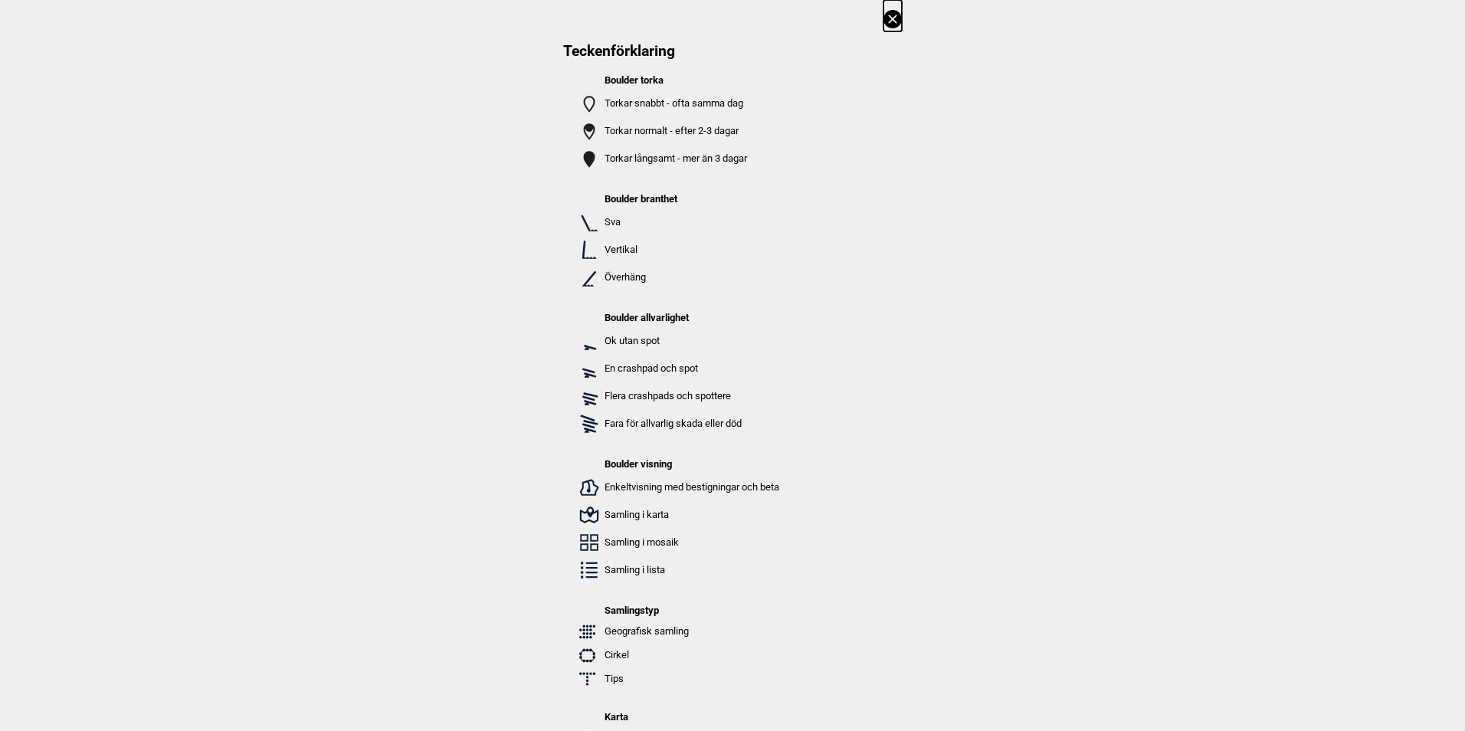
click at [888, 20] on icon at bounding box center [892, 19] width 8 height 8
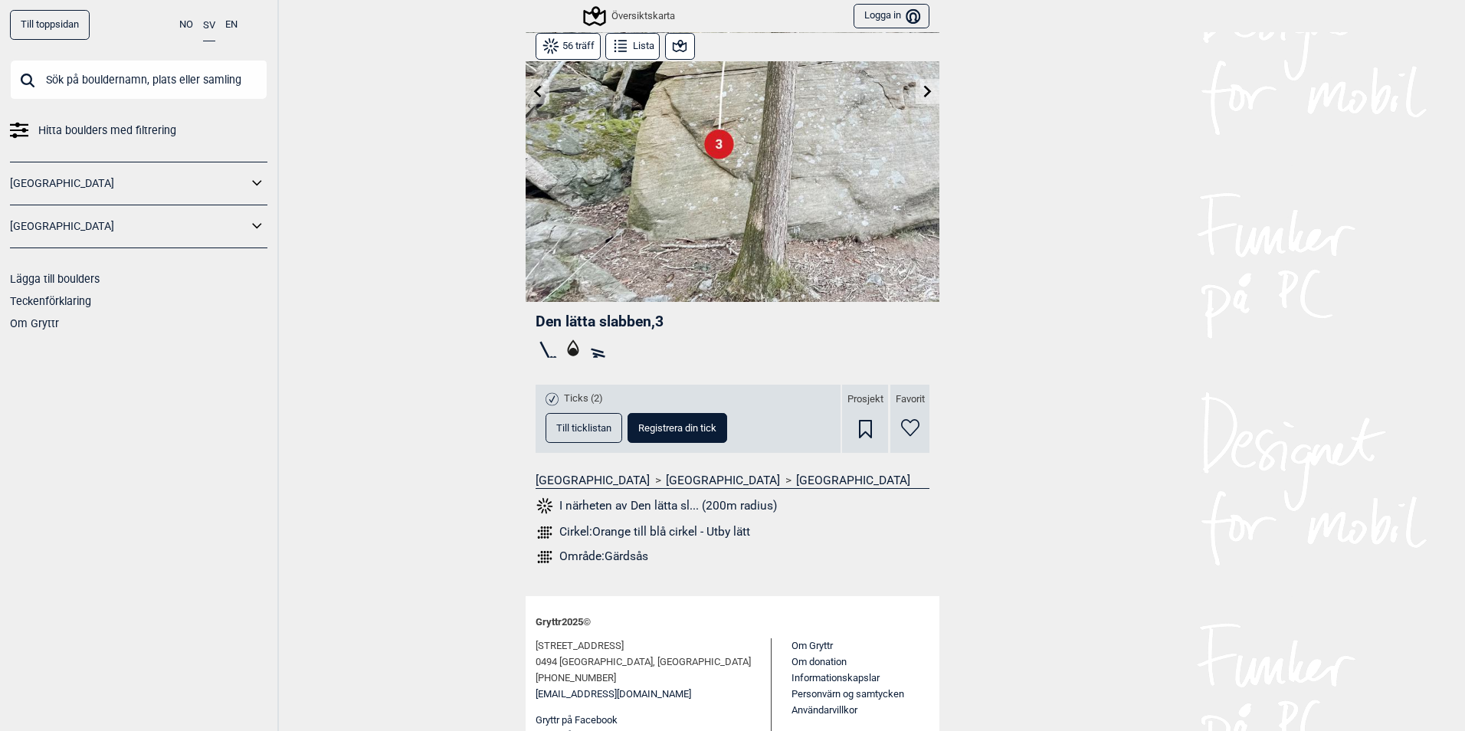
scroll to position [211, 0]
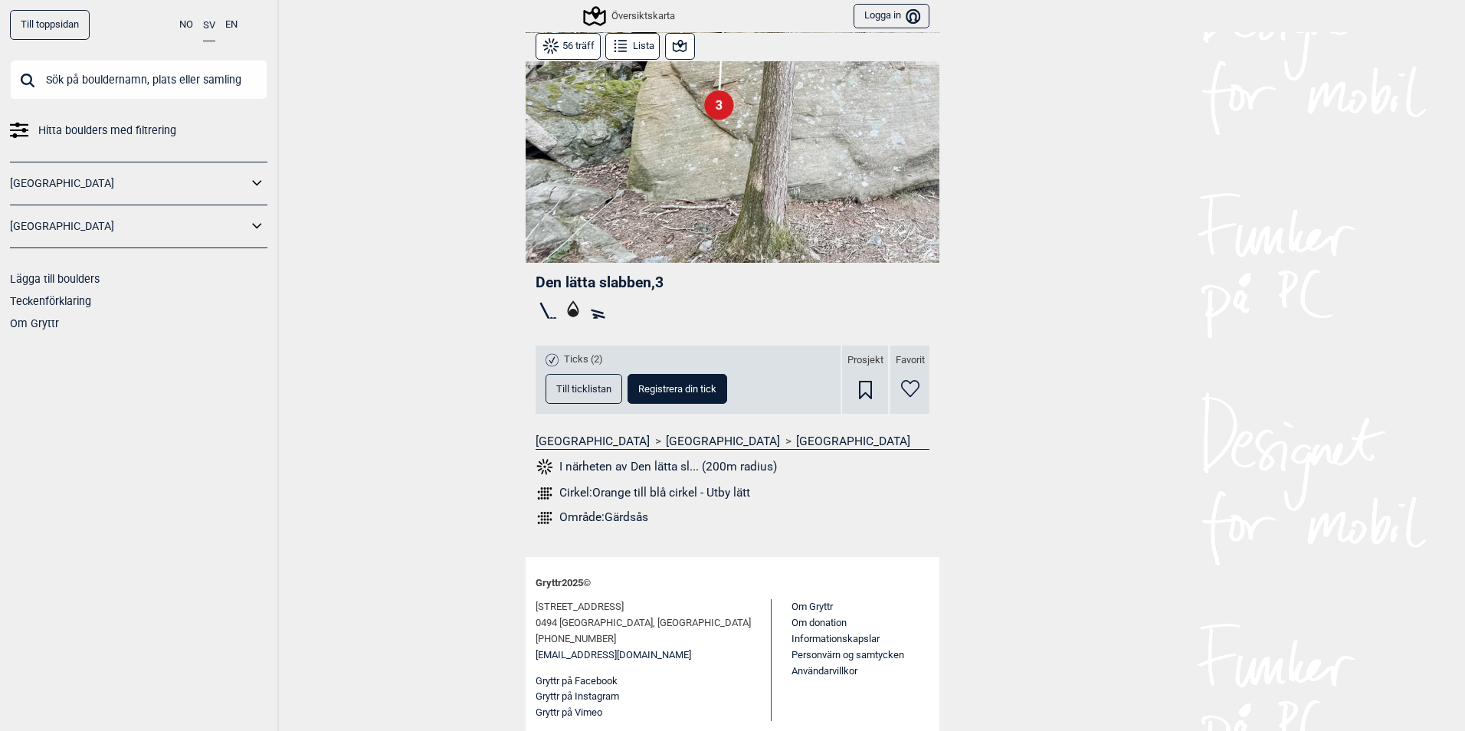
click at [618, 44] on icon at bounding box center [620, 46] width 18 height 18
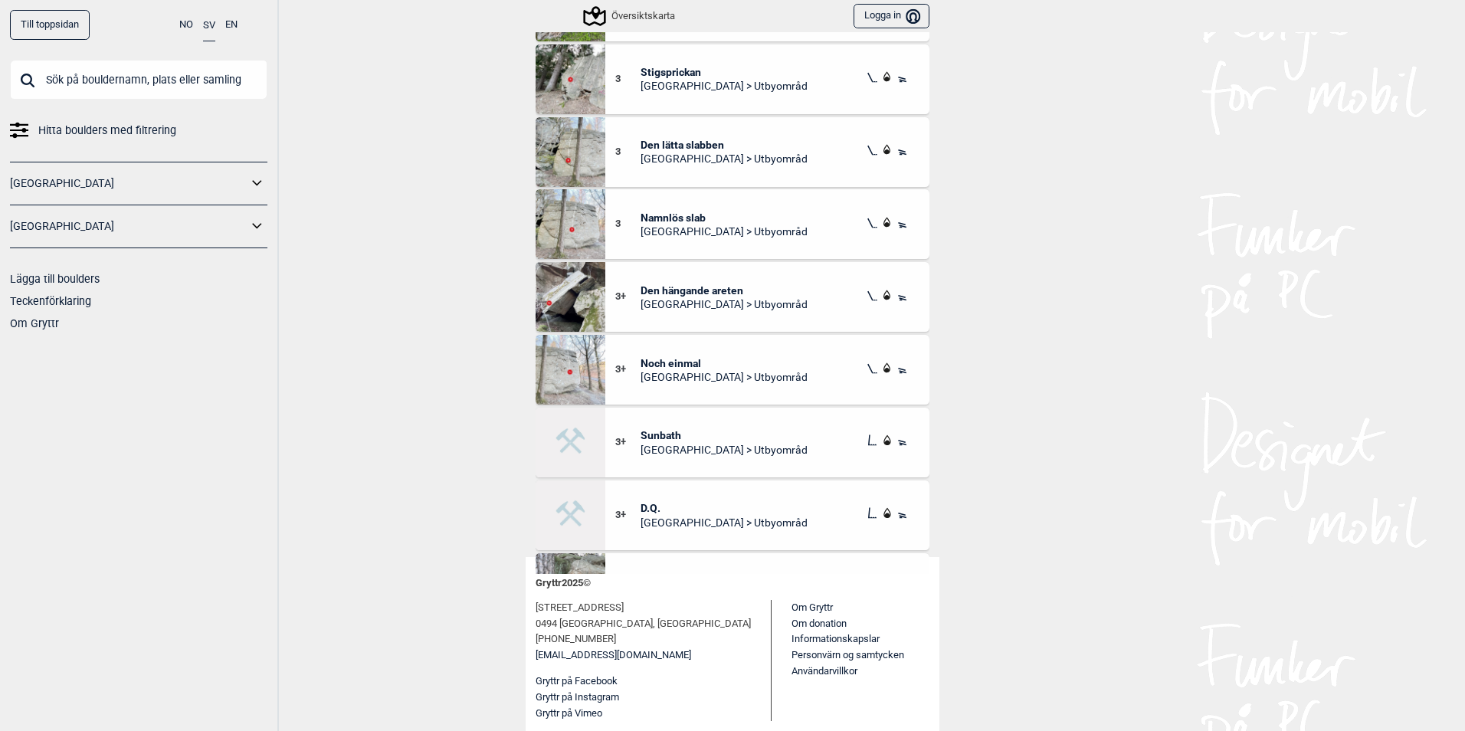
click at [564, 225] on img at bounding box center [571, 224] width 70 height 70
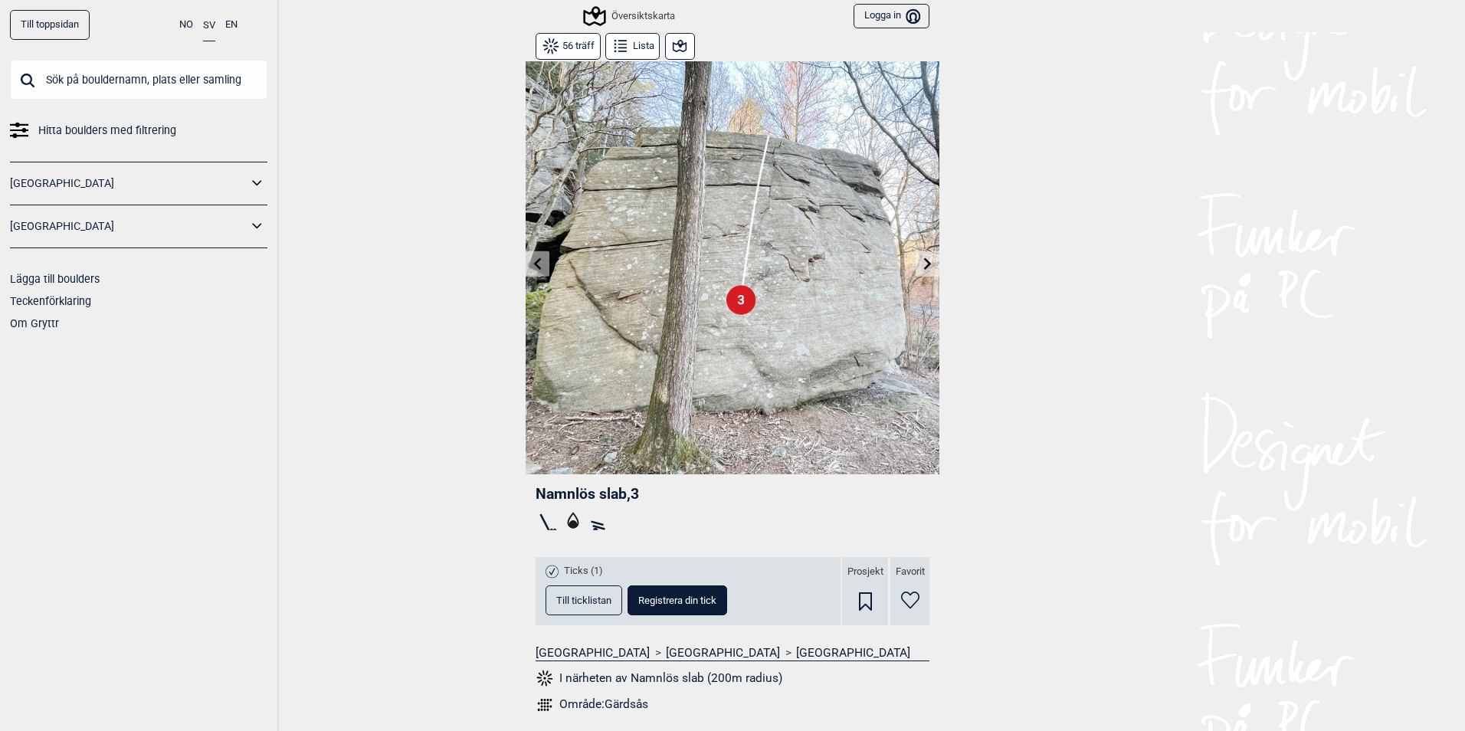
click at [628, 53] on button "Lista" at bounding box center [632, 46] width 54 height 27
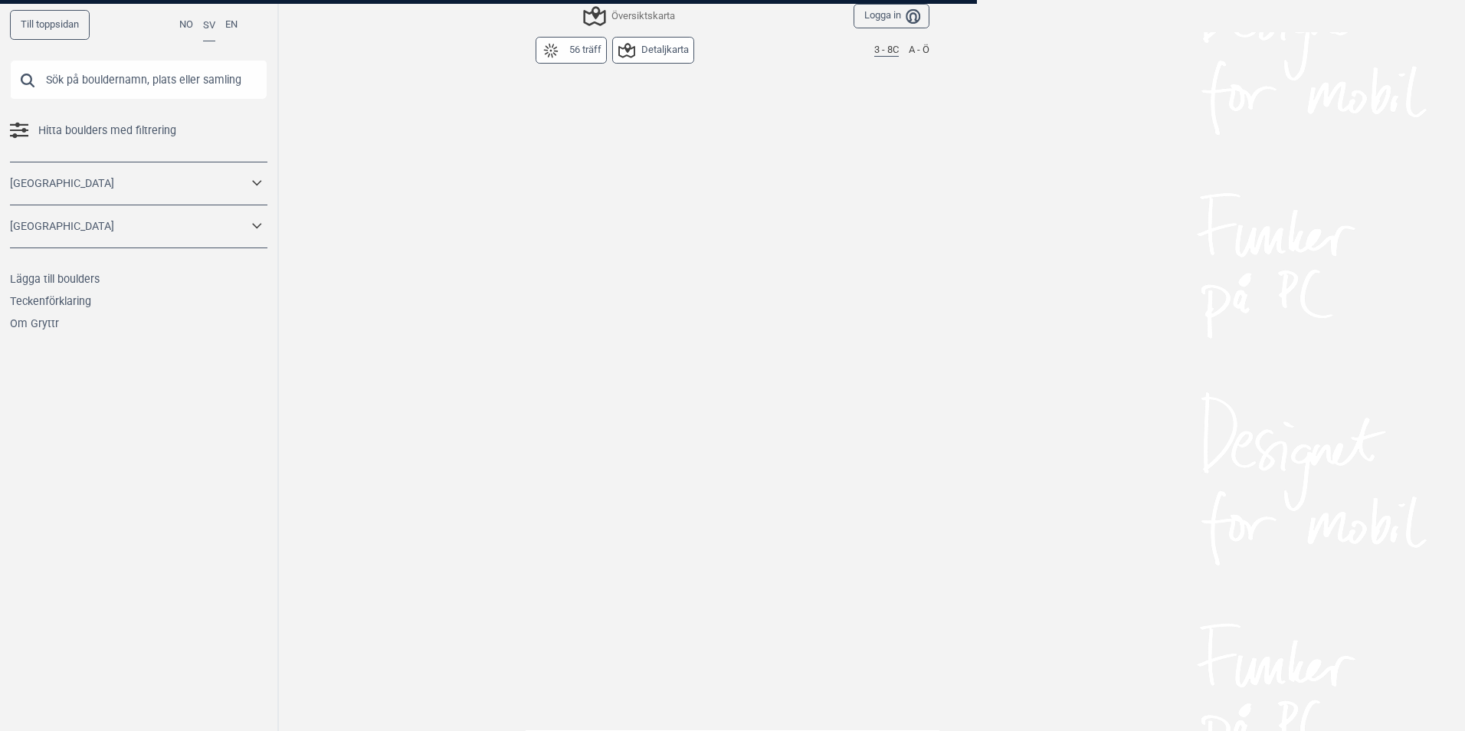
scroll to position [279, 0]
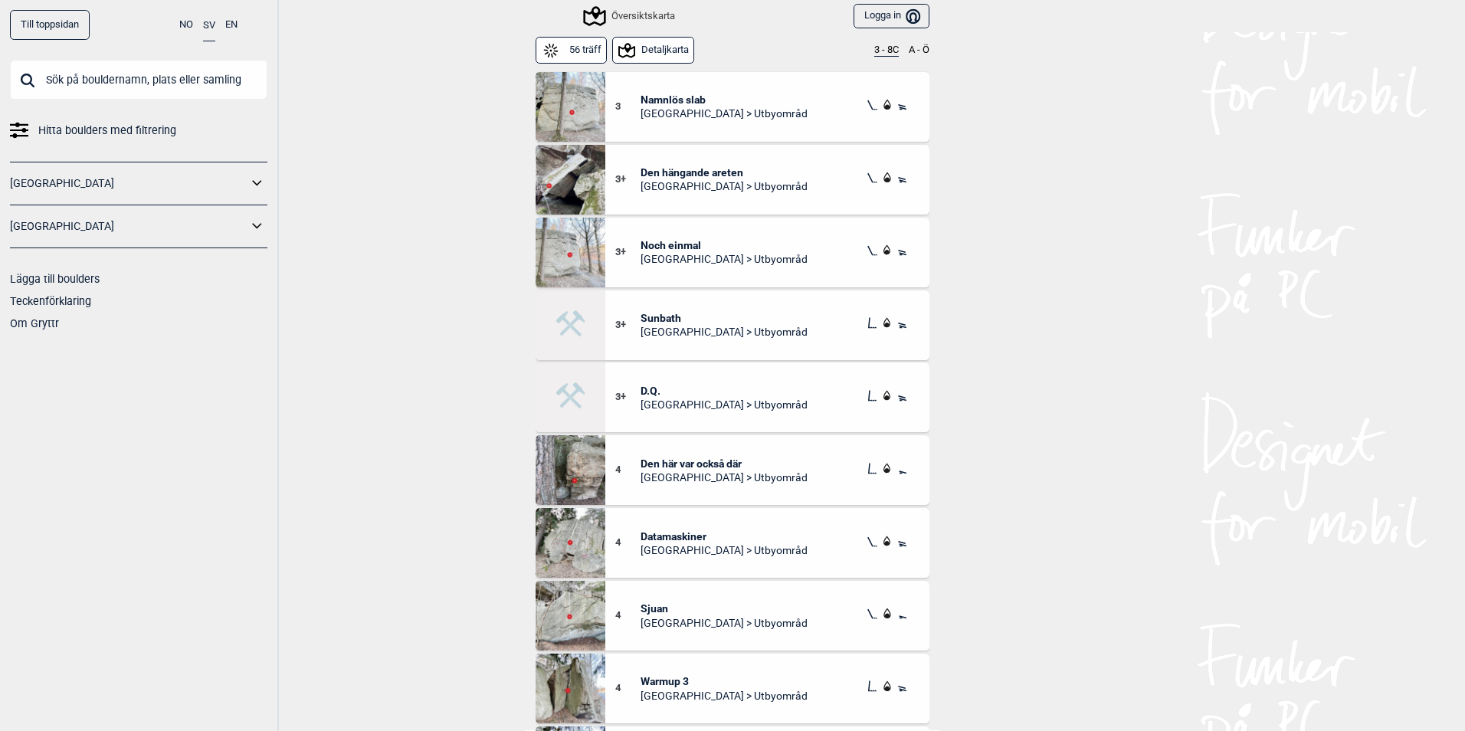
click at [654, 244] on span "Noch einmal" at bounding box center [724, 245] width 167 height 14
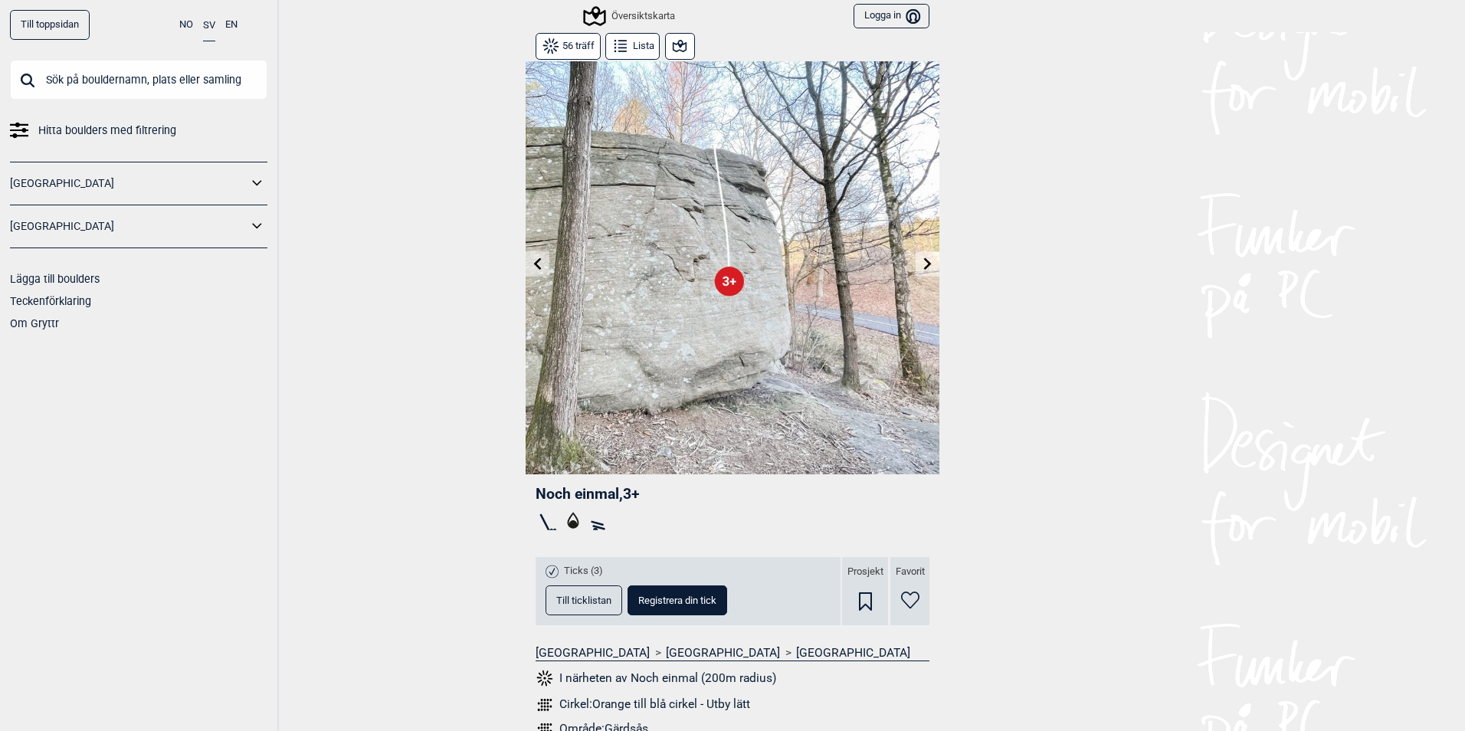
click at [534, 264] on icon at bounding box center [538, 263] width 8 height 12
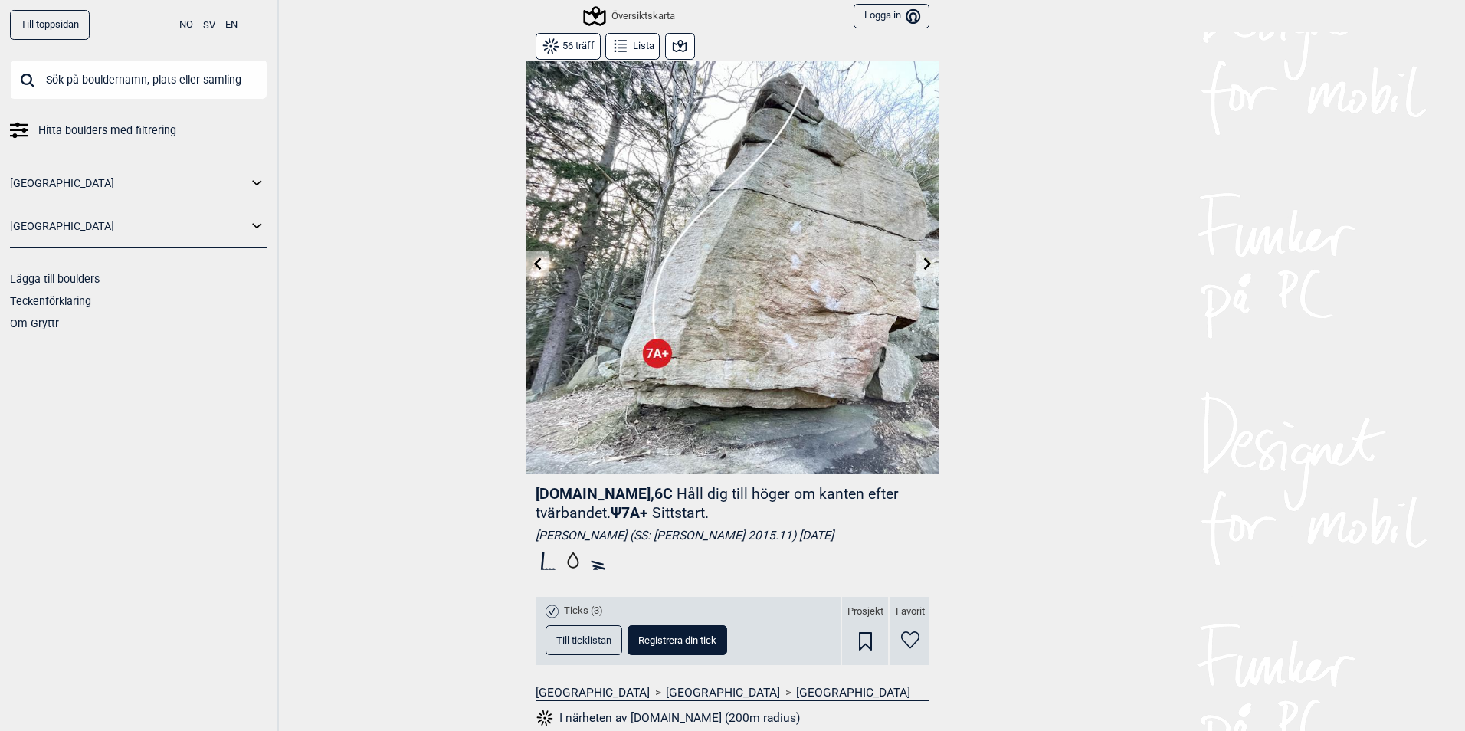
click at [625, 41] on button "Lista" at bounding box center [632, 46] width 54 height 27
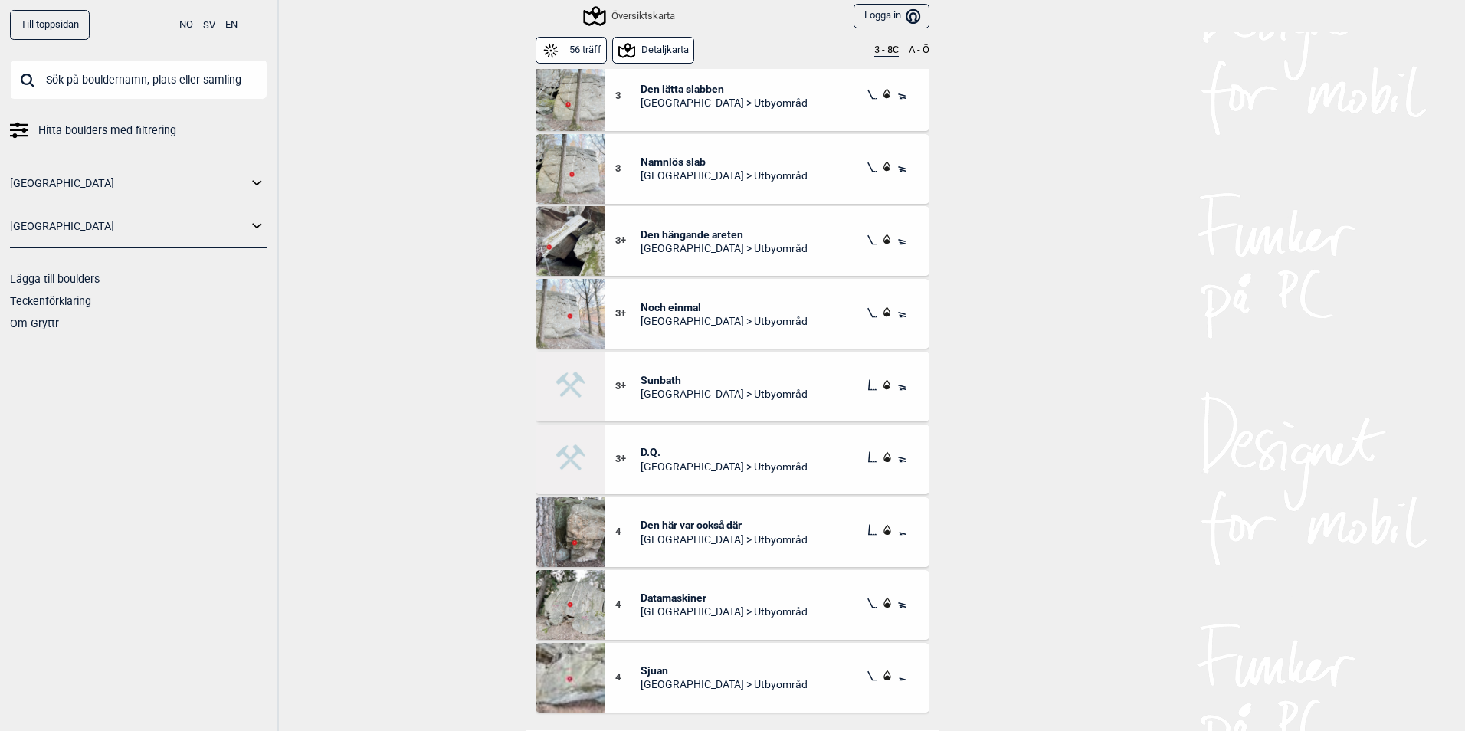
scroll to position [230, 0]
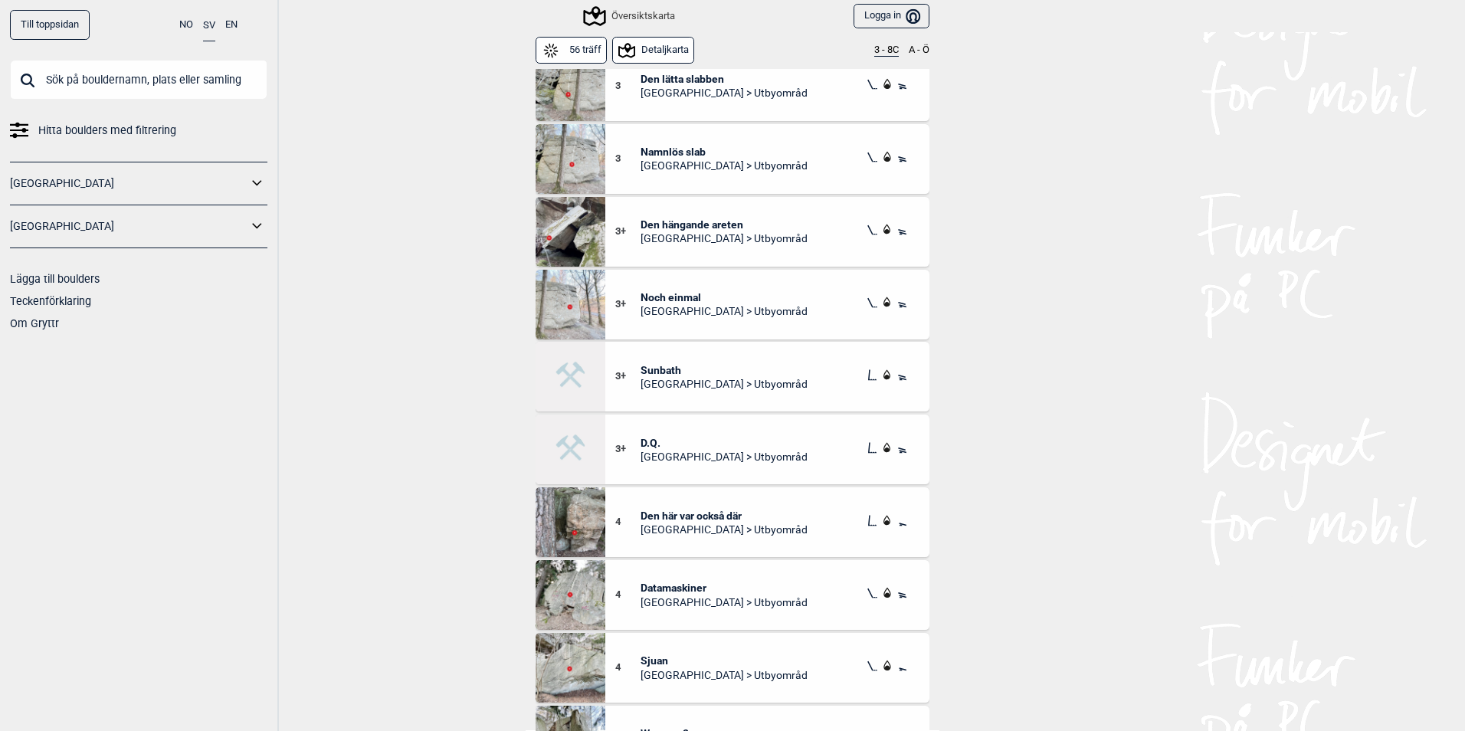
click at [561, 379] on img at bounding box center [571, 377] width 70 height 70
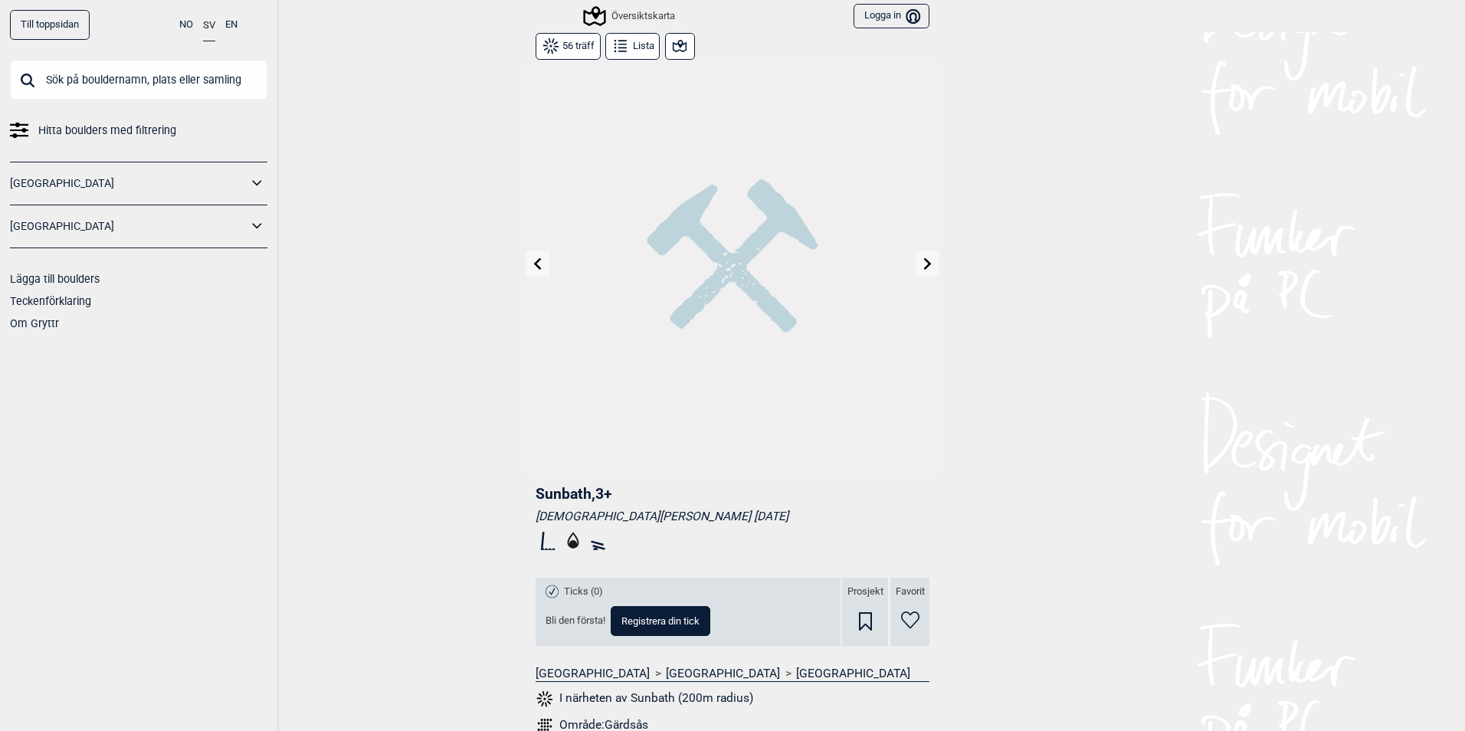
click at [567, 538] on icon at bounding box center [572, 541] width 11 height 17
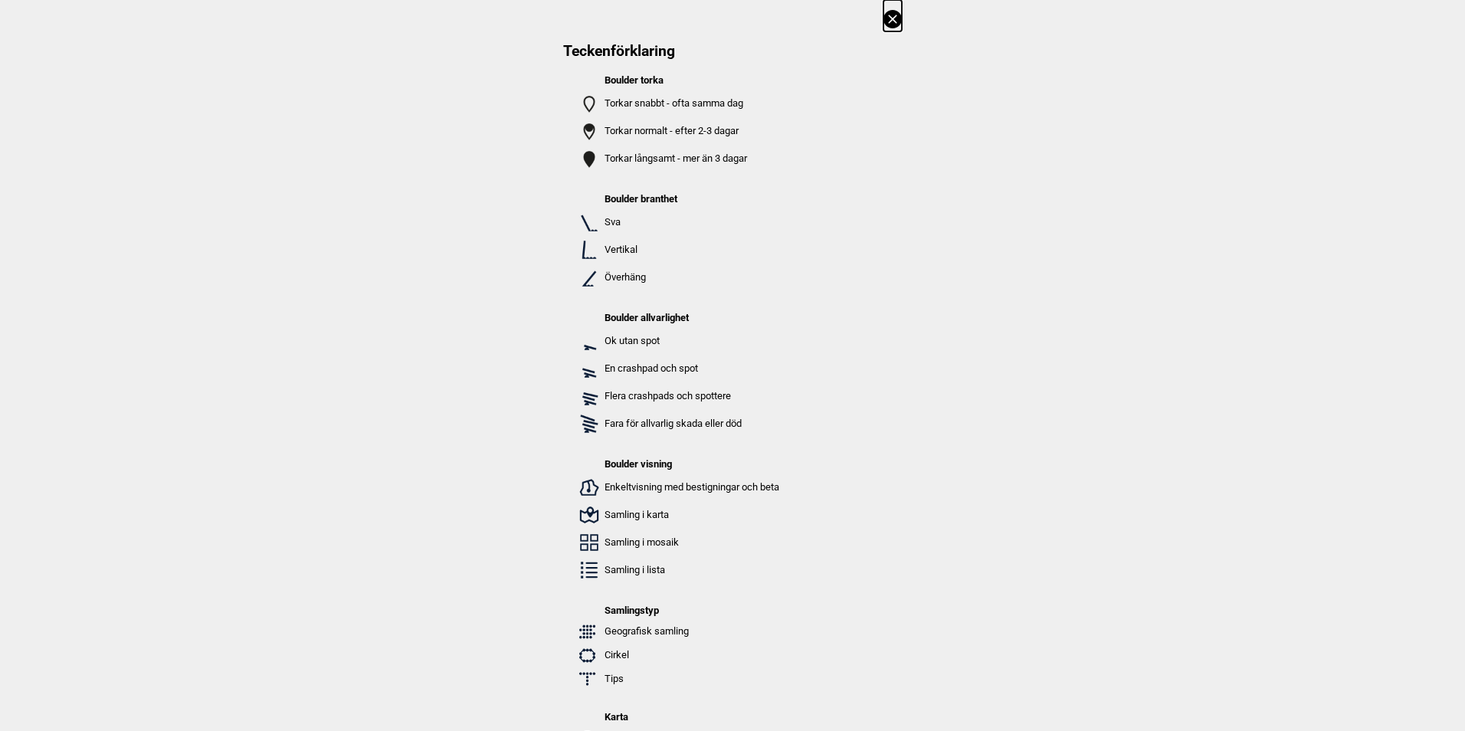
click at [887, 22] on icon at bounding box center [892, 19] width 18 height 18
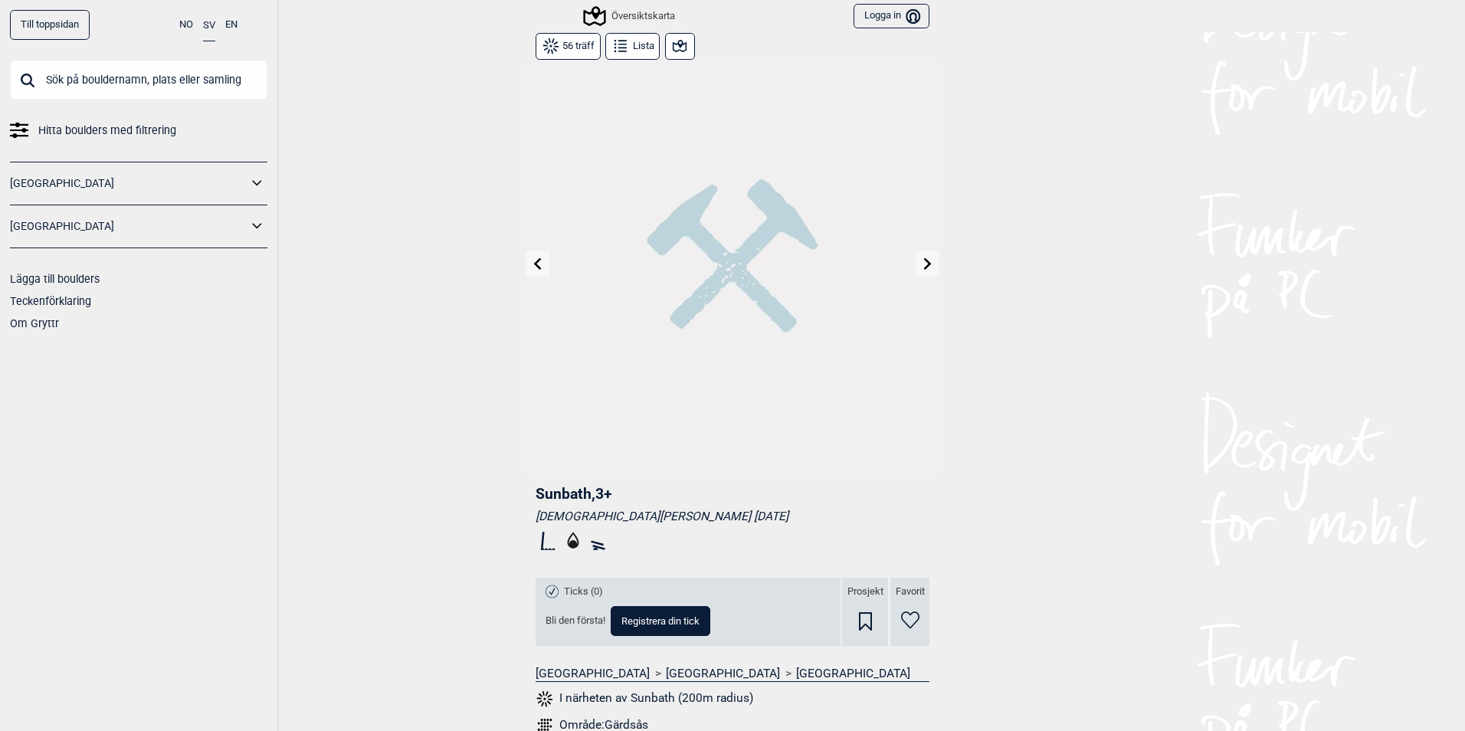
click at [924, 261] on icon at bounding box center [928, 263] width 8 height 12
click at [922, 266] on icon at bounding box center [928, 263] width 12 height 12
click at [632, 54] on button "Lista" at bounding box center [632, 46] width 54 height 27
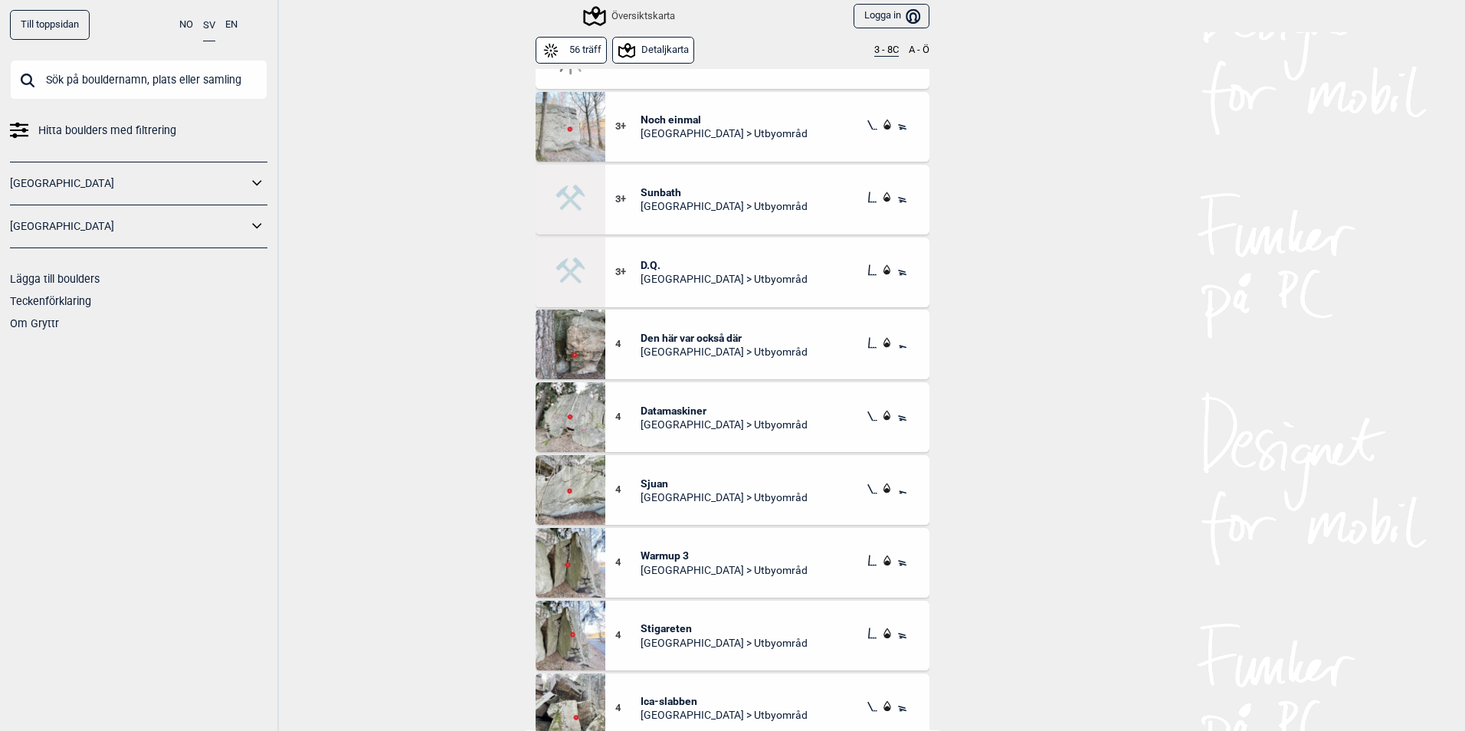
scroll to position [398, 0]
click at [557, 357] on img at bounding box center [571, 348] width 70 height 70
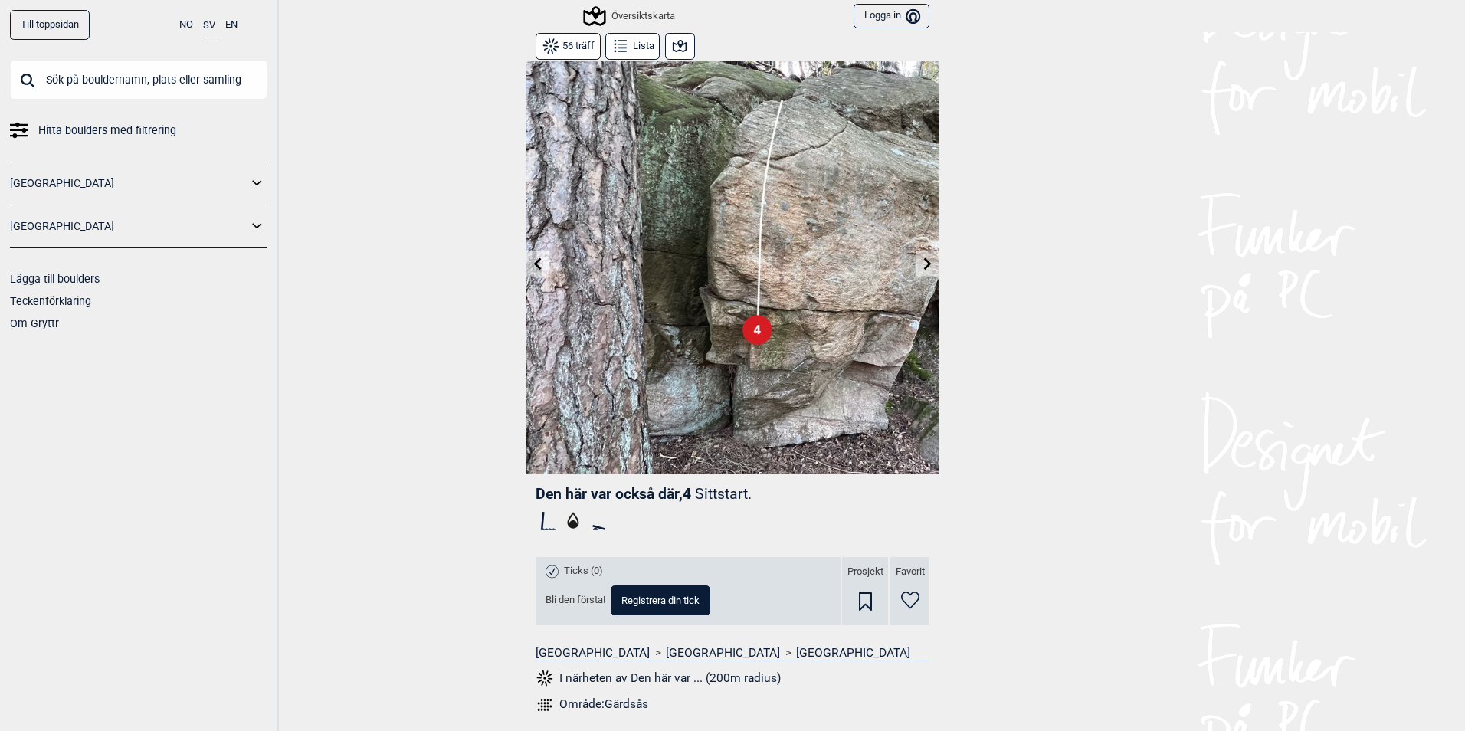
click at [615, 49] on icon at bounding box center [620, 46] width 18 height 18
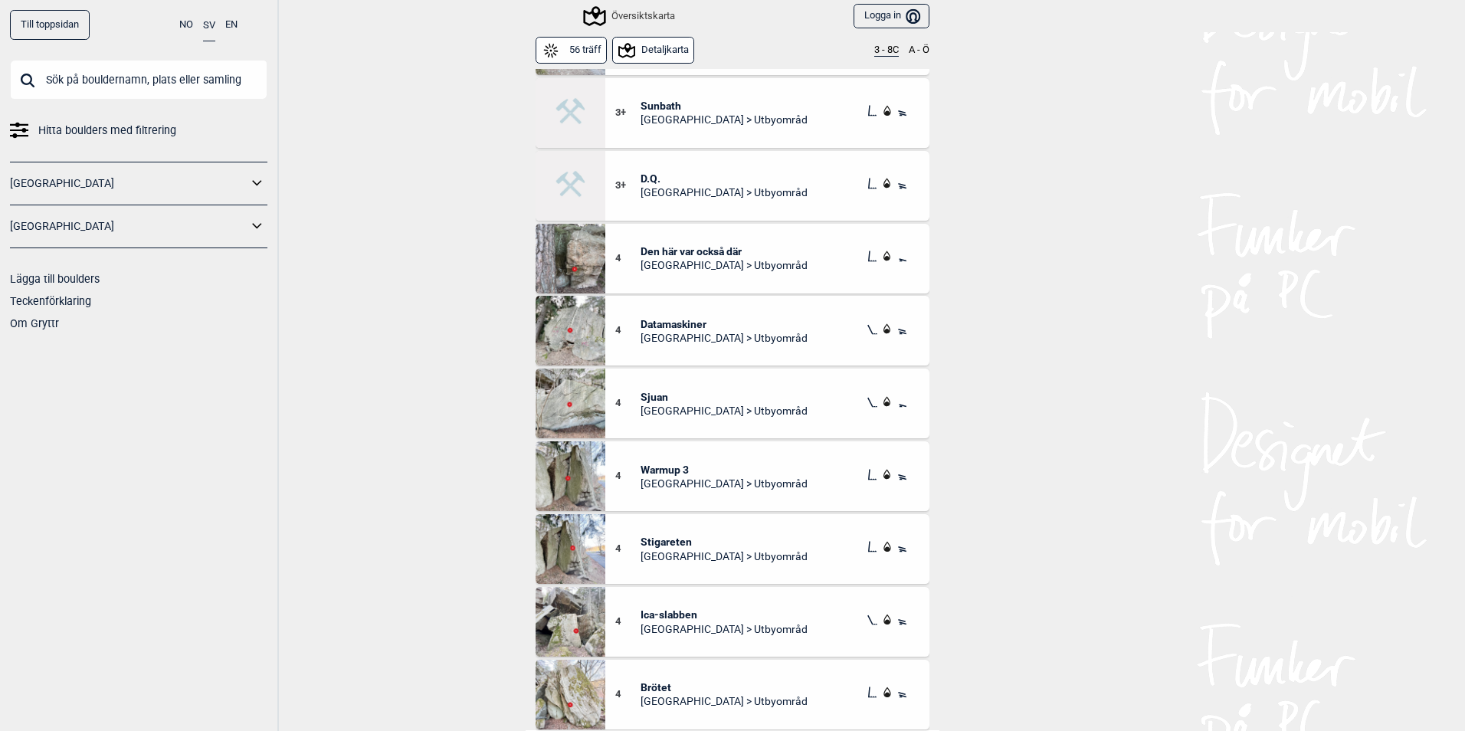
scroll to position [474, 0]
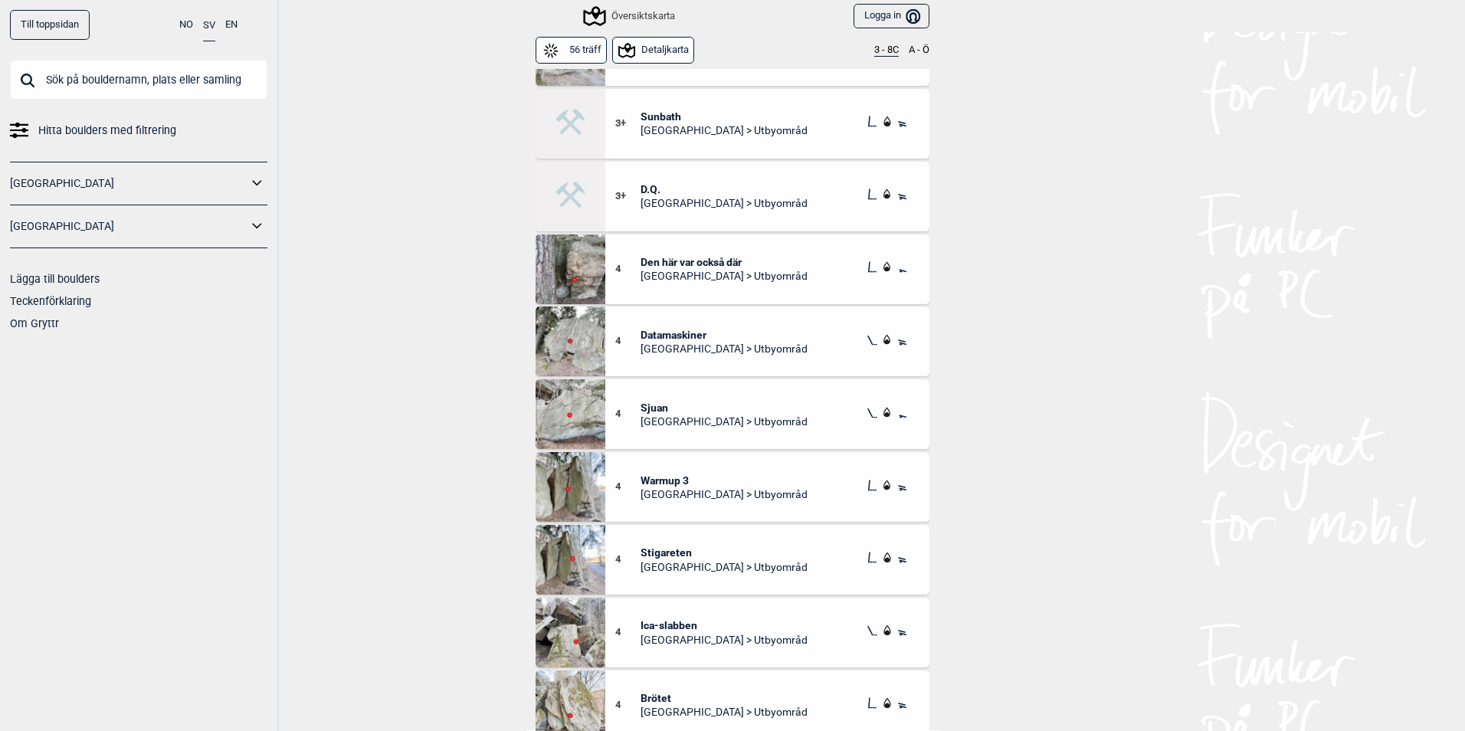
click at [566, 350] on img at bounding box center [571, 342] width 70 height 70
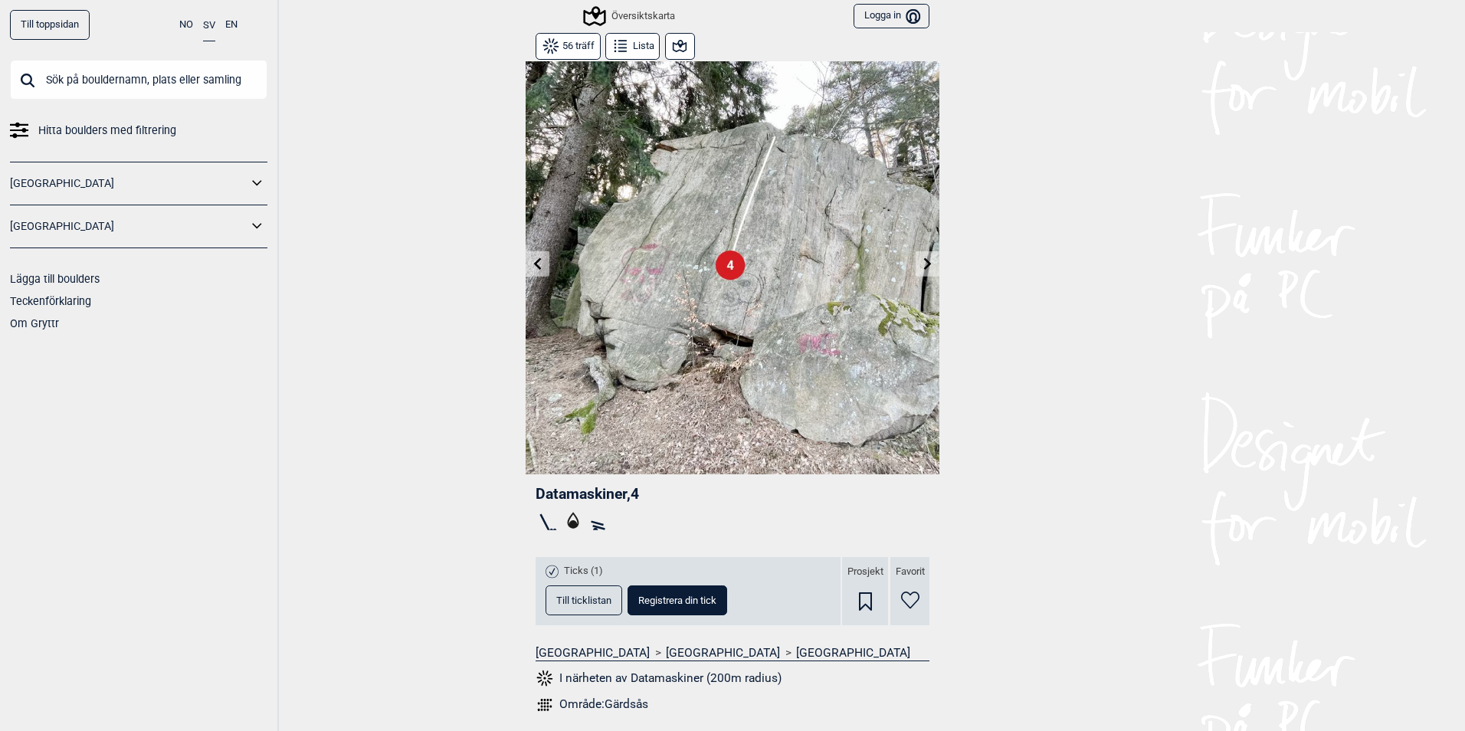
click at [672, 46] on icon at bounding box center [679, 46] width 18 height 18
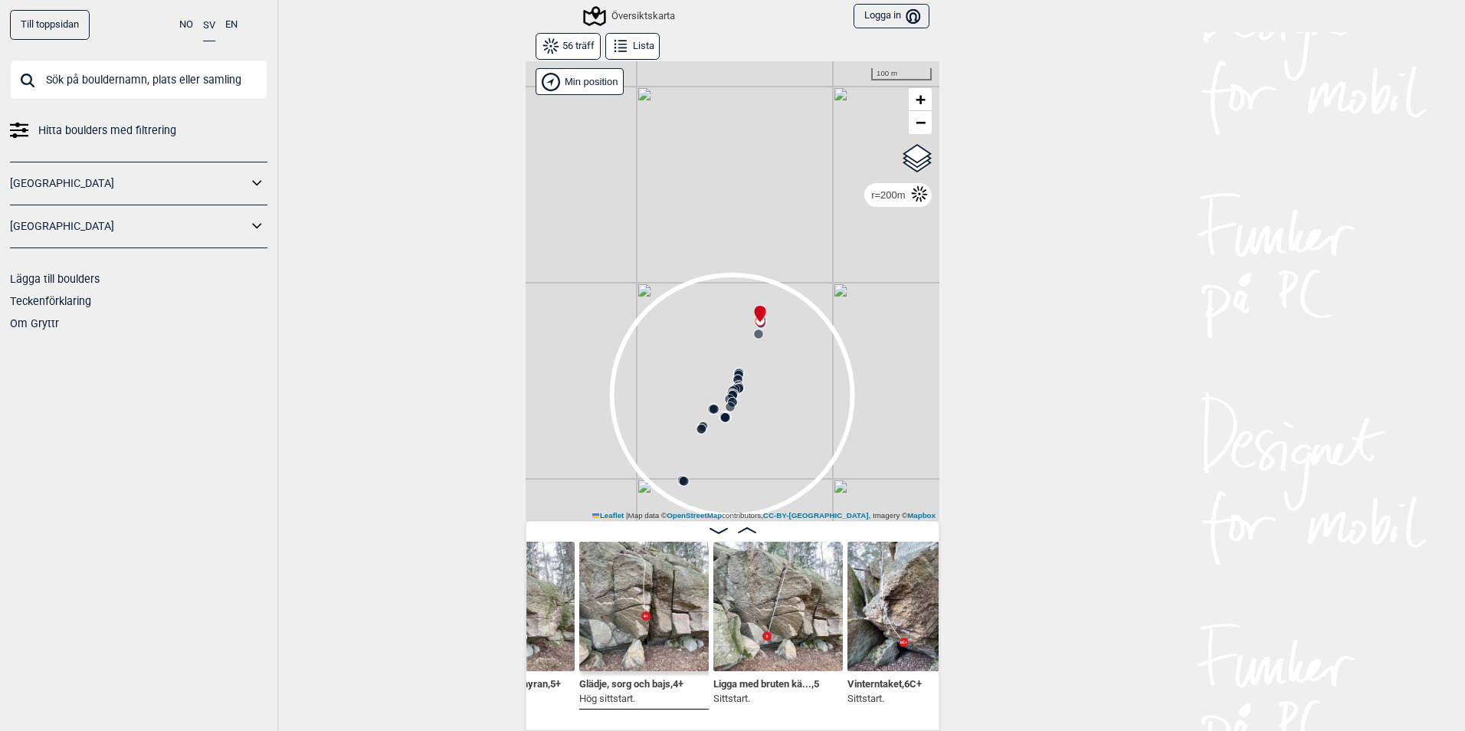
scroll to position [0, 851]
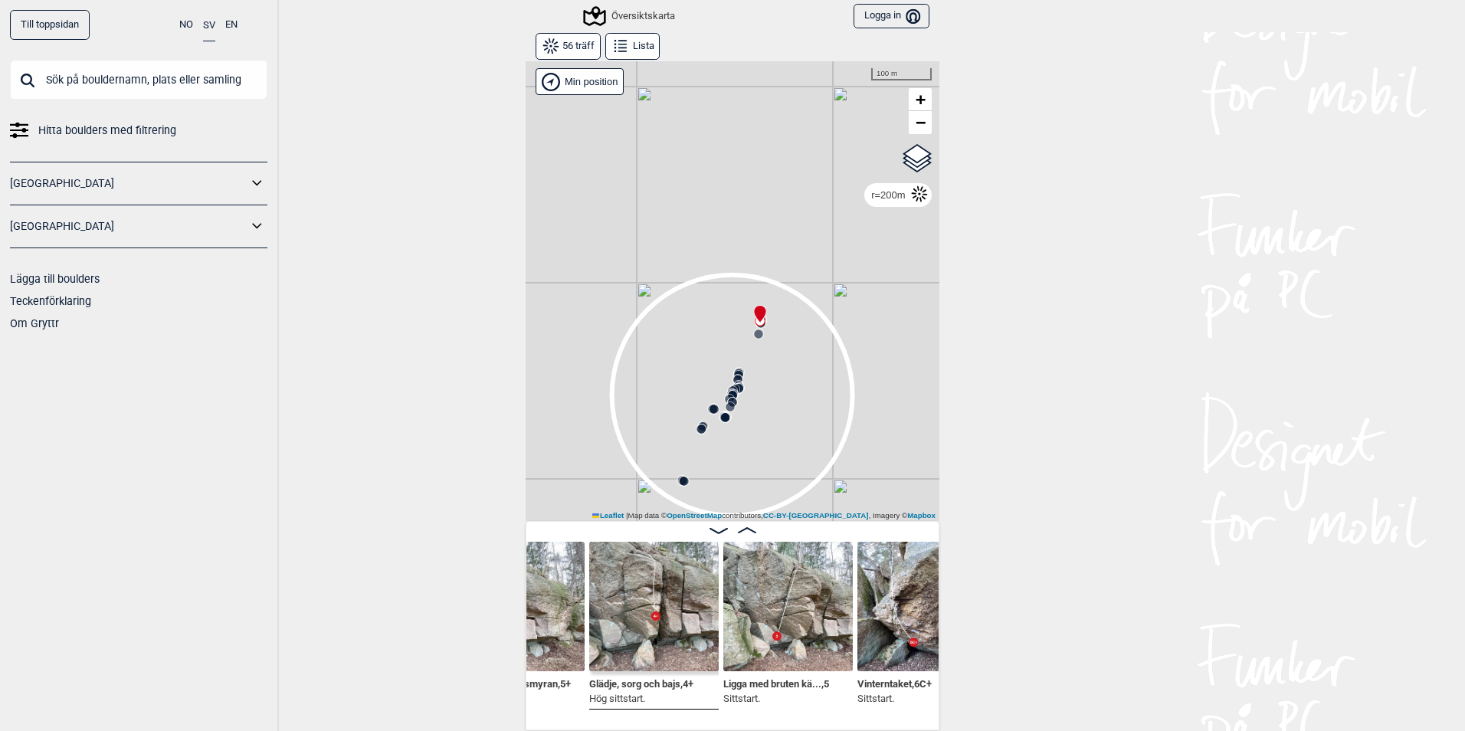
click at [615, 646] on img at bounding box center [653, 606] width 129 height 129
